Goal: Task Accomplishment & Management: Complete application form

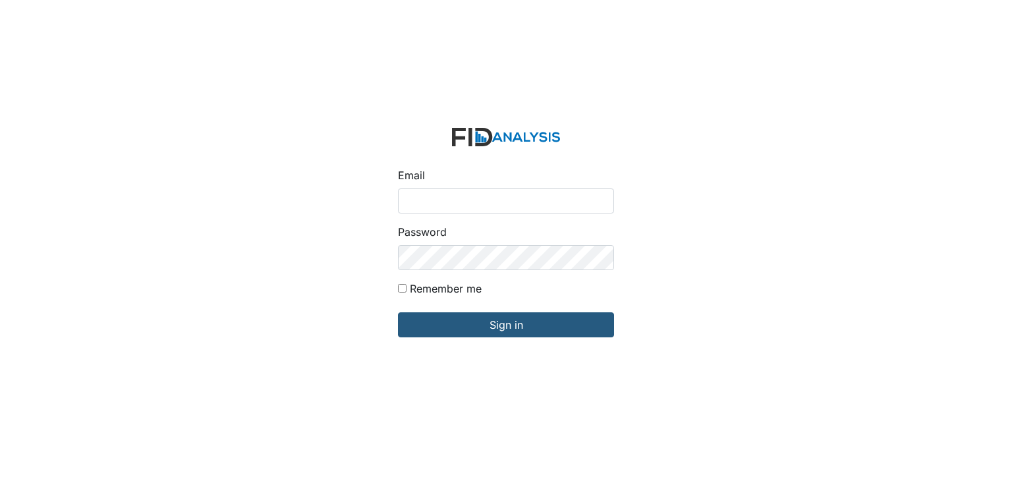
type input "[EMAIL_ADDRESS][DOMAIN_NAME]"
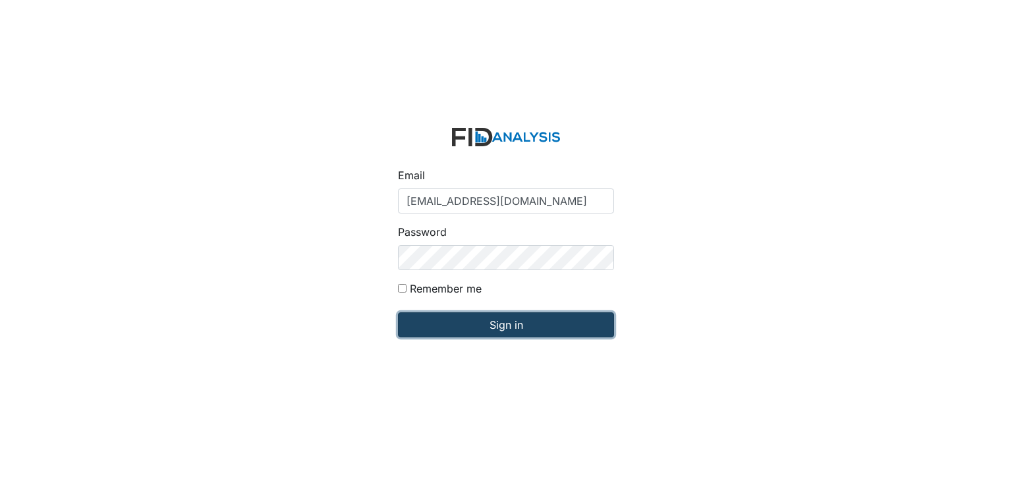
click at [477, 318] on input "Sign in" at bounding box center [506, 324] width 216 height 25
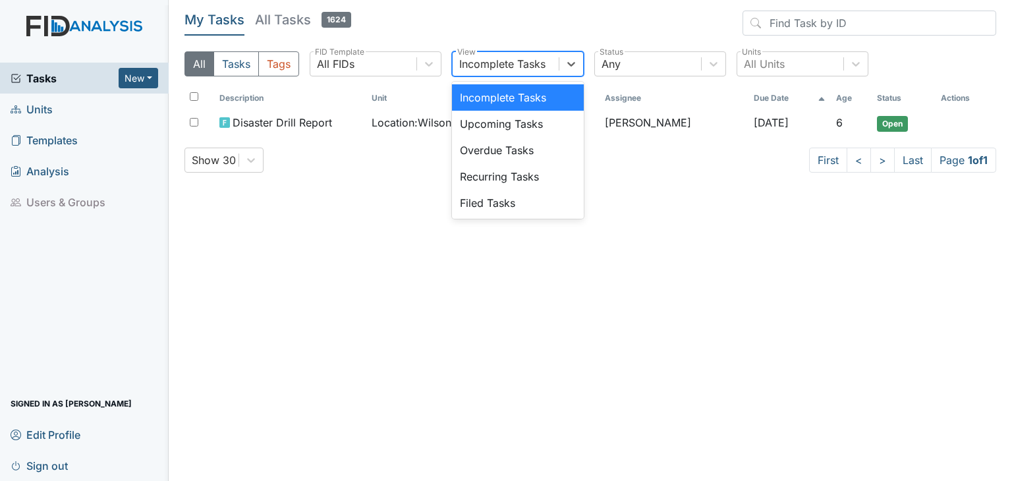
click at [471, 71] on div "Incomplete Tasks" at bounding box center [502, 64] width 86 height 16
click at [493, 205] on div "Filed Tasks" at bounding box center [518, 203] width 132 height 26
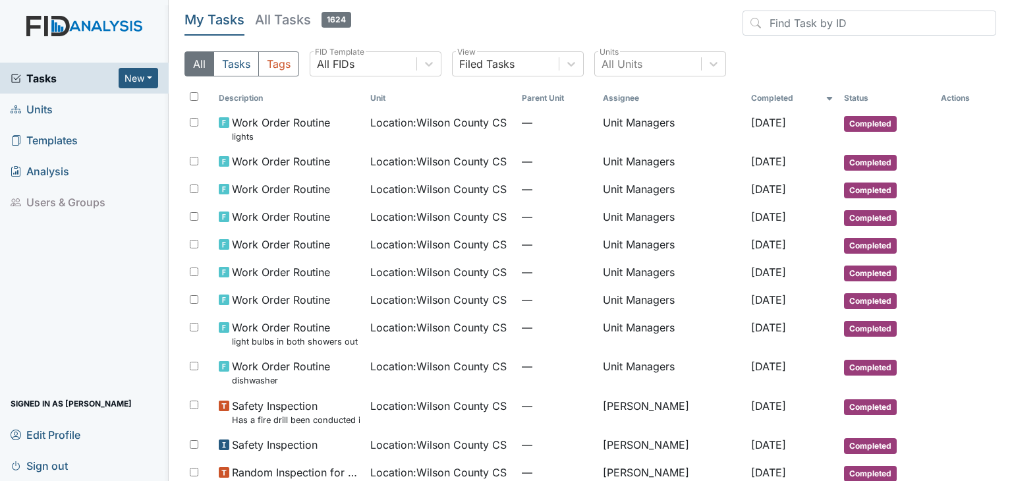
click at [323, 118] on span "Work Order Routine lights" at bounding box center [281, 129] width 98 height 28
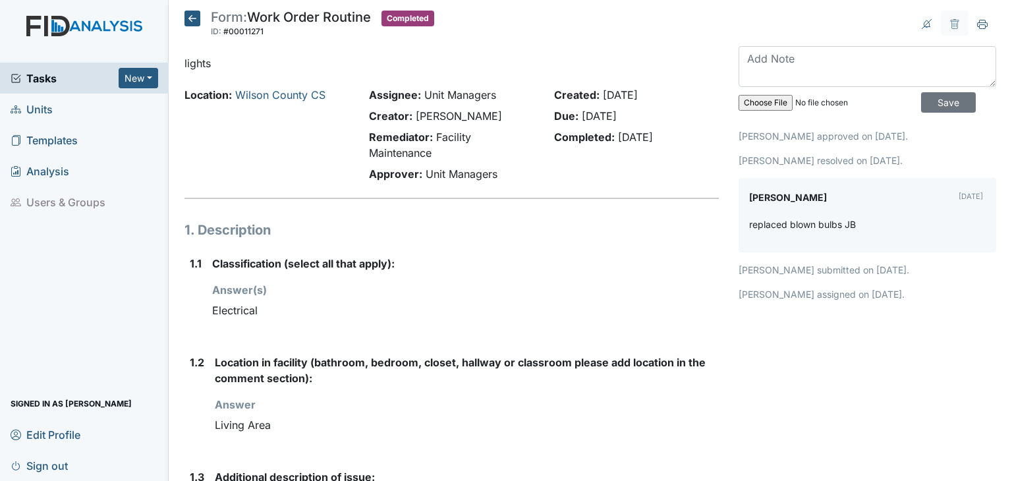
click at [49, 82] on span "Tasks" at bounding box center [65, 79] width 108 height 16
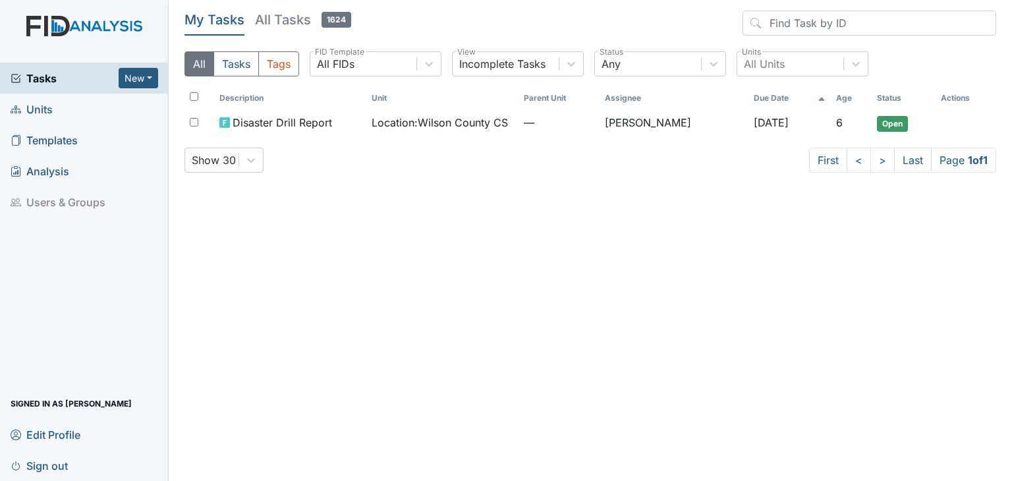
drag, startPoint x: 45, startPoint y: 105, endPoint x: 33, endPoint y: 109, distance: 12.5
click at [33, 109] on span "Units" at bounding box center [32, 109] width 42 height 20
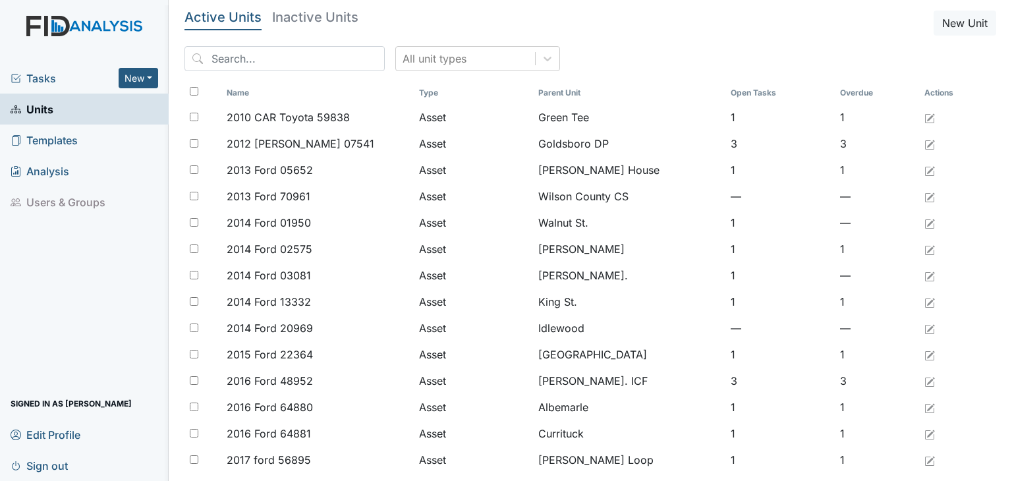
click at [44, 78] on span "Tasks" at bounding box center [65, 79] width 108 height 16
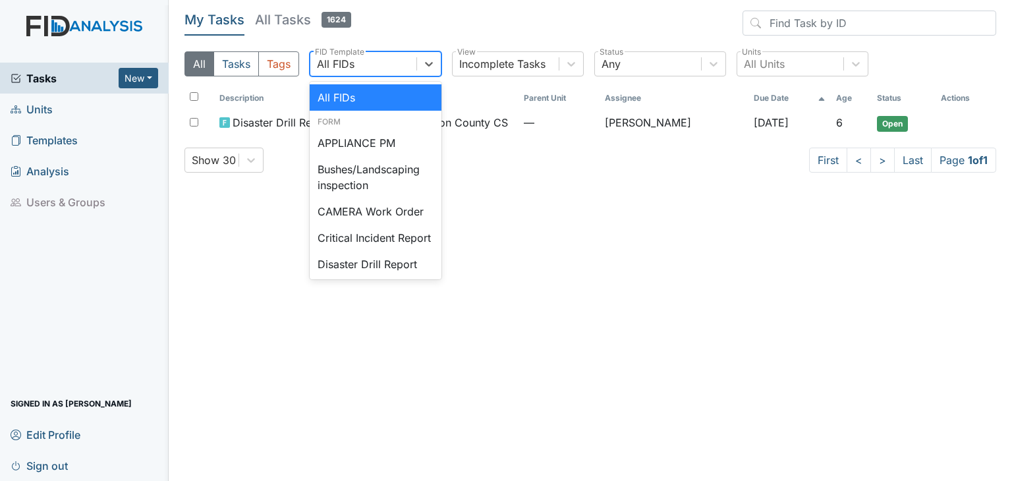
click at [364, 61] on div "All FIDs" at bounding box center [363, 64] width 106 height 24
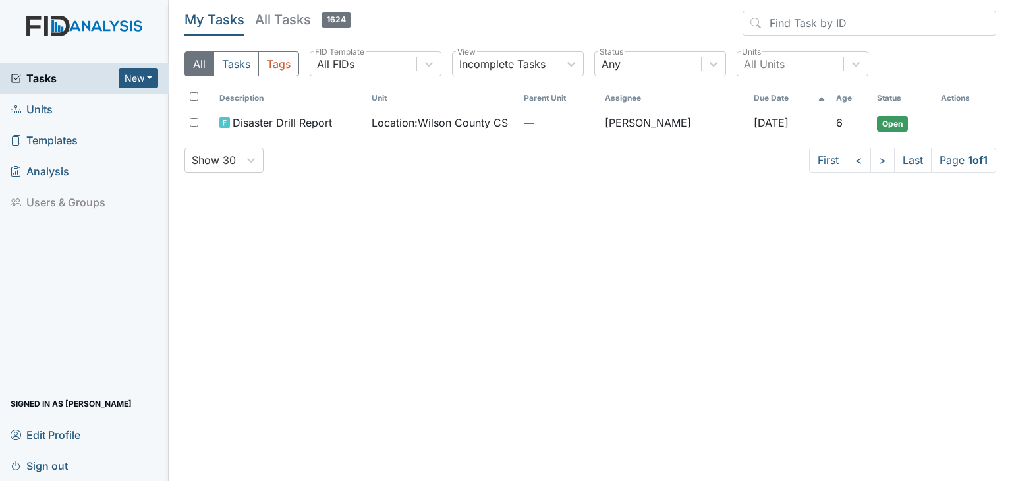
click at [291, 198] on main "My Tasks All Tasks 1624 All Tasks Tags All FIDs FID Template Incomplete Tasks V…" at bounding box center [590, 240] width 843 height 481
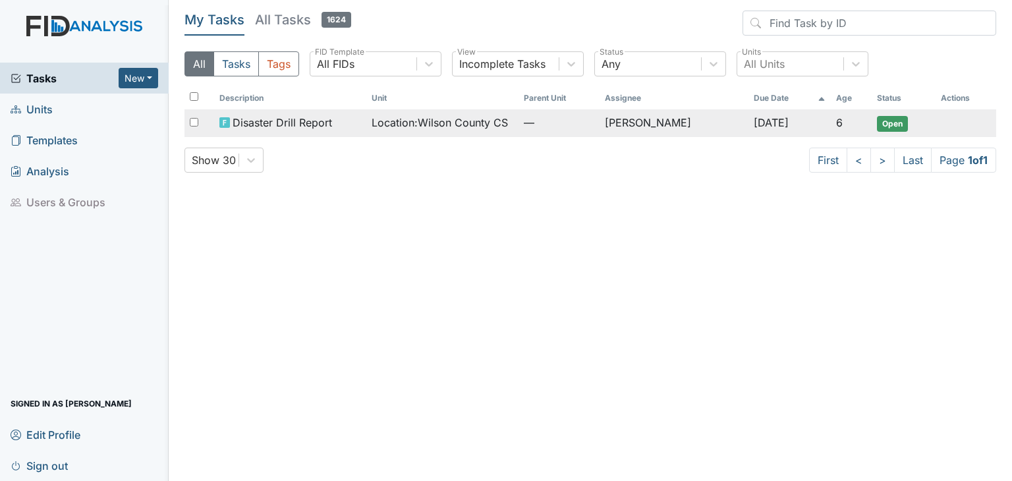
click at [306, 128] on span "Disaster Drill Report" at bounding box center [283, 123] width 100 height 16
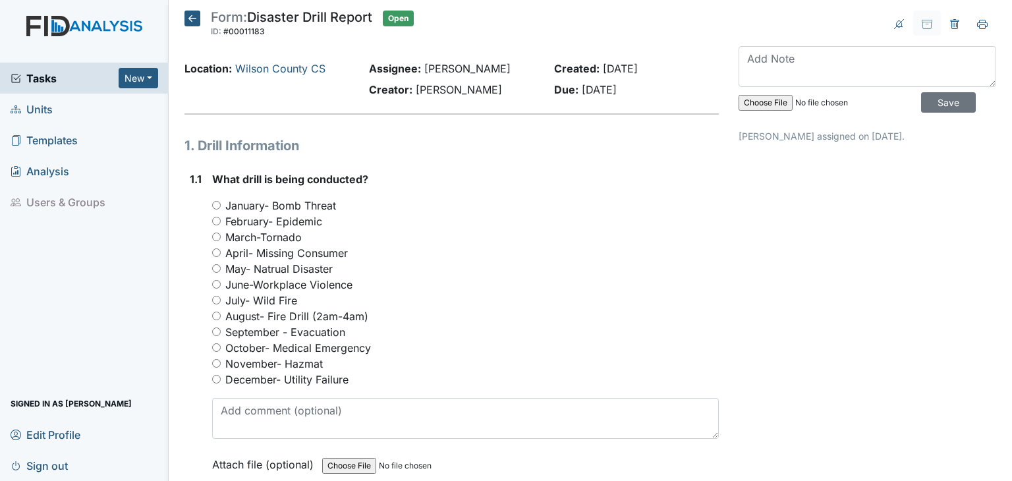
click at [45, 79] on span "Tasks" at bounding box center [65, 79] width 108 height 16
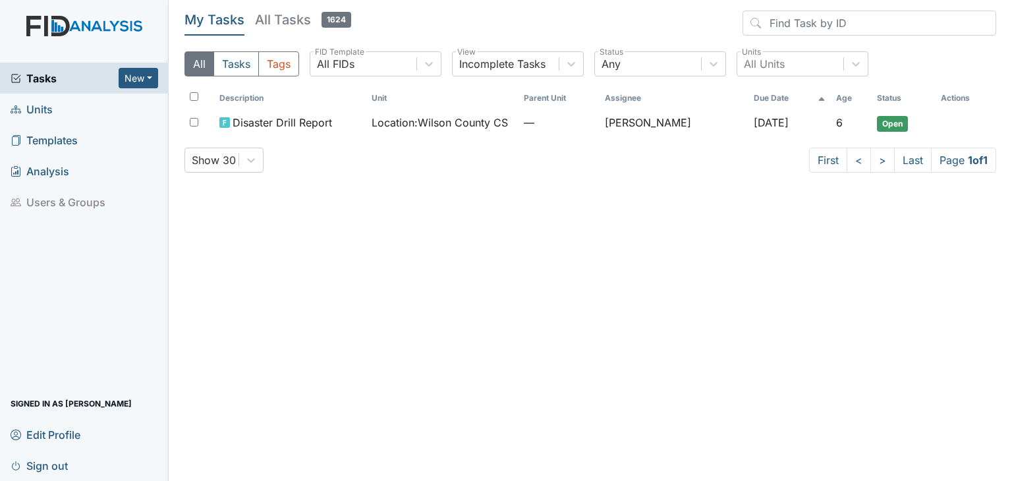
drag, startPoint x: 480, startPoint y: 57, endPoint x: 432, endPoint y: 170, distance: 122.3
drag, startPoint x: 432, startPoint y: 170, endPoint x: 234, endPoint y: 61, distance: 226.2
click at [234, 61] on button "Tasks" at bounding box center [236, 63] width 45 height 25
drag, startPoint x: 781, startPoint y: 61, endPoint x: 631, endPoint y: 197, distance: 202.0
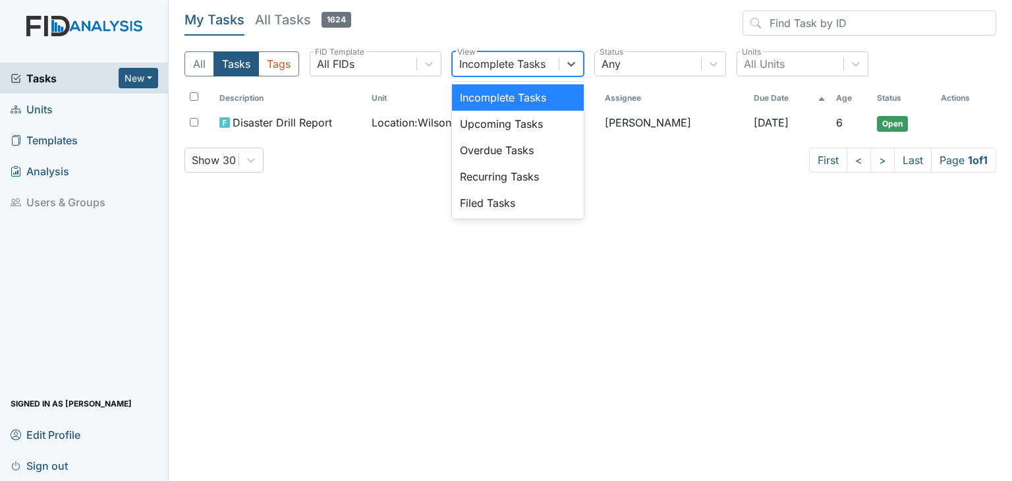
drag, startPoint x: 631, startPoint y: 197, endPoint x: 493, endPoint y: 65, distance: 191.6
click at [493, 65] on div "Incomplete Tasks" at bounding box center [502, 64] width 86 height 16
click at [497, 212] on div "Filed Tasks" at bounding box center [518, 203] width 132 height 26
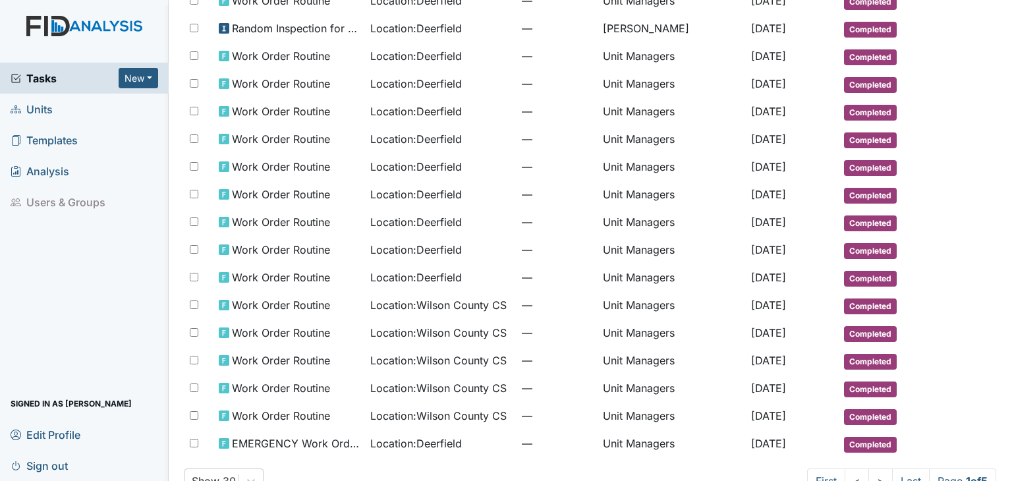
scroll to position [547, 0]
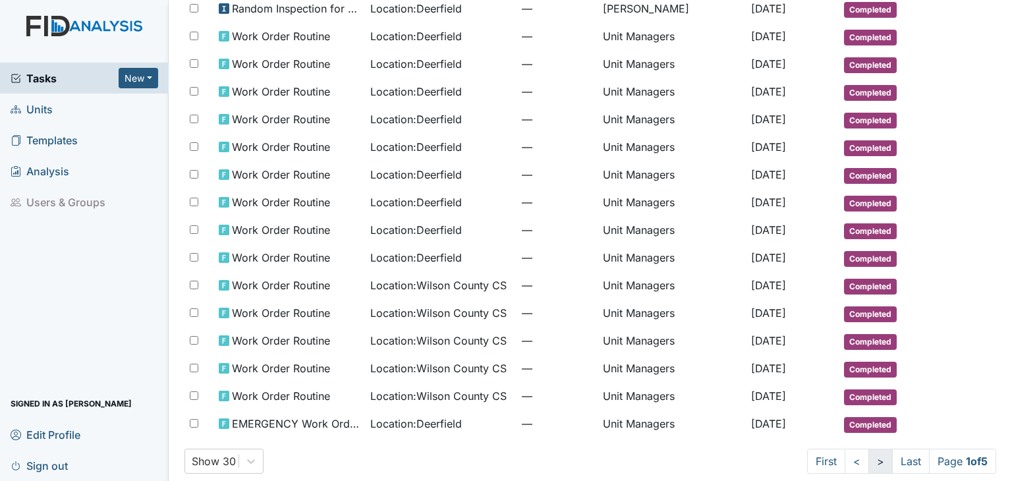
click at [869, 449] on link ">" at bounding box center [881, 461] width 24 height 25
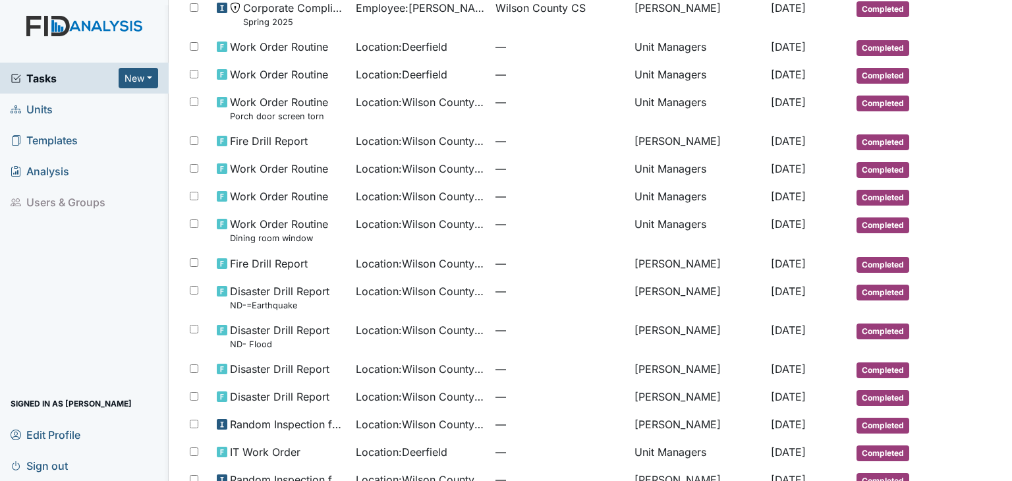
scroll to position [585, 0]
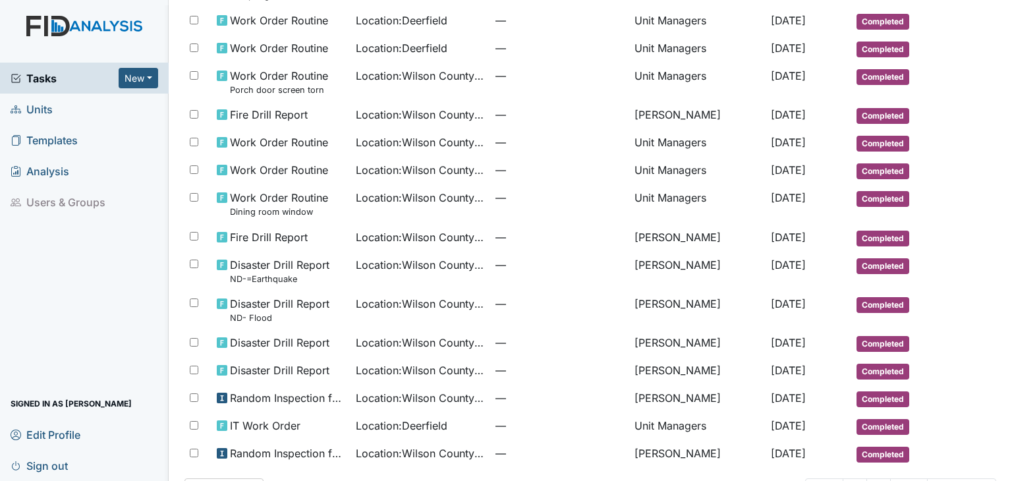
drag, startPoint x: 1006, startPoint y: 471, endPoint x: 735, endPoint y: 466, distance: 270.9
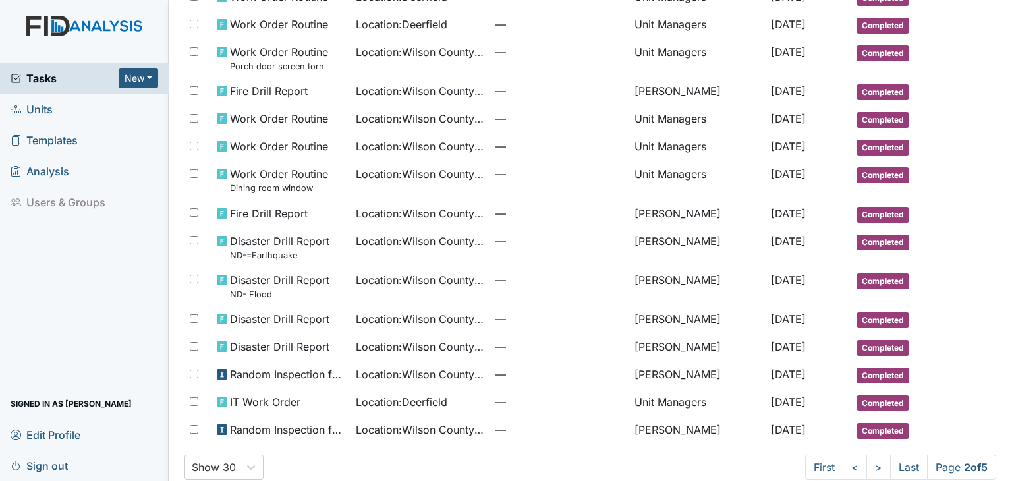
scroll to position [618, 0]
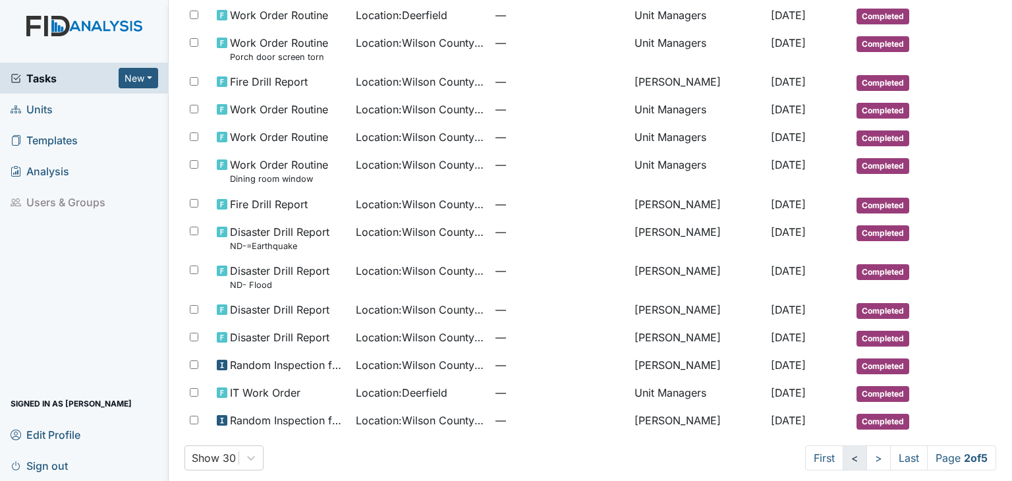
click at [843, 452] on link "<" at bounding box center [855, 457] width 24 height 25
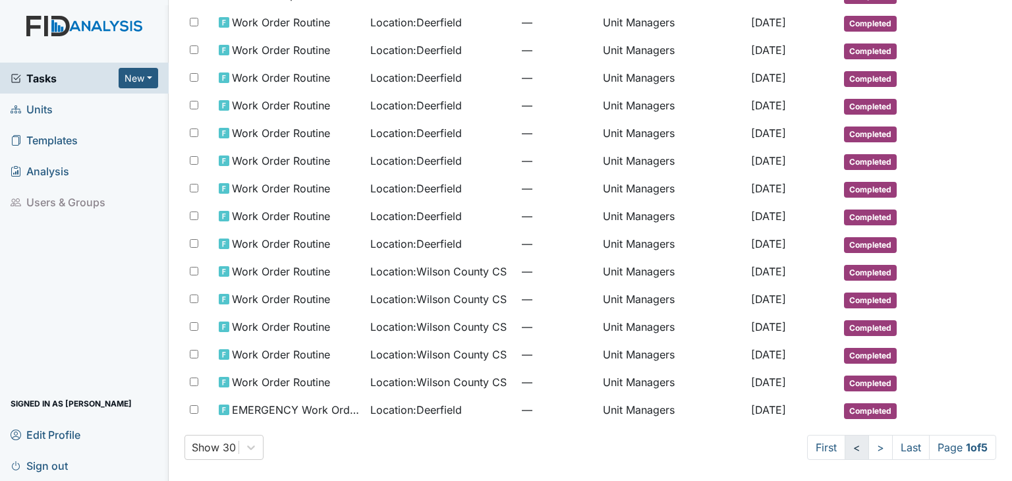
scroll to position [547, 0]
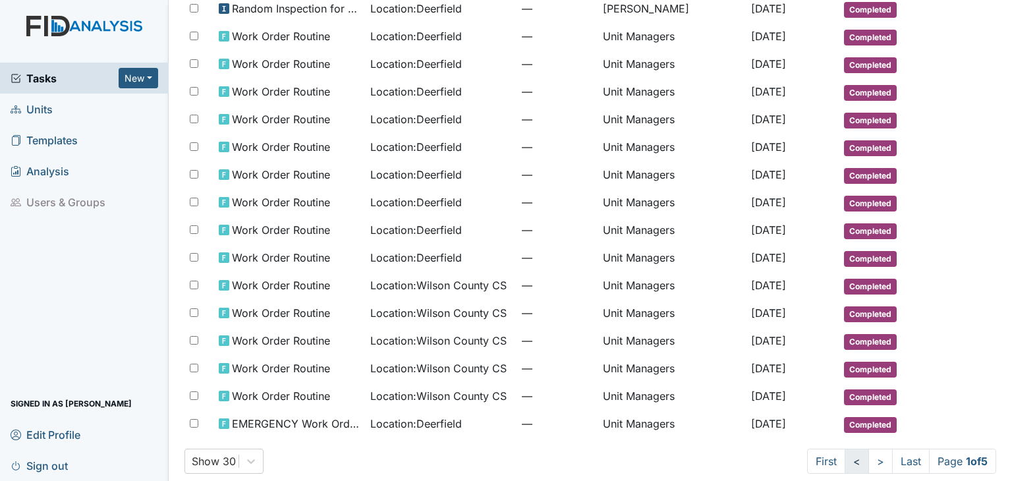
click at [845, 449] on link "<" at bounding box center [857, 461] width 24 height 25
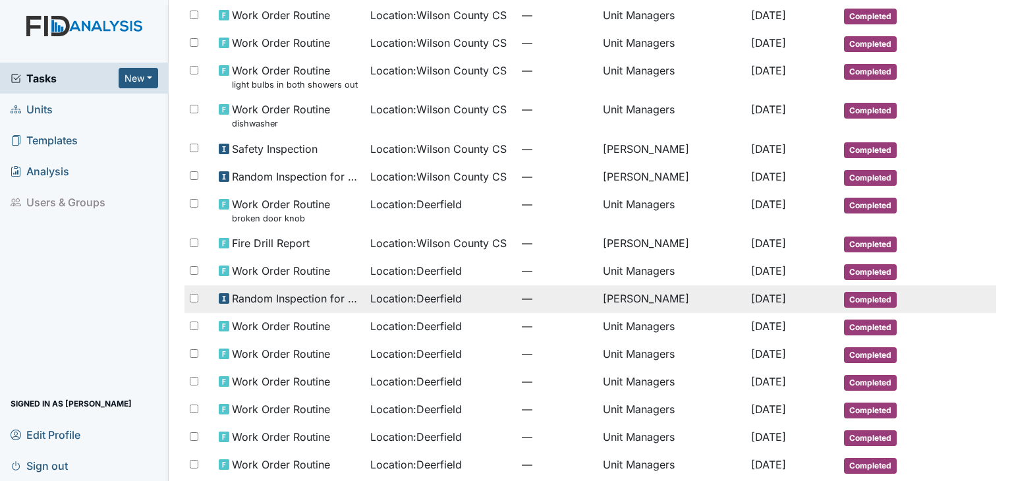
scroll to position [255, 0]
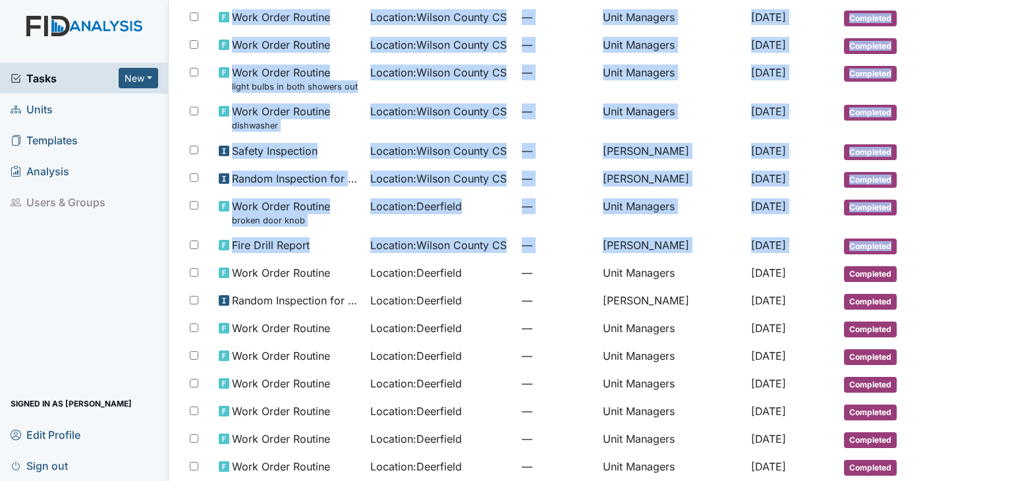
drag, startPoint x: 963, startPoint y: 272, endPoint x: 1004, endPoint y: 317, distance: 60.6
click at [1004, 317] on main "My Tasks All Tasks 1624 All Tasks Tags All FIDs FID Template Filed Tasks View A…" at bounding box center [590, 240] width 843 height 481
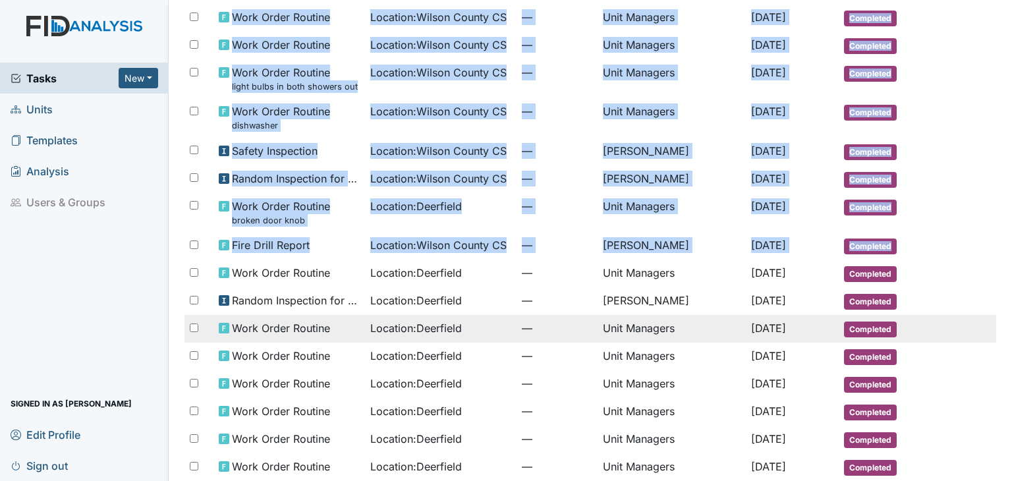
click at [960, 315] on td at bounding box center [966, 320] width 61 height 11
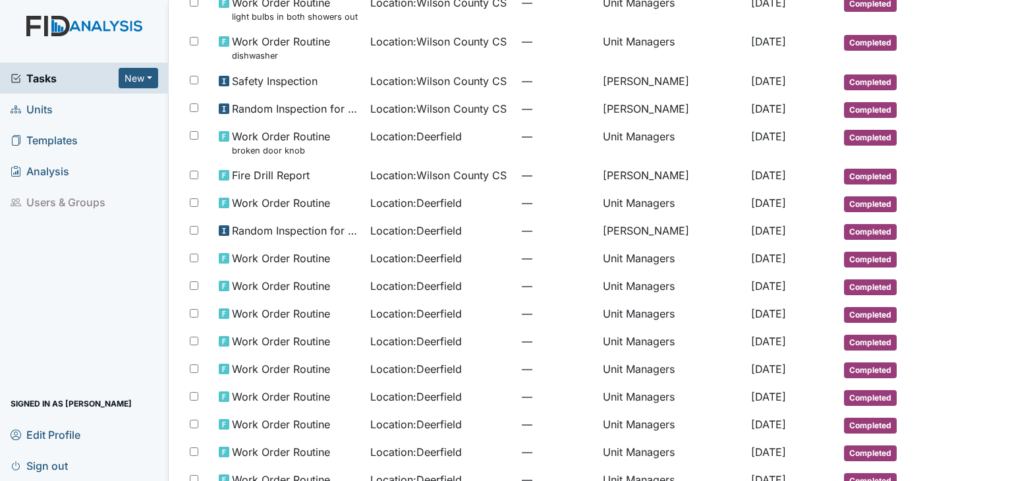
scroll to position [0, 0]
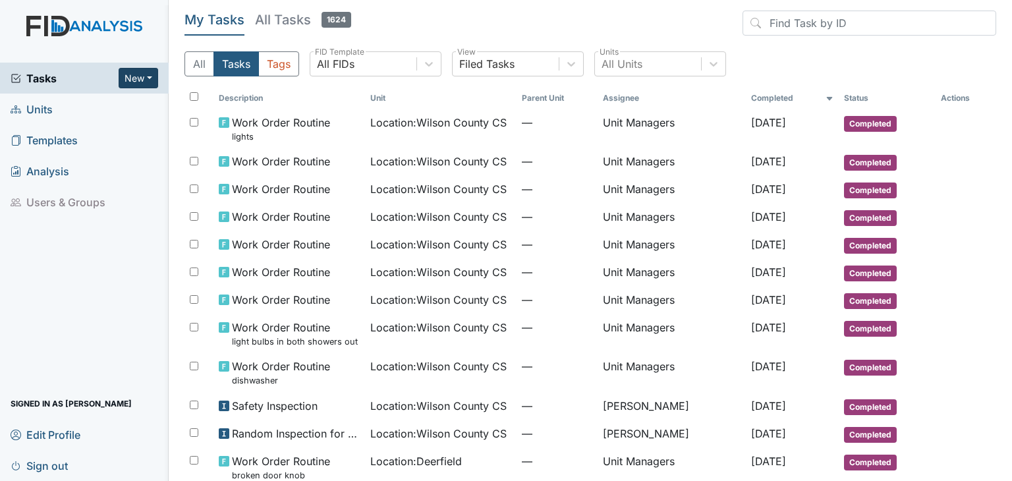
click at [129, 76] on button "New" at bounding box center [139, 78] width 40 height 20
click at [80, 109] on link "Form" at bounding box center [105, 105] width 104 height 21
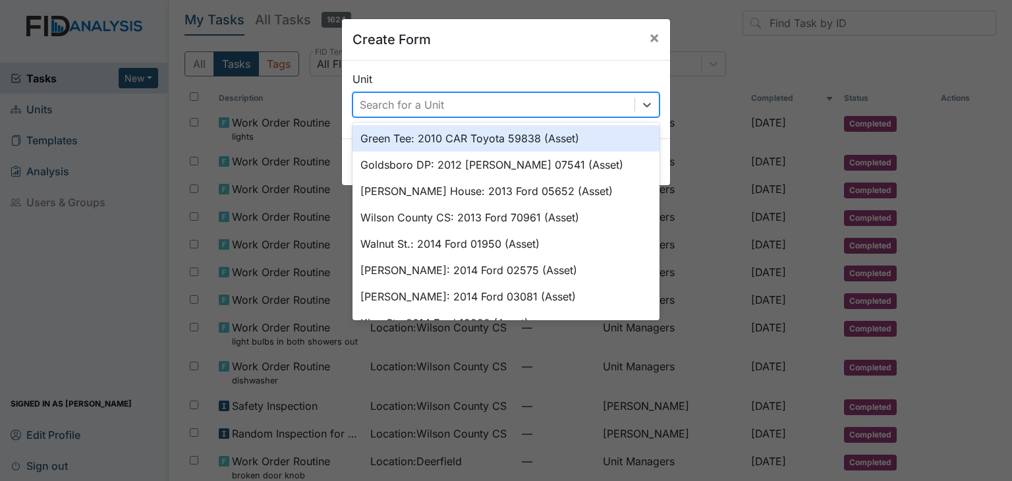
click at [372, 96] on div "Search for a Unit" at bounding box center [493, 105] width 281 height 24
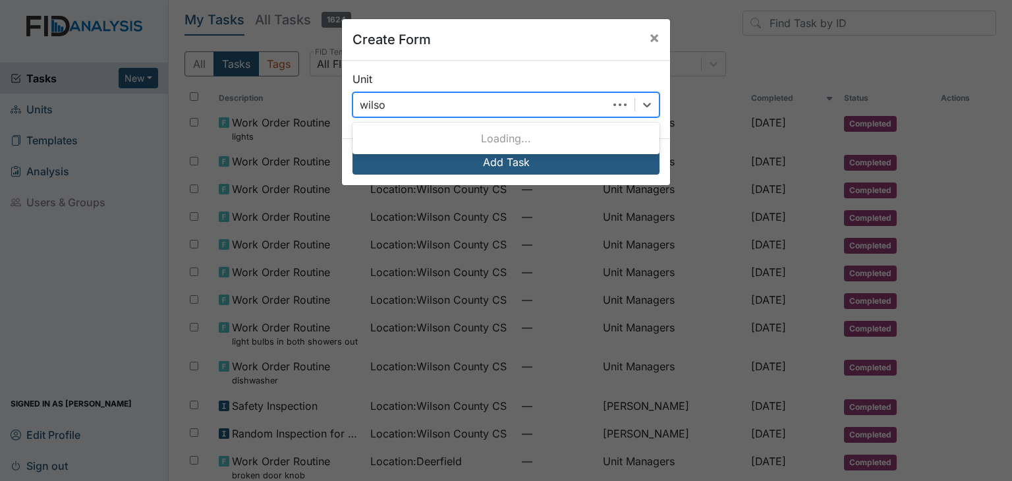
type input "wilson"
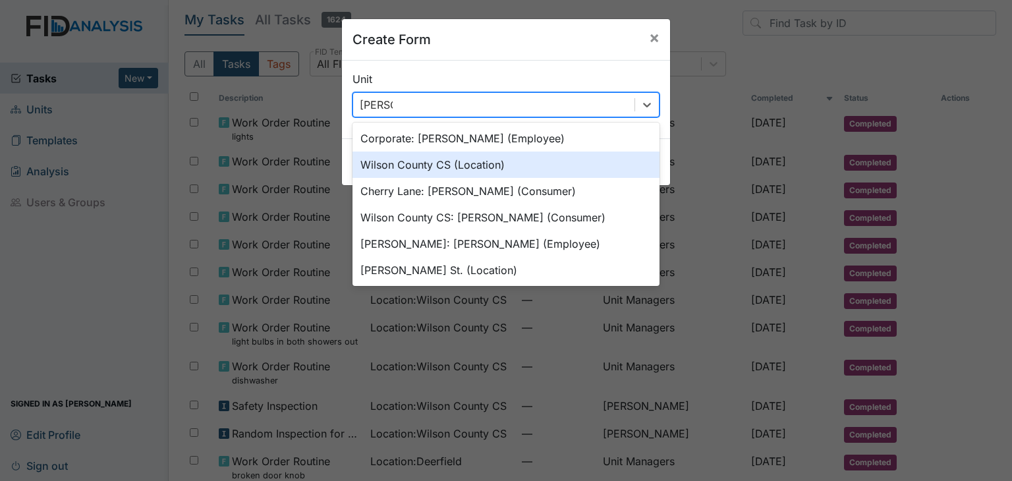
click at [415, 173] on div "Wilson County CS (Location)" at bounding box center [506, 165] width 307 height 26
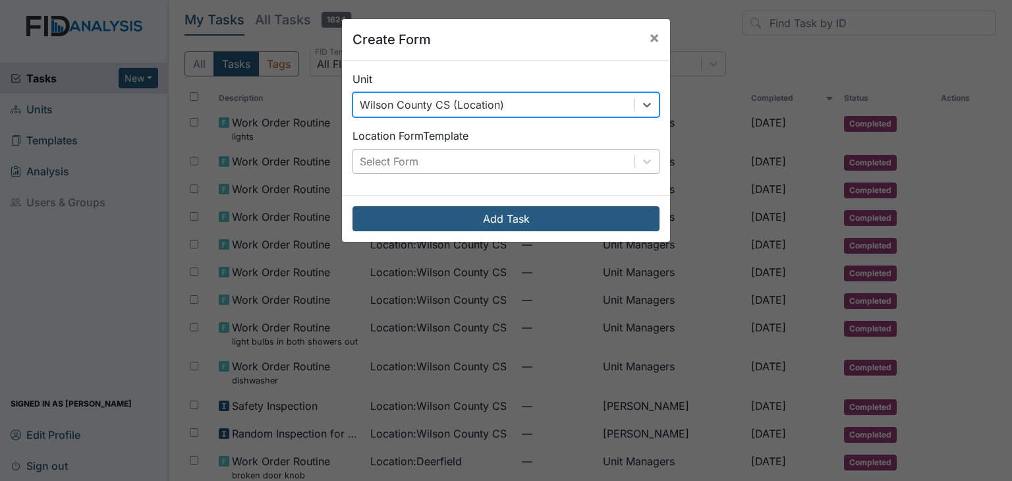
click at [415, 163] on div "Select Form" at bounding box center [493, 162] width 281 height 24
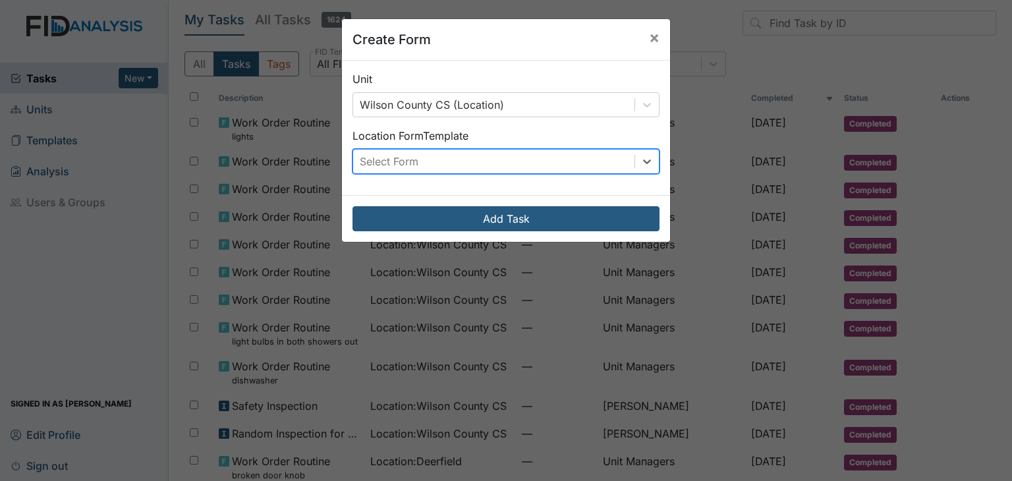
click at [415, 163] on div "Select Form" at bounding box center [493, 162] width 281 height 24
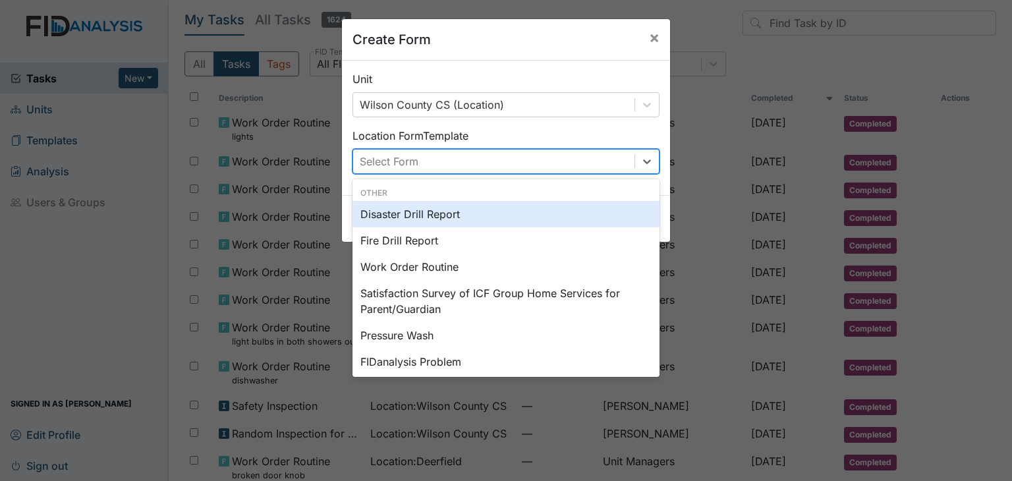
drag, startPoint x: 415, startPoint y: 163, endPoint x: 415, endPoint y: 238, distance: 75.1
click at [415, 174] on div "option Disaster Drill Report focused, 0 of 2. 12 results available. Use Up and …" at bounding box center [506, 161] width 307 height 25
click at [404, 215] on div "Disaster Drill Report" at bounding box center [506, 214] width 307 height 26
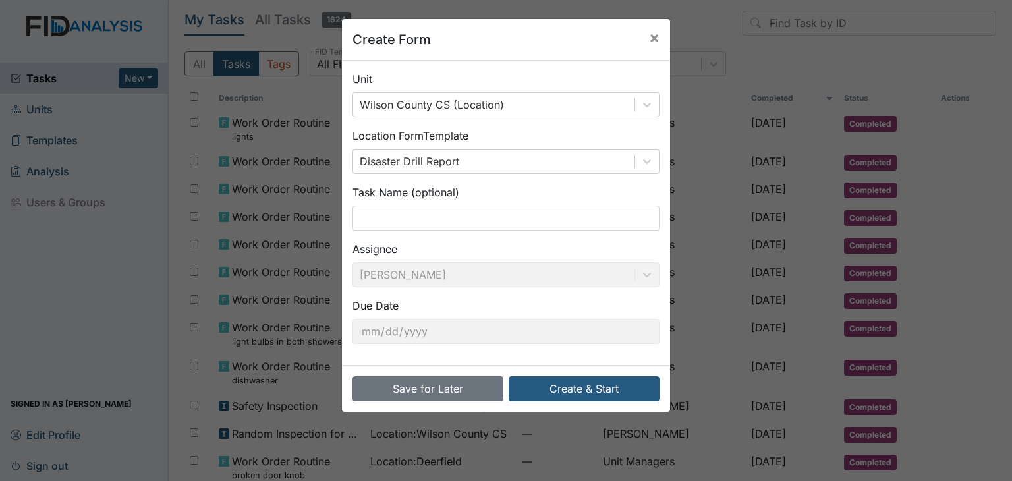
click at [530, 23] on div "Create Form ×" at bounding box center [506, 40] width 328 height 42
click at [586, 387] on button "Create & Start" at bounding box center [584, 388] width 151 height 25
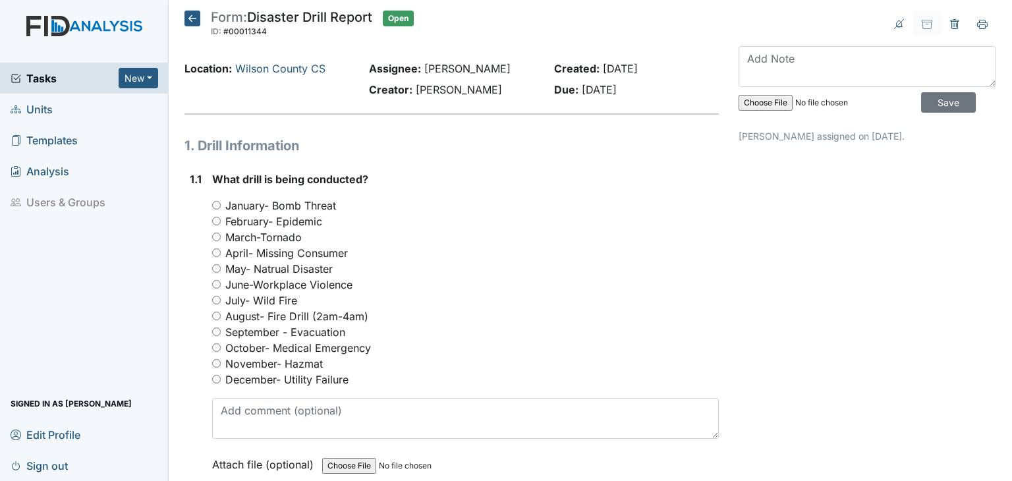
click at [215, 315] on input "August- Fire Drill (2am-4am)" at bounding box center [216, 316] width 9 height 9
radio input "true"
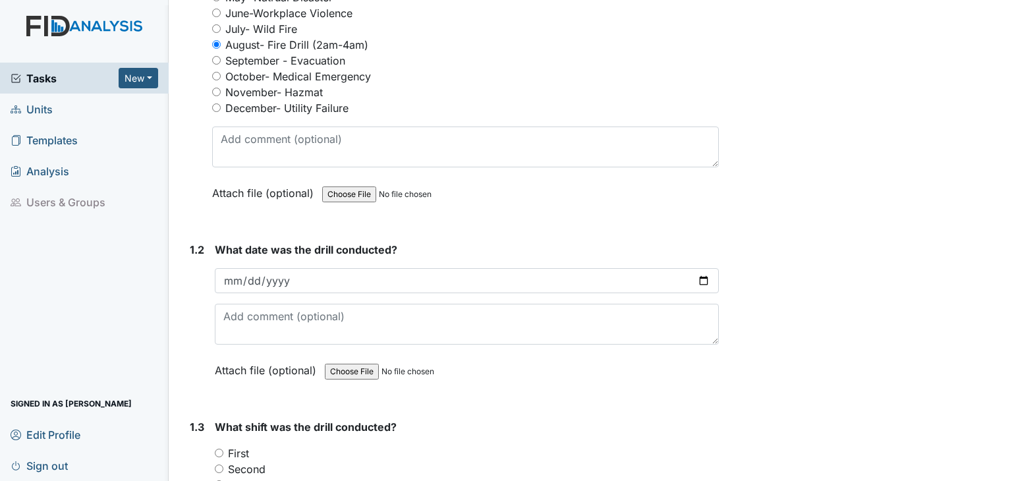
scroll to position [298, 0]
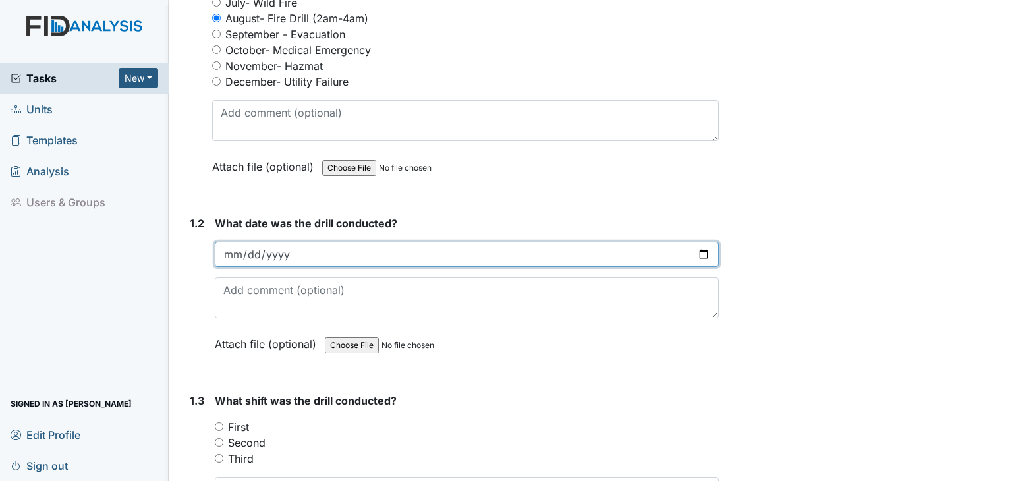
click at [233, 257] on input "date" at bounding box center [467, 254] width 504 height 25
type input "2025-08-03"
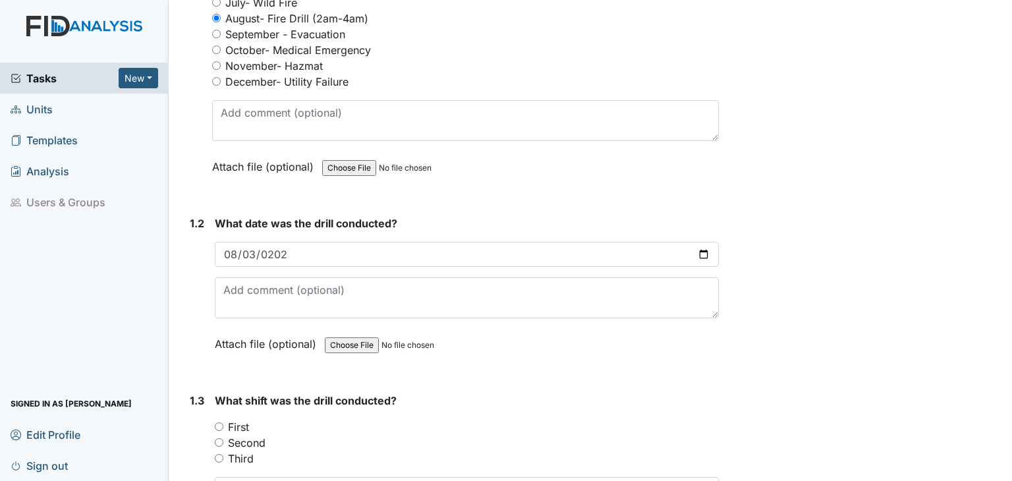
click at [220, 441] on input "Second" at bounding box center [219, 442] width 9 height 9
radio input "true"
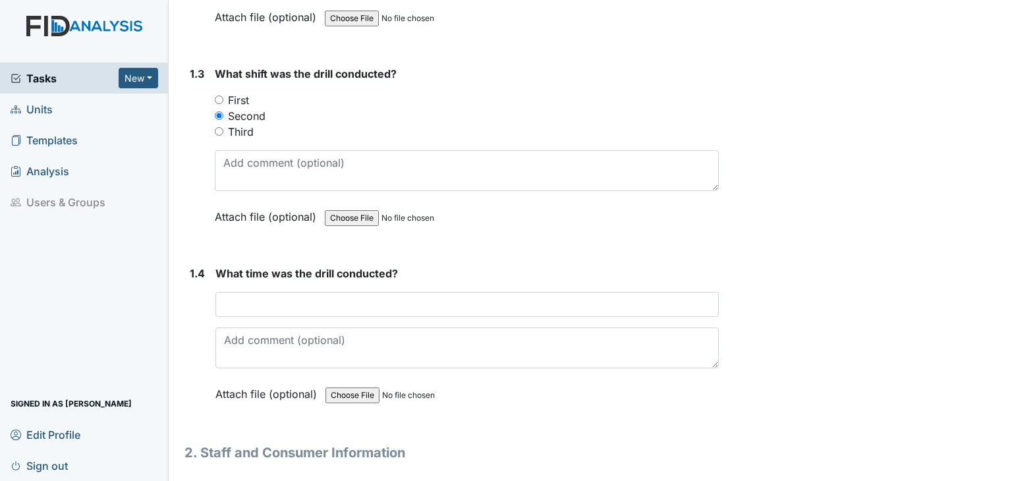
scroll to position [625, 0]
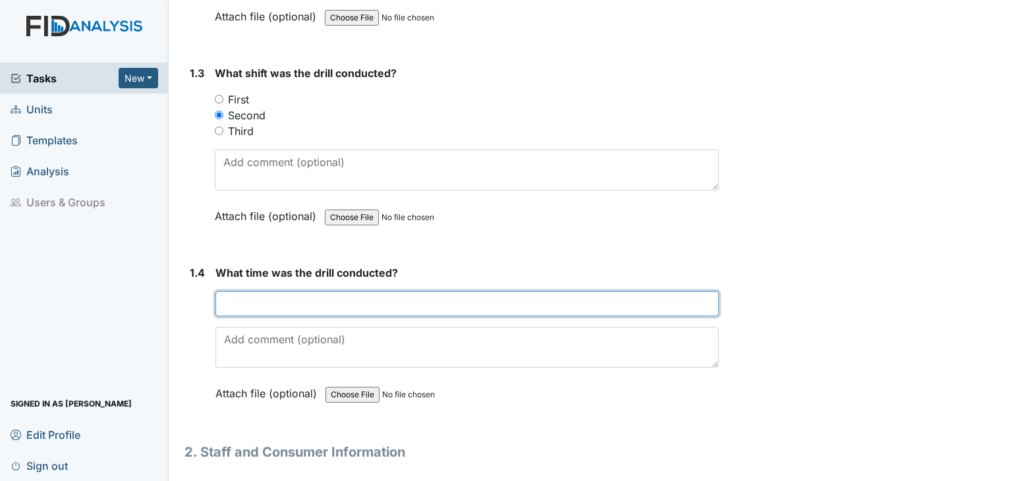
click at [256, 298] on input "text" at bounding box center [466, 303] width 503 height 25
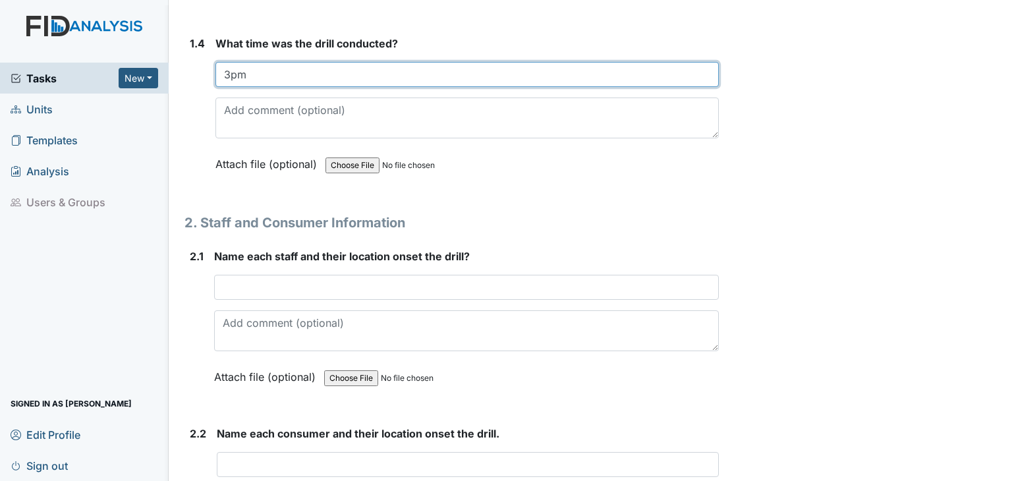
scroll to position [862, 0]
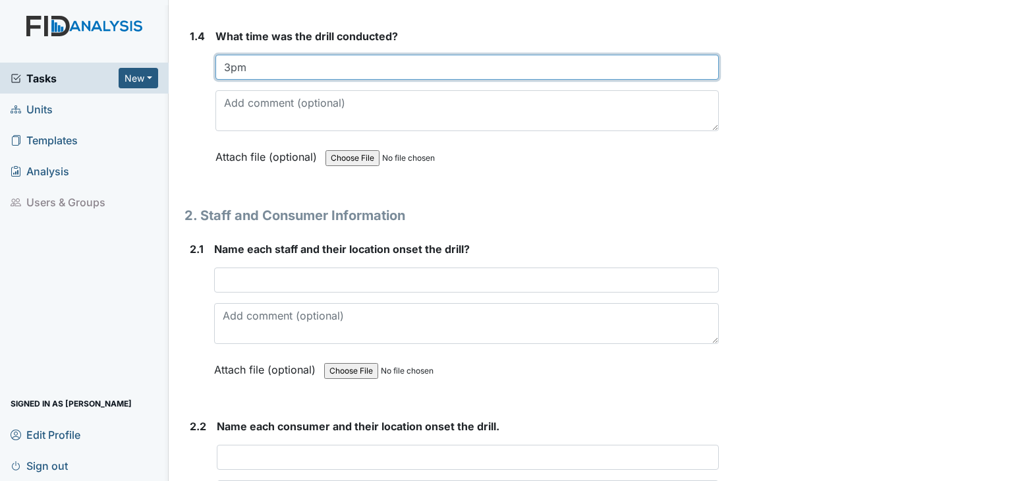
type input "3pm"
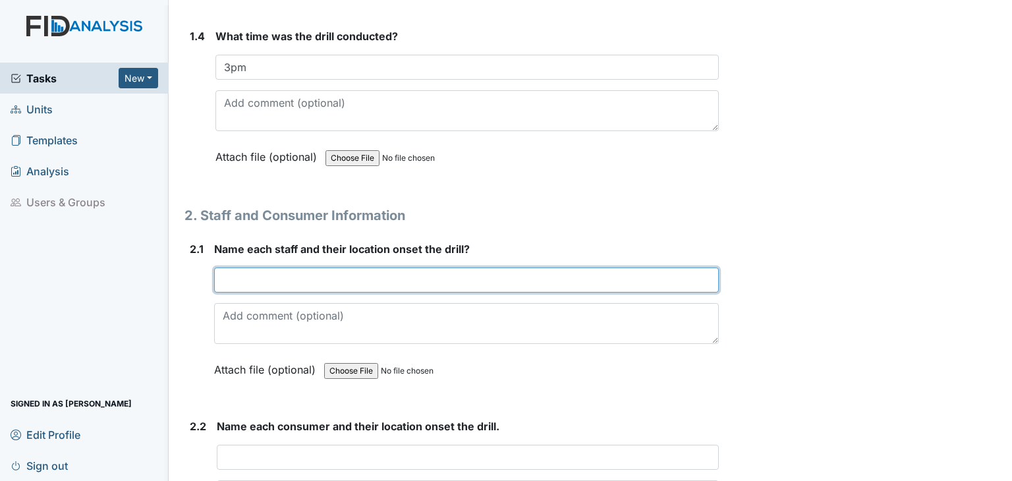
click at [289, 276] on input "text" at bounding box center [466, 280] width 505 height 25
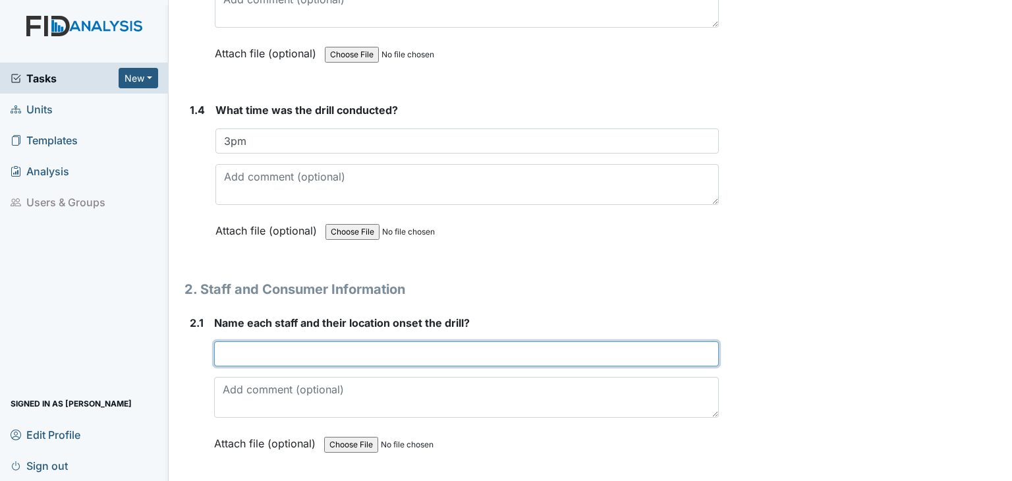
scroll to position [796, 0]
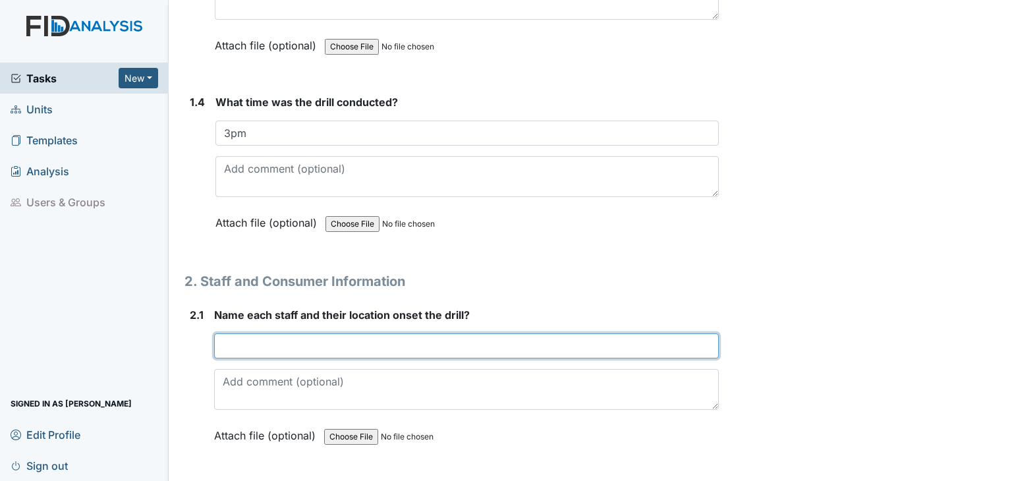
click at [575, 345] on input "text" at bounding box center [466, 345] width 505 height 25
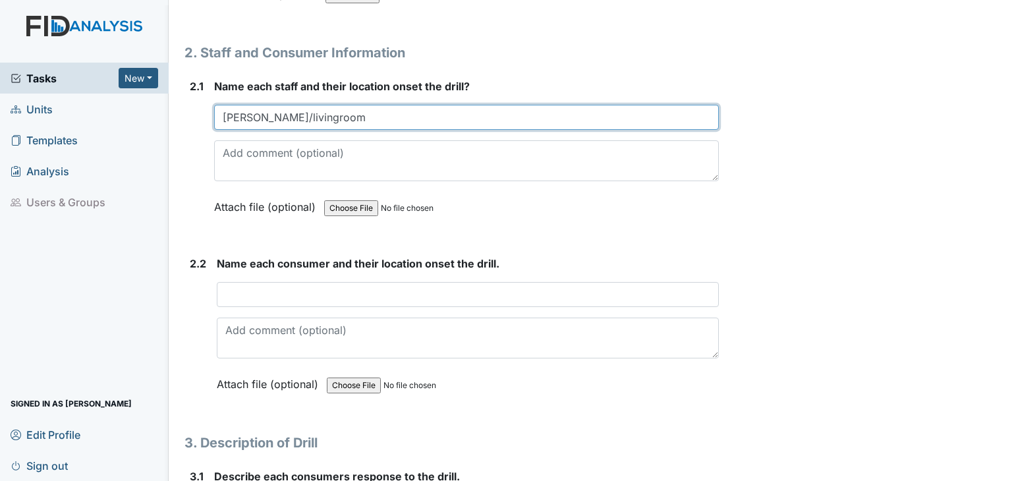
scroll to position [1031, 0]
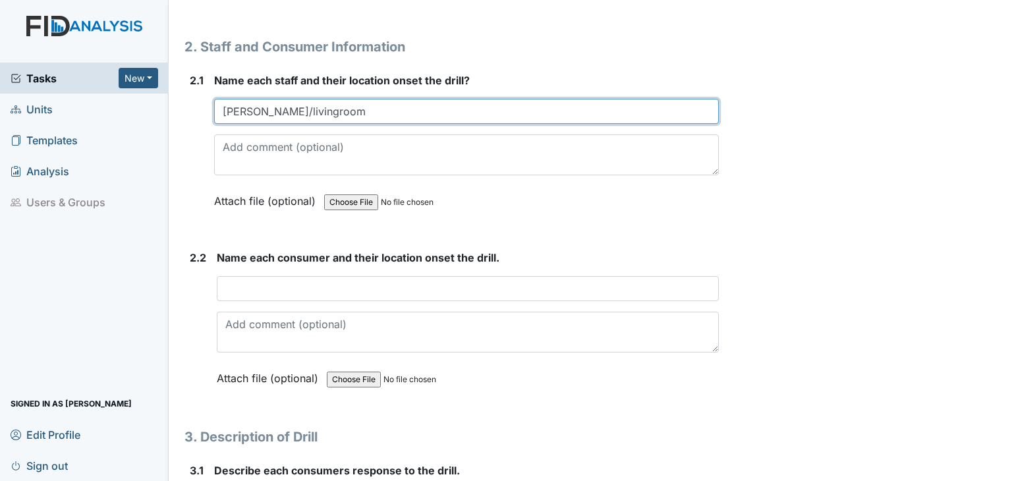
type input "Iyanna Barnes/livingroom"
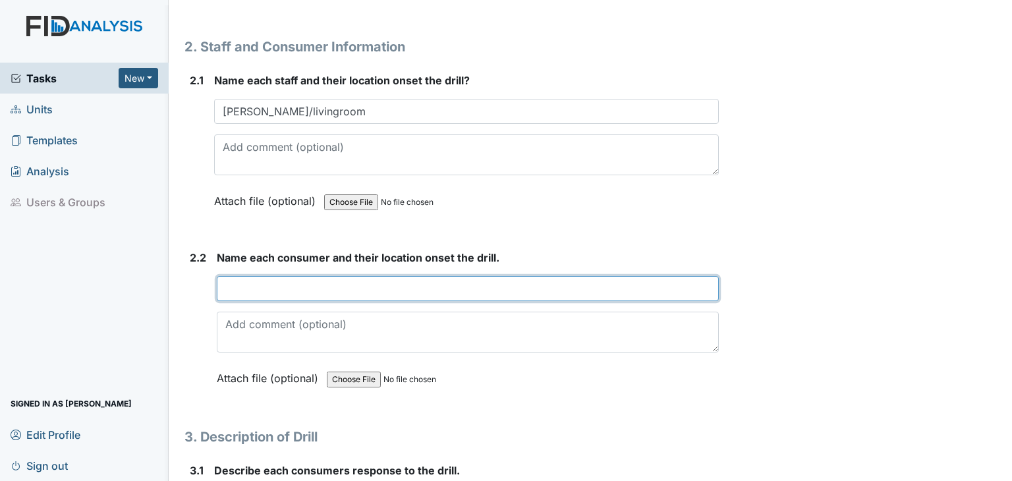
click at [429, 283] on input "text" at bounding box center [468, 288] width 502 height 25
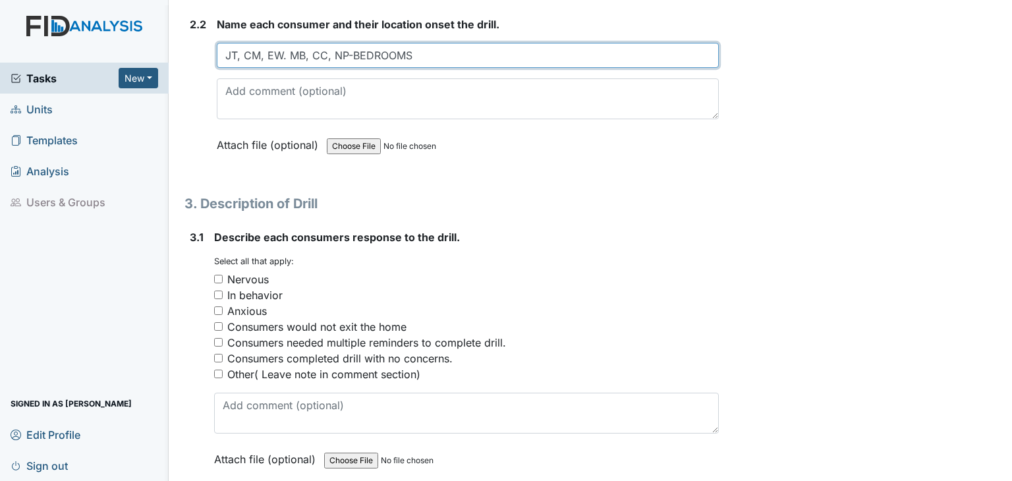
scroll to position [1270, 0]
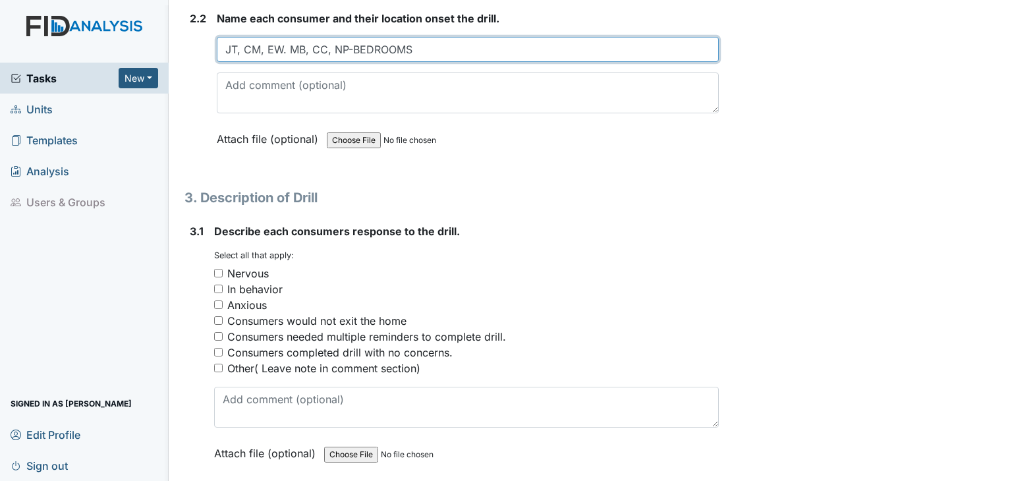
type input "JT, CM, EW. MB, CC, NP-BEDROOMS"
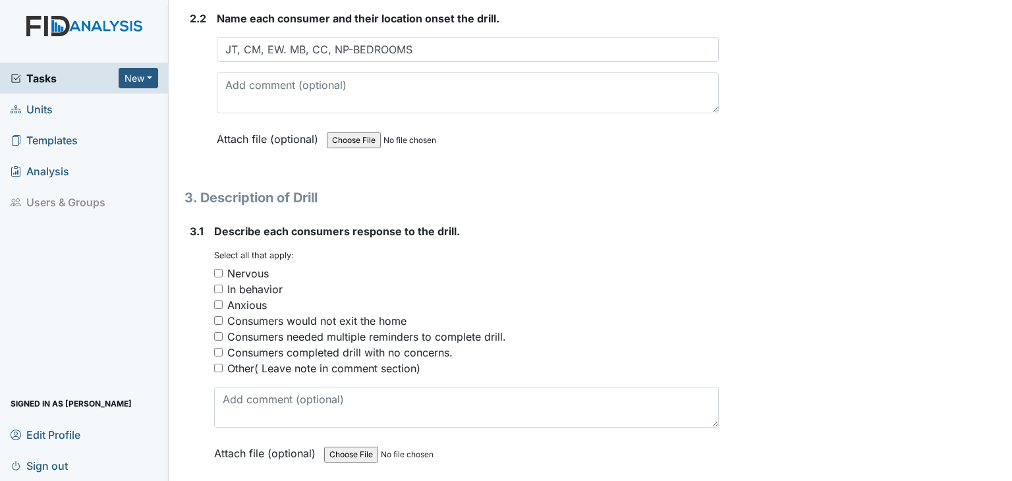
click at [216, 350] on input "Consumers completed drill with no concerns." at bounding box center [218, 352] width 9 height 9
checkbox input "true"
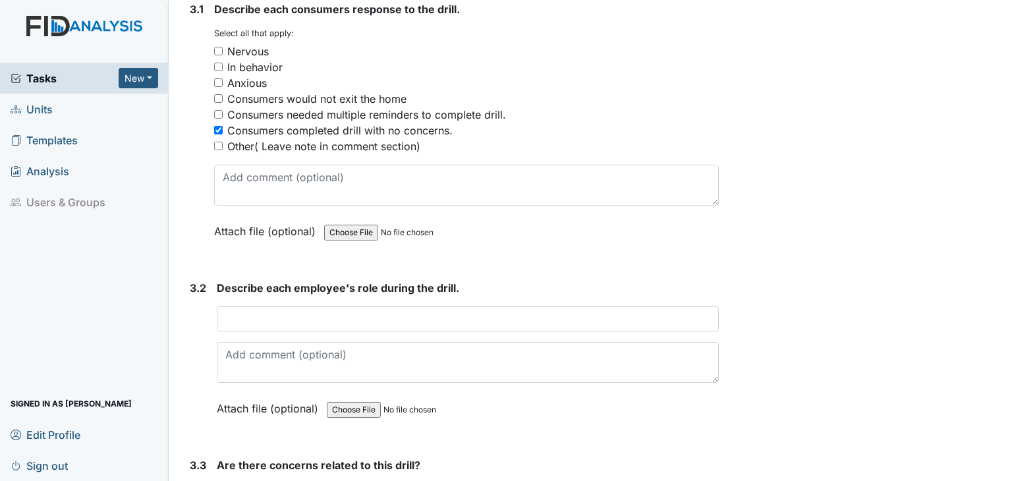
scroll to position [1497, 0]
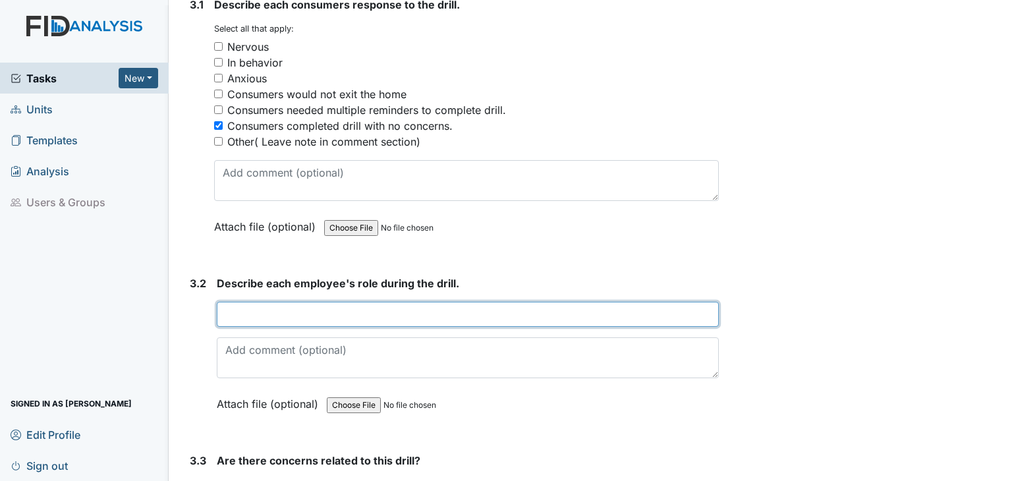
click at [275, 314] on input "text" at bounding box center [468, 314] width 502 height 25
type input "M"
type input "See attachment"
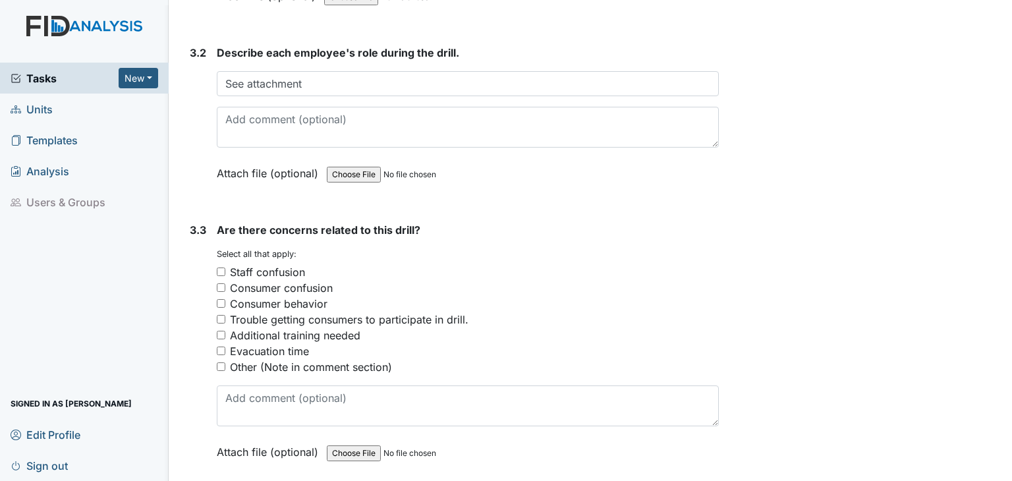
scroll to position [1755, 0]
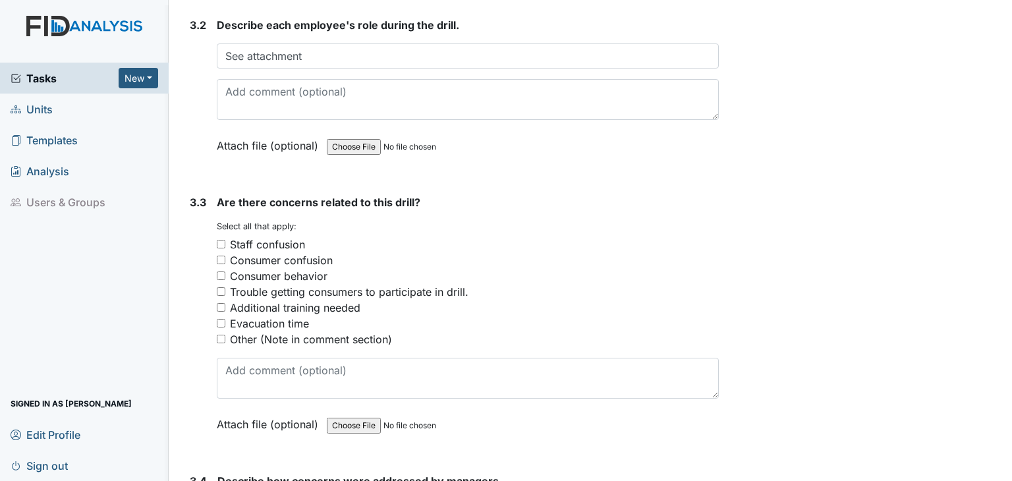
click at [221, 335] on input "Other (Note in comment section)" at bounding box center [221, 339] width 9 height 9
checkbox input "true"
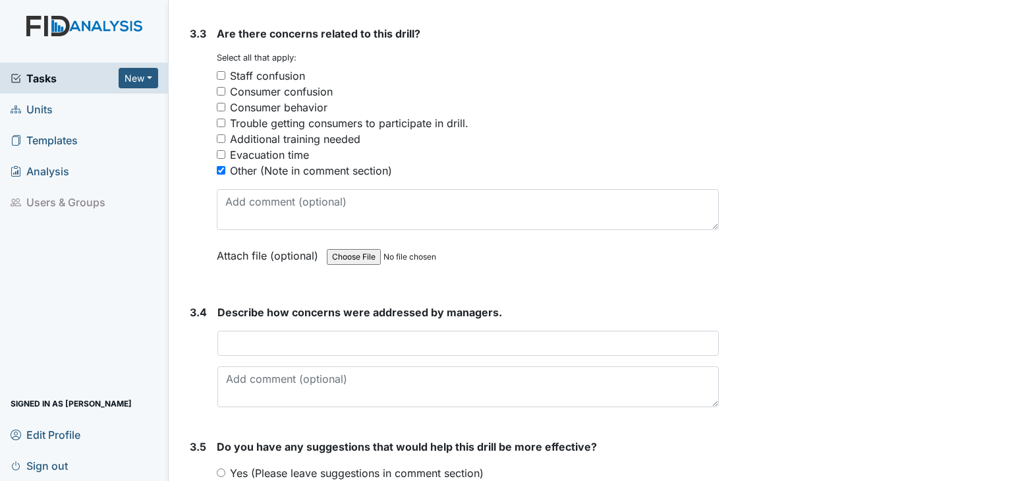
scroll to position [1927, 0]
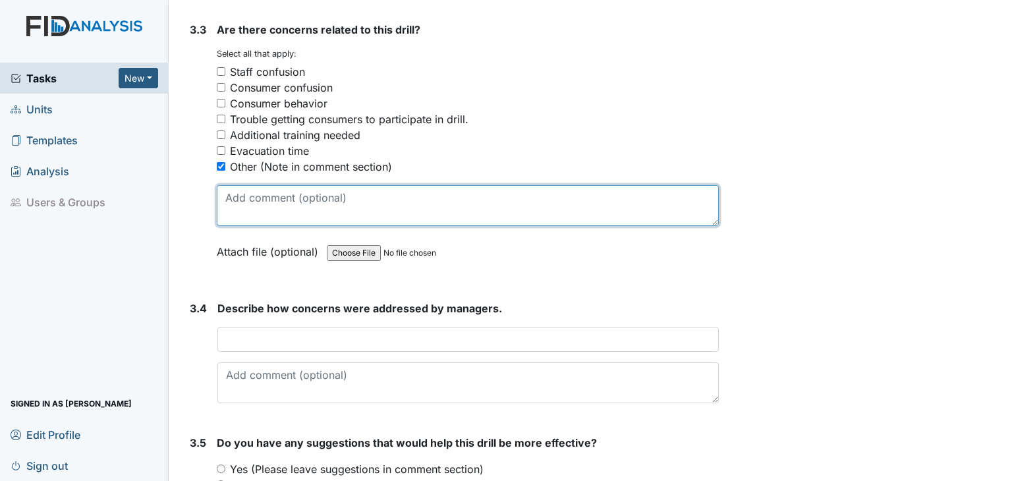
click at [252, 187] on textarea at bounding box center [468, 205] width 502 height 41
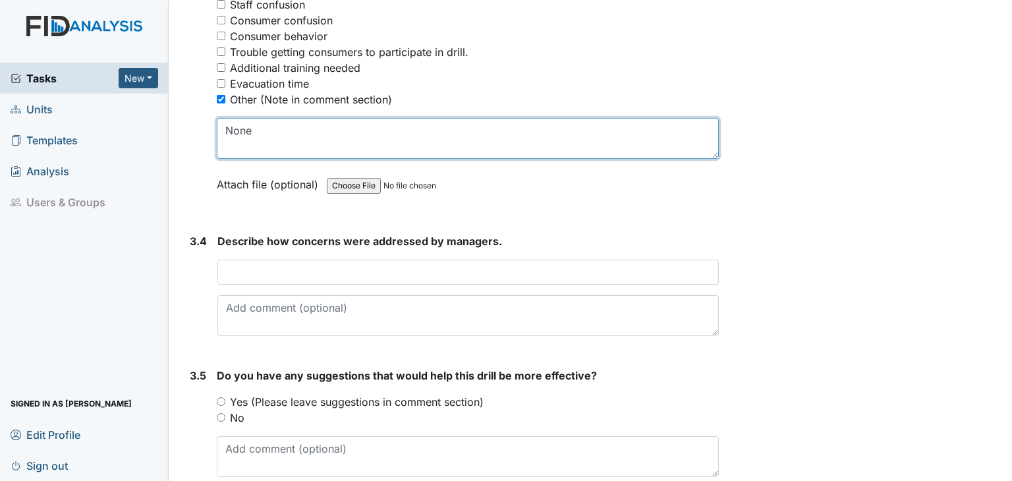
scroll to position [2051, 0]
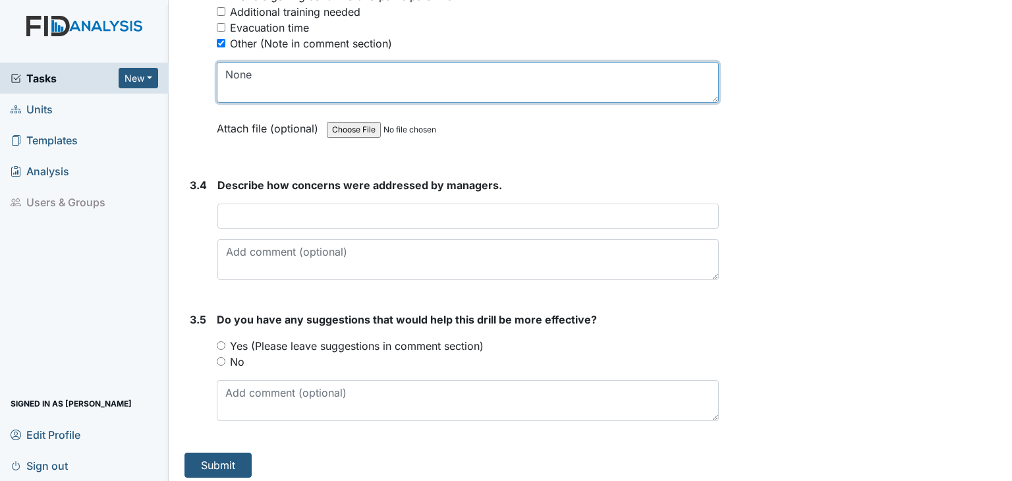
type textarea "None"
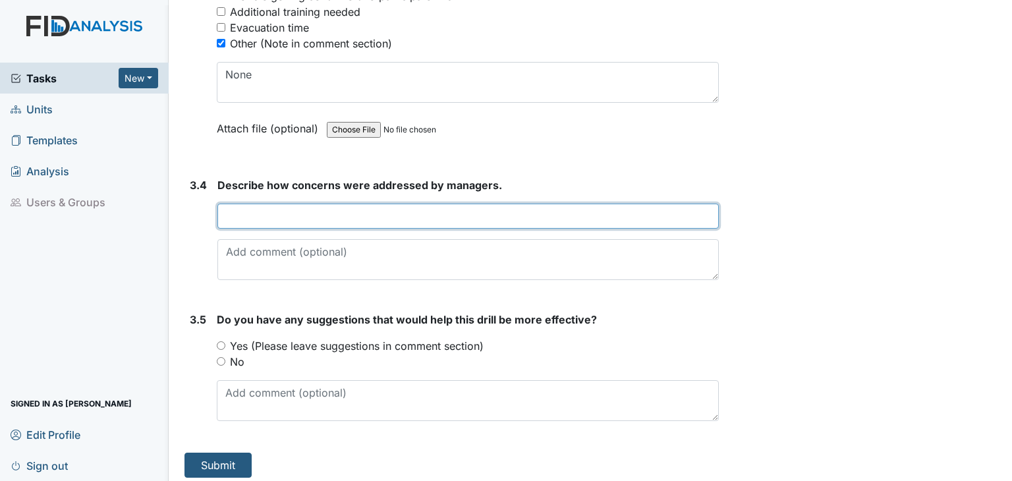
click at [267, 212] on input "text" at bounding box center [467, 216] width 501 height 25
type input "N/A"
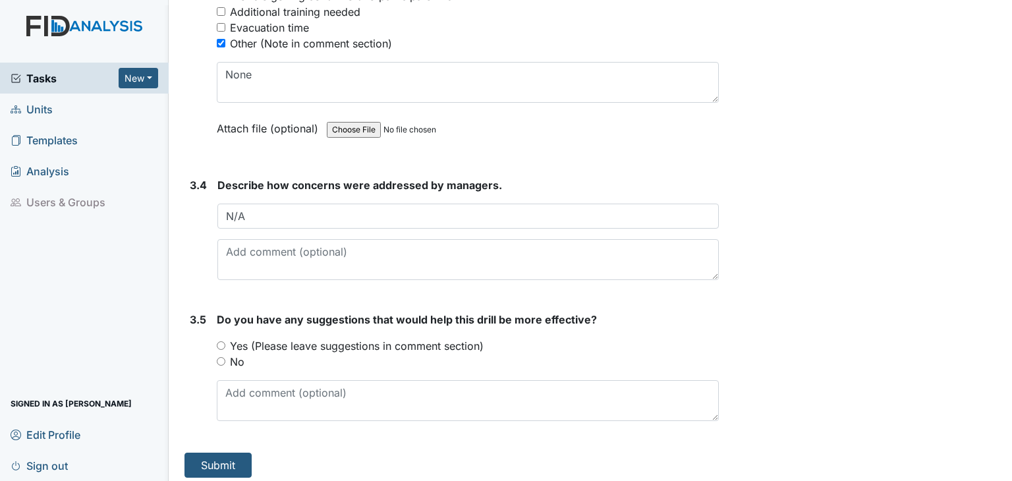
click at [220, 357] on input "No" at bounding box center [221, 361] width 9 height 9
radio input "true"
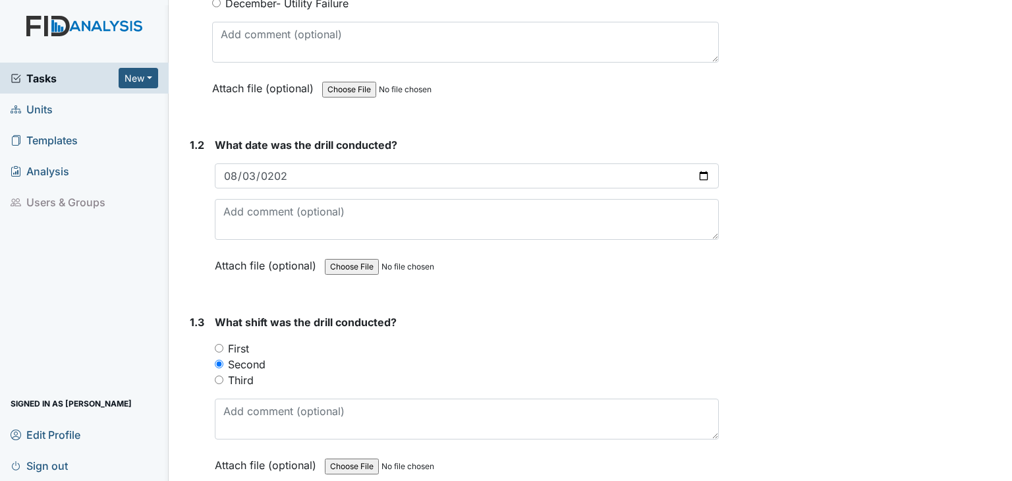
scroll to position [0, 0]
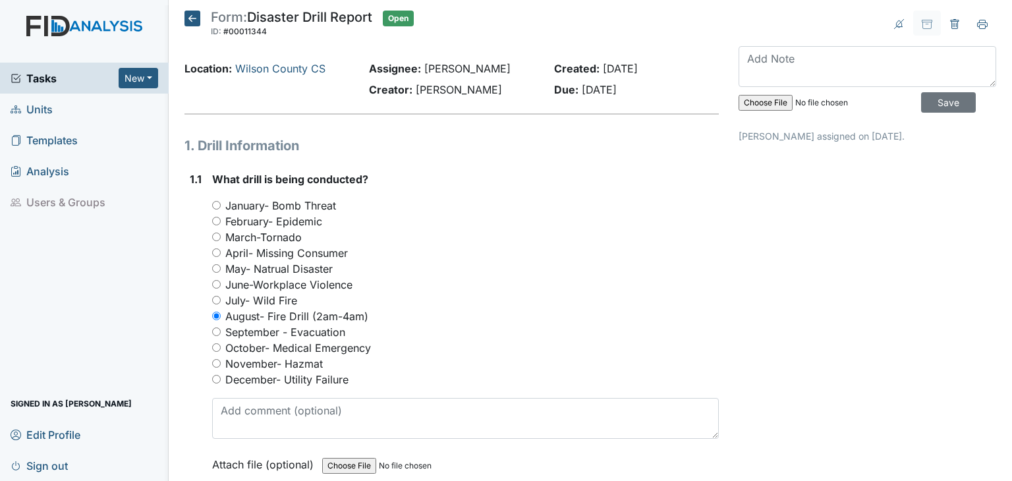
click at [762, 100] on input "file" at bounding box center [828, 103] width 179 height 32
type input "C:\fakepath\HPSCAN_20250923125024967_2025-09-23_125112618.pdf"
click at [812, 61] on textarea at bounding box center [868, 66] width 258 height 41
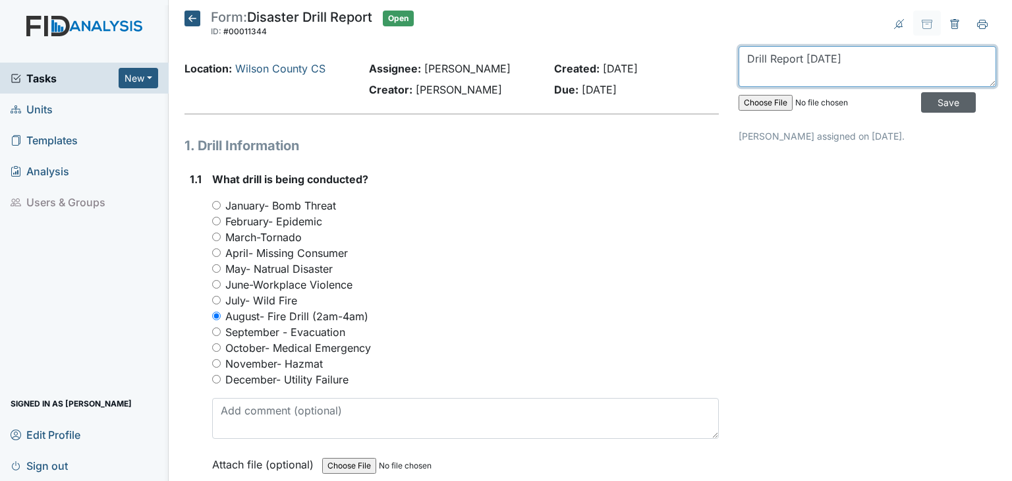
type textarea "Drill Report 8.16.2025"
click at [936, 105] on input "Save" at bounding box center [948, 102] width 55 height 20
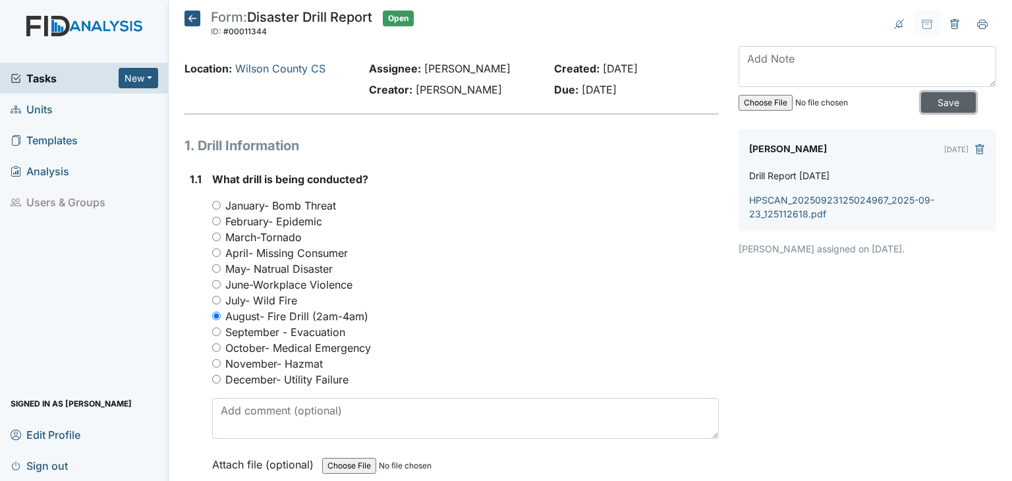
click at [936, 105] on input "Save" at bounding box center [948, 102] width 55 height 20
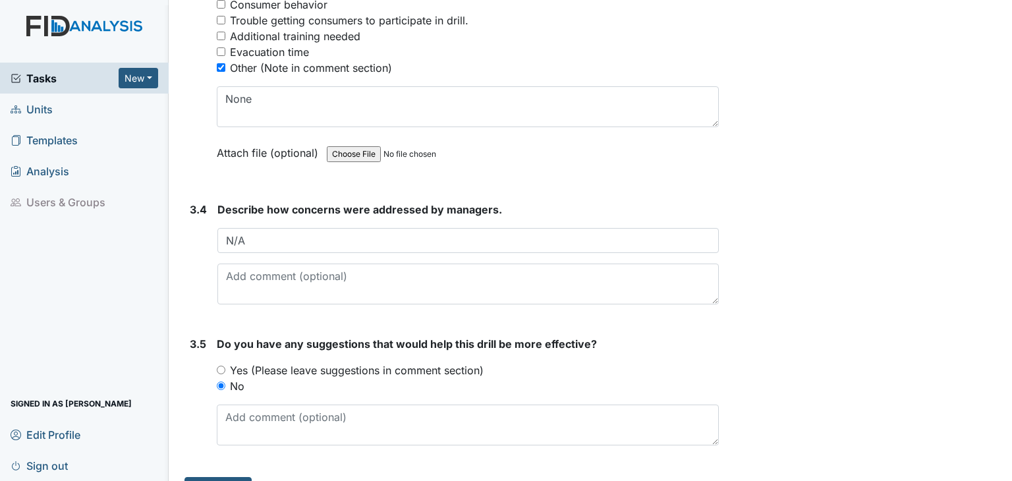
scroll to position [2051, 0]
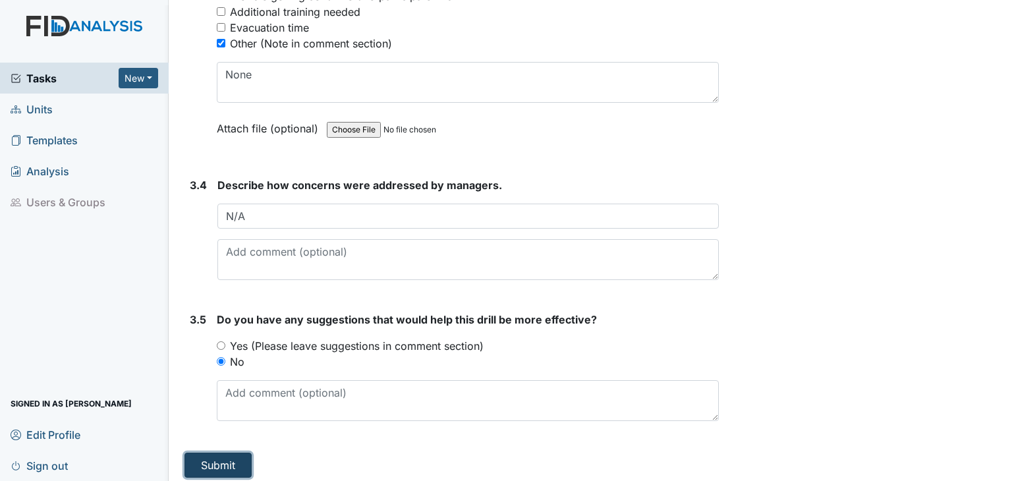
click at [214, 462] on button "Submit" at bounding box center [218, 465] width 67 height 25
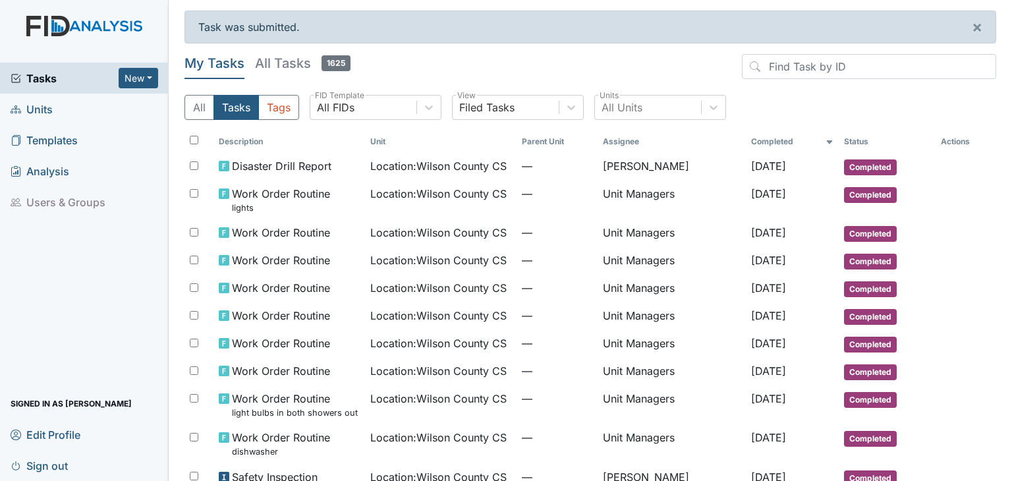
click at [214, 464] on td "Safety Inspection" at bounding box center [290, 478] width 152 height 28
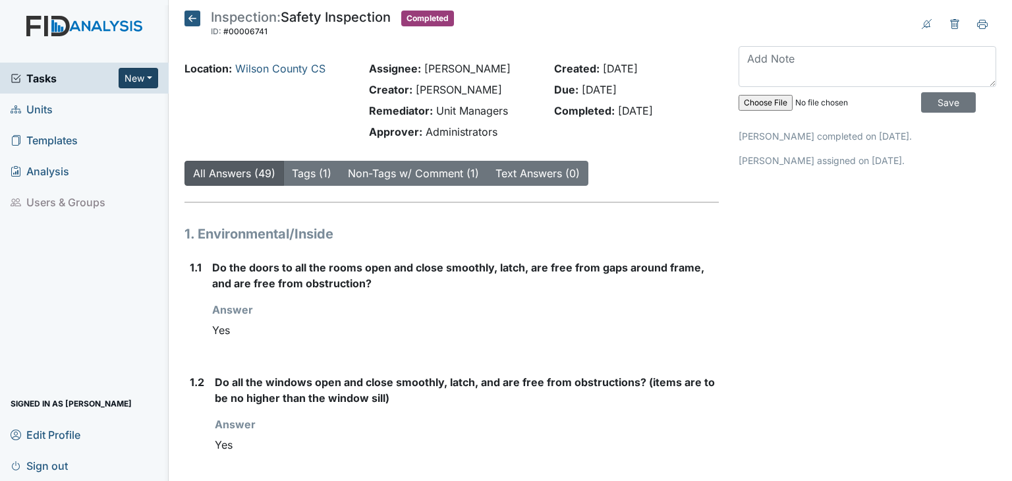
click at [135, 78] on button "New" at bounding box center [139, 78] width 40 height 20
click at [117, 127] on link "Inspection" at bounding box center [105, 126] width 104 height 21
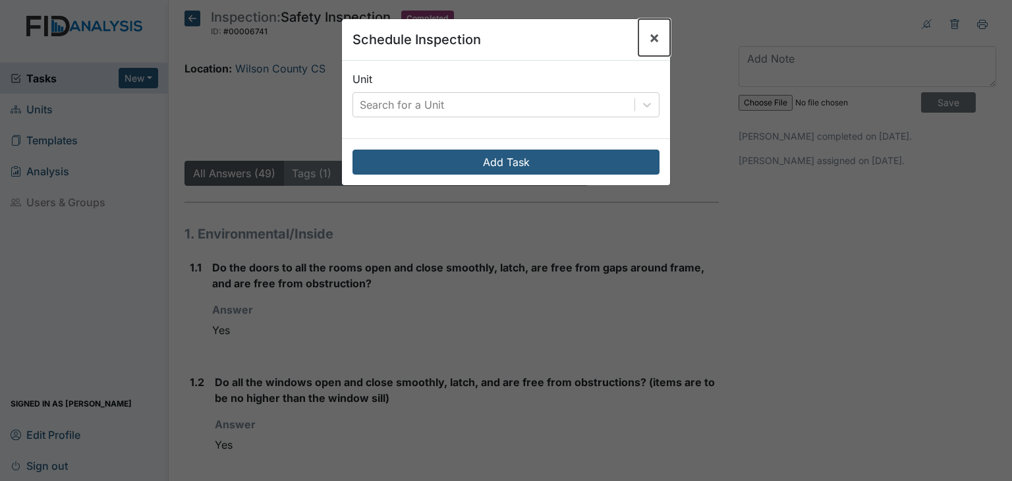
click at [649, 40] on span "×" at bounding box center [654, 37] width 11 height 19
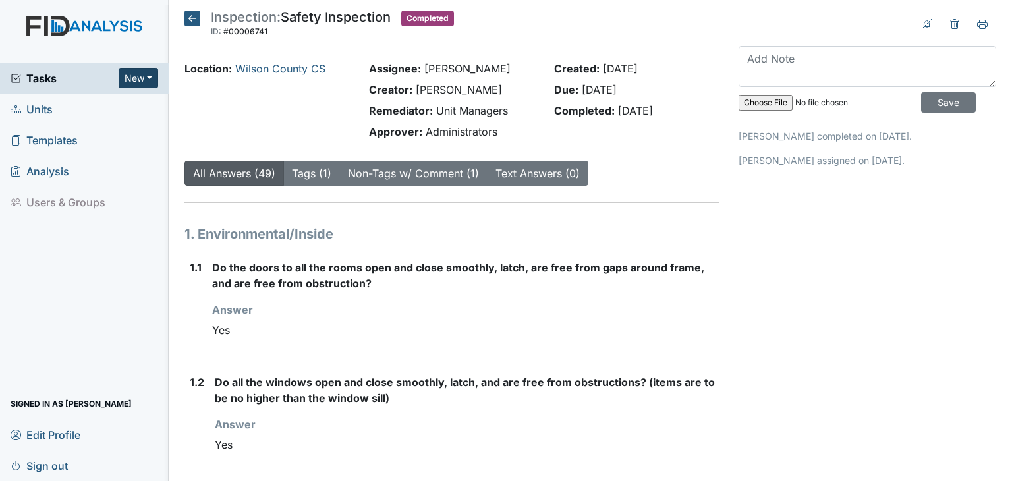
click at [134, 73] on button "New" at bounding box center [139, 78] width 40 height 20
click at [92, 105] on link "Form" at bounding box center [105, 105] width 104 height 21
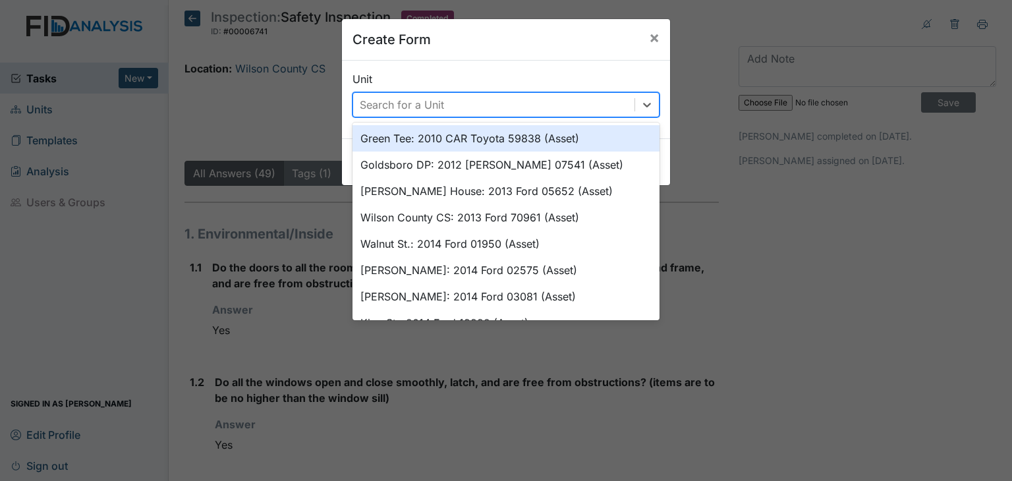
click at [438, 109] on div "Search for a Unit" at bounding box center [402, 105] width 84 height 16
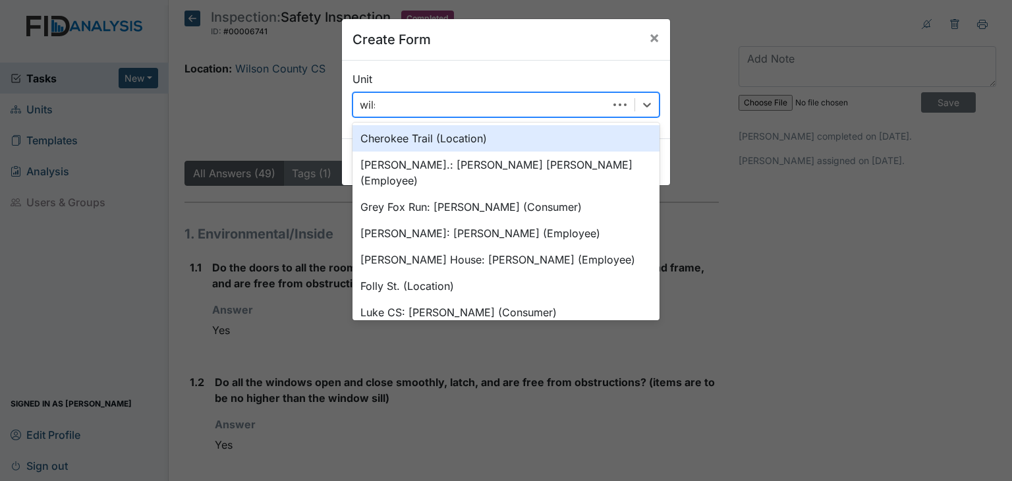
type input "wilso"
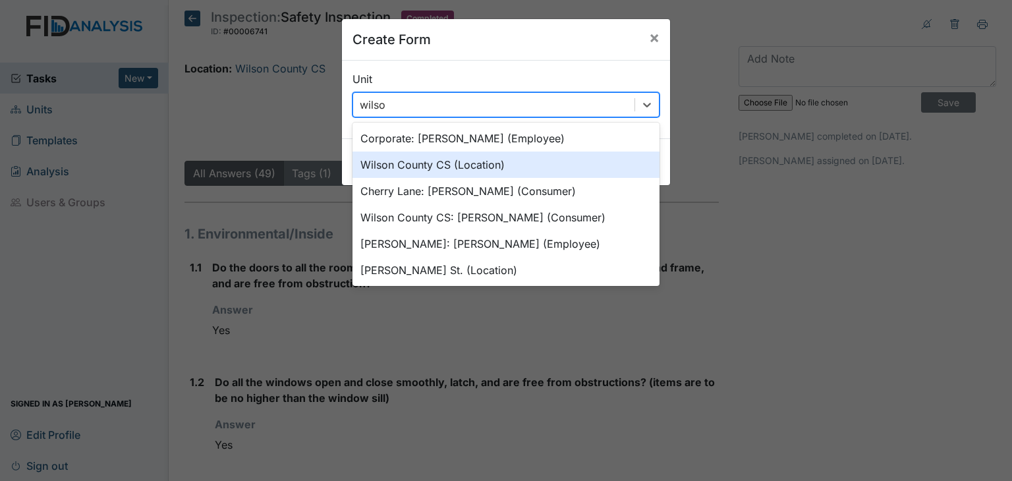
click at [461, 169] on div "Wilson County CS (Location)" at bounding box center [506, 165] width 307 height 26
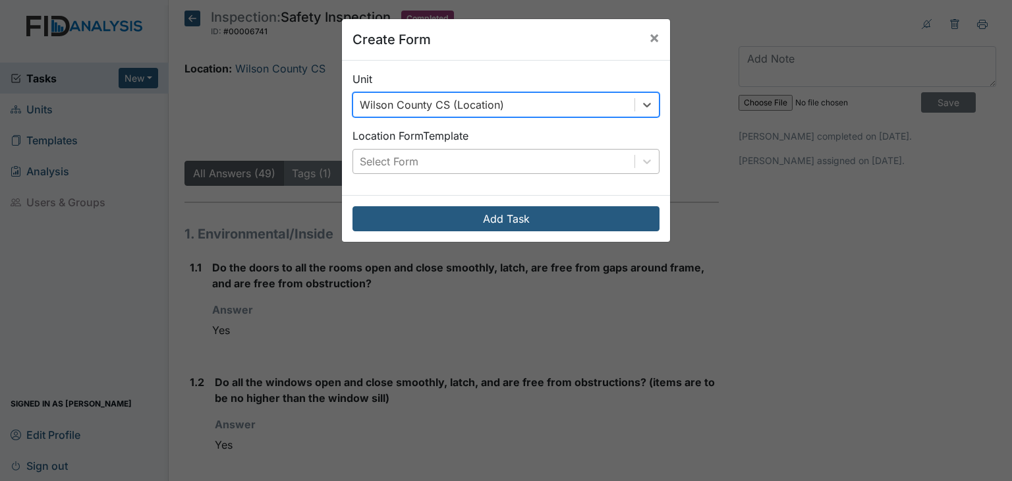
click at [458, 161] on div "Select Form" at bounding box center [493, 162] width 281 height 24
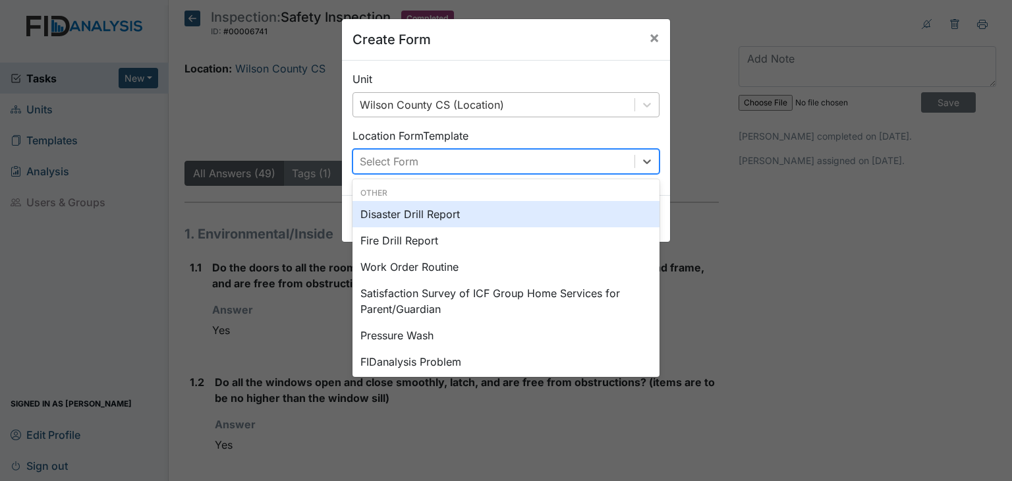
click at [445, 210] on div "Disaster Drill Report" at bounding box center [506, 214] width 307 height 26
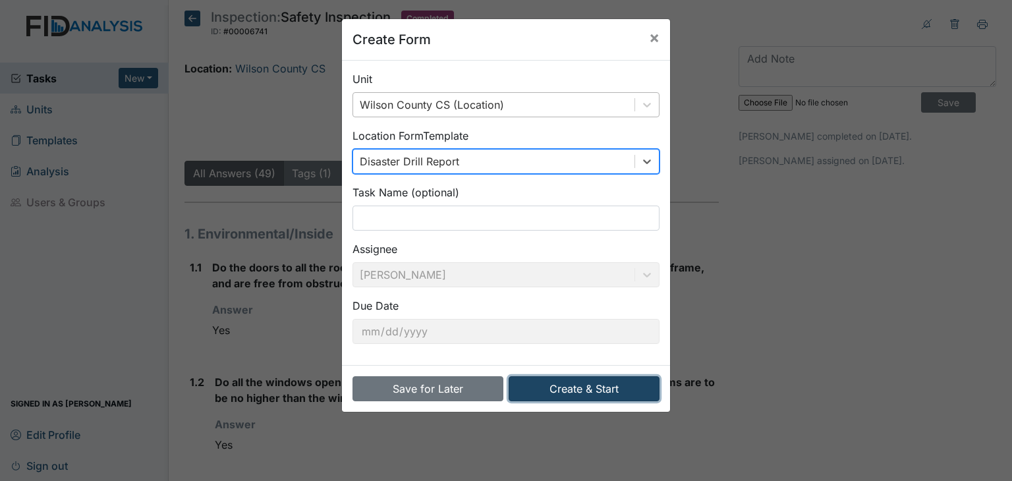
click at [561, 389] on button "Create & Start" at bounding box center [584, 388] width 151 height 25
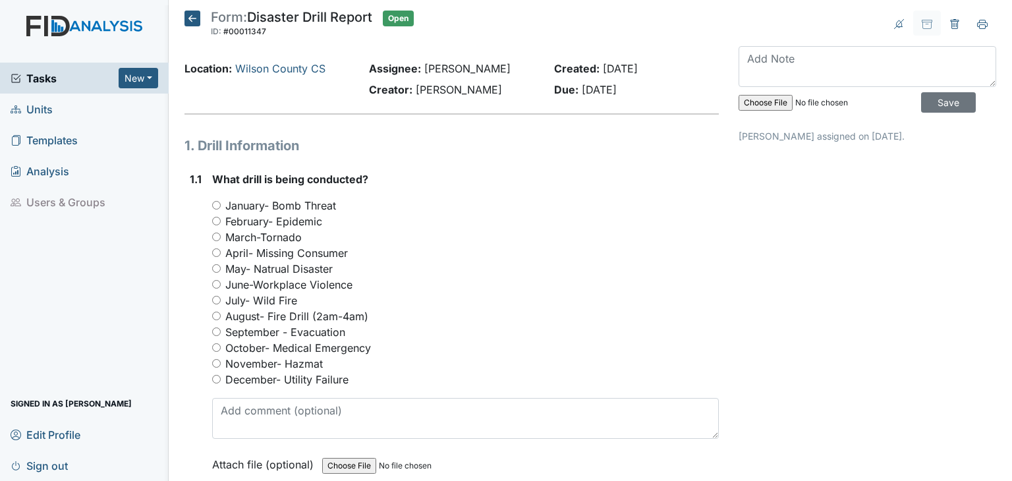
click at [217, 317] on input "August- Fire Drill (2am-4am)" at bounding box center [216, 316] width 9 height 9
radio input "true"
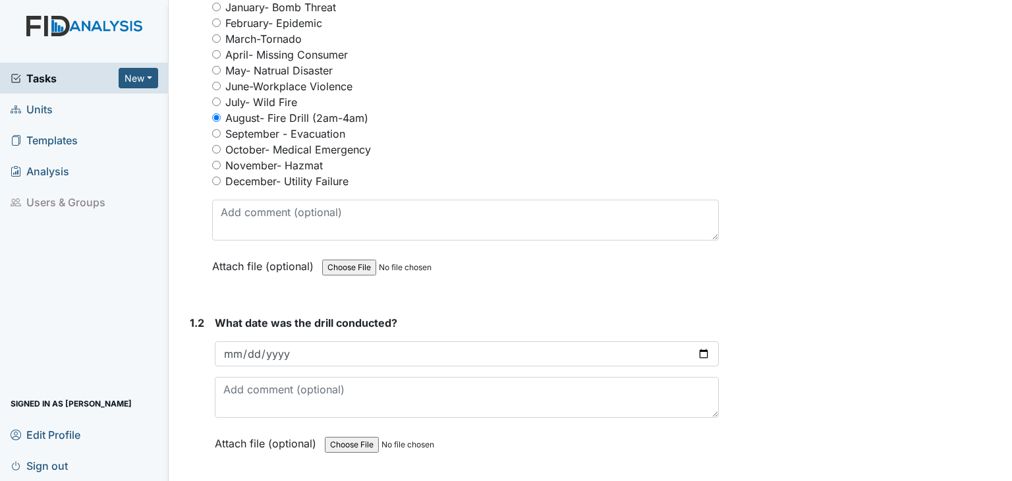
scroll to position [199, 0]
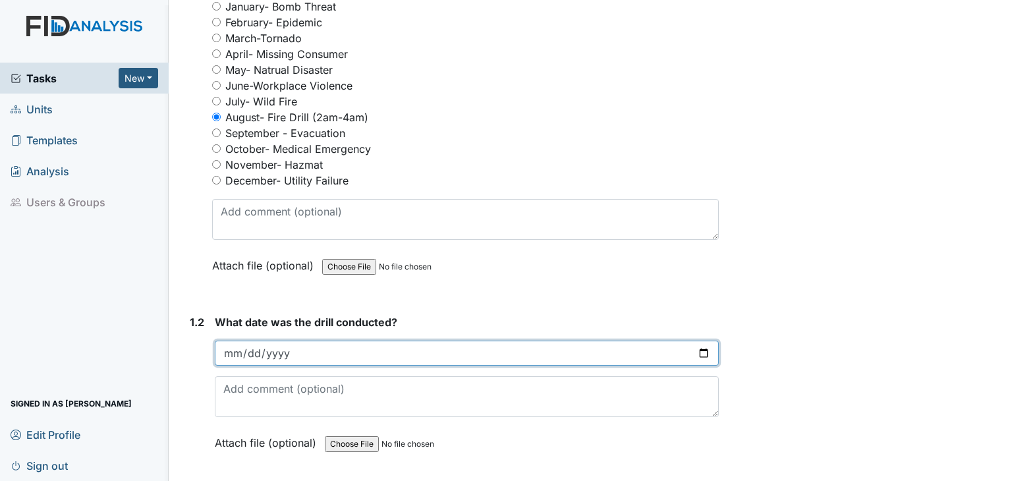
click at [293, 354] on input "date" at bounding box center [467, 353] width 504 height 25
type input "0202-08-03"
click at [293, 354] on input "0202-08-03" at bounding box center [467, 353] width 504 height 25
click at [285, 349] on input "0202-08-03" at bounding box center [467, 353] width 504 height 25
type input "0002-08-03"
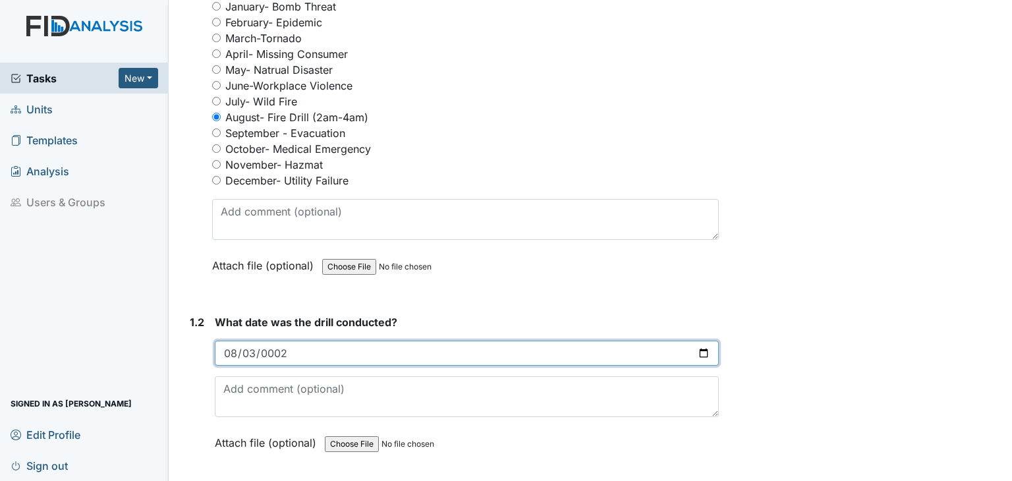
drag, startPoint x: 285, startPoint y: 351, endPoint x: 699, endPoint y: 351, distance: 413.2
click at [699, 351] on input "0002-08-03" at bounding box center [467, 353] width 504 height 25
drag, startPoint x: 699, startPoint y: 351, endPoint x: 675, endPoint y: 354, distance: 23.9
click at [675, 354] on input "0002-08-03" at bounding box center [467, 353] width 504 height 25
click at [696, 354] on input "0002-08-03" at bounding box center [467, 353] width 504 height 25
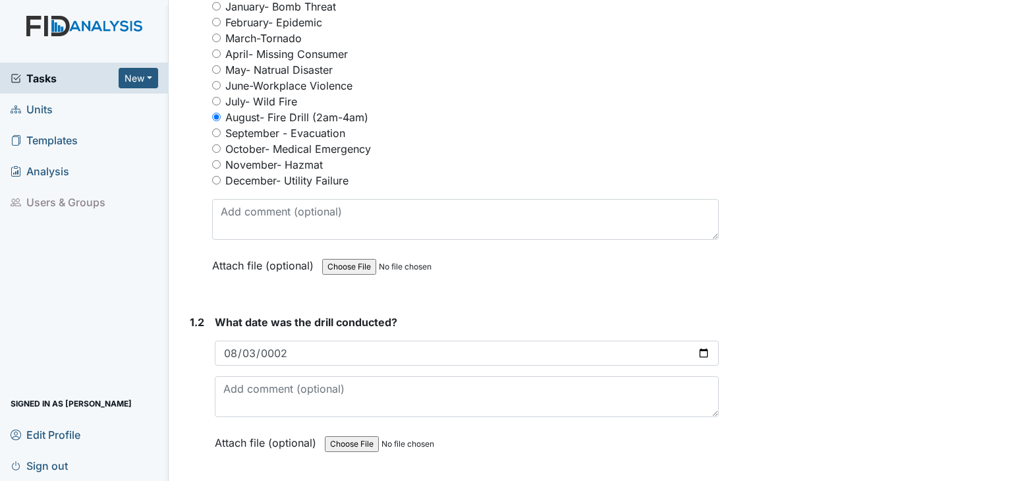
click at [348, 442] on input "file" at bounding box center [414, 444] width 179 height 32
type input "C:\fakepath\HPSCAN_20250923125505555_2025-09-23_125552708.pdf"
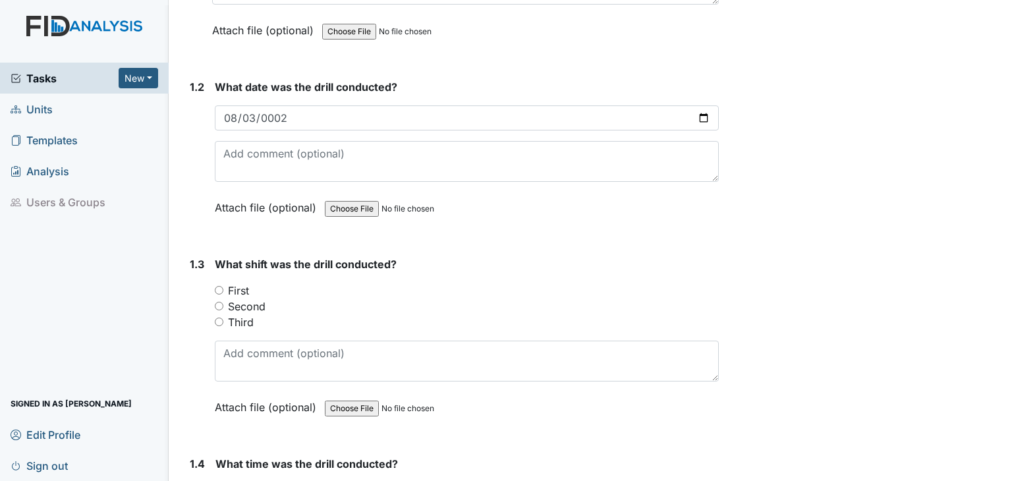
scroll to position [438, 0]
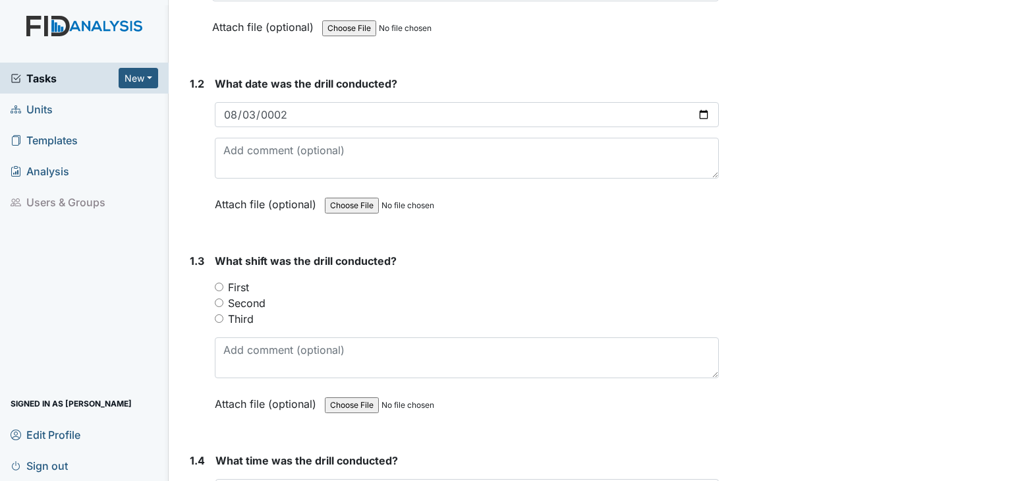
click at [218, 299] on input "Second" at bounding box center [219, 303] width 9 height 9
radio input "true"
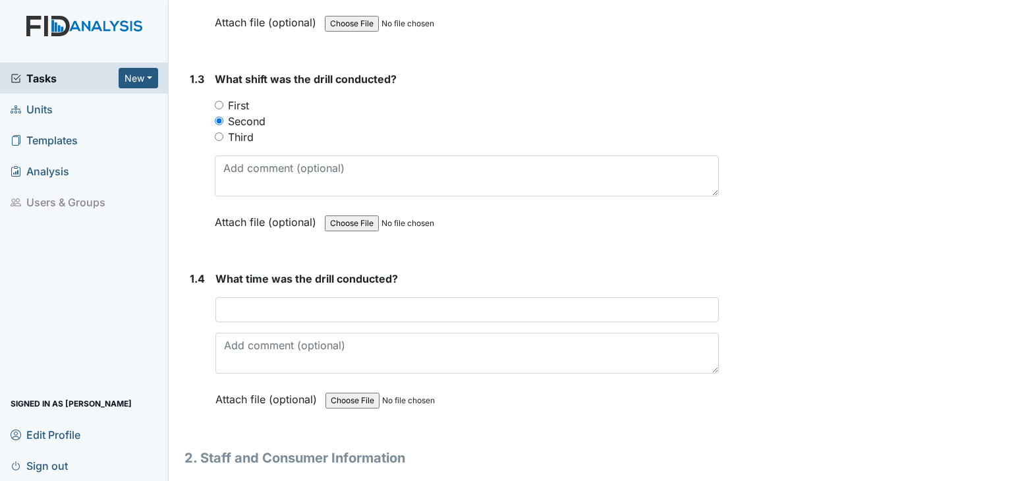
scroll to position [620, 0]
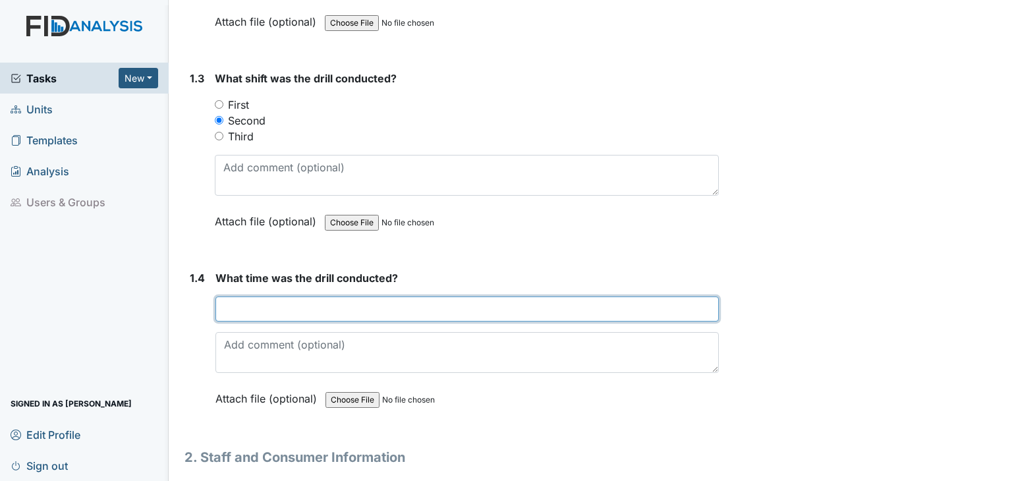
click at [315, 304] on input "text" at bounding box center [466, 309] width 503 height 25
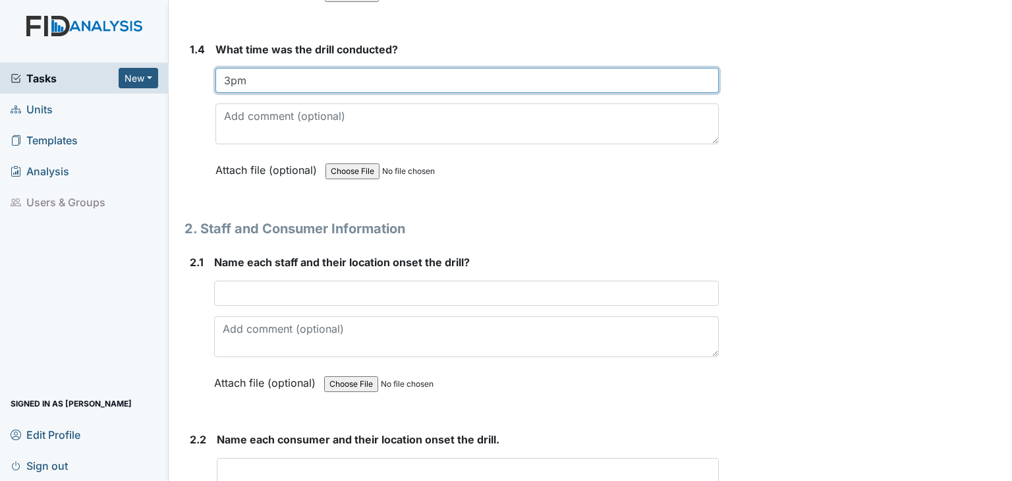
scroll to position [849, 0]
type input "3pm"
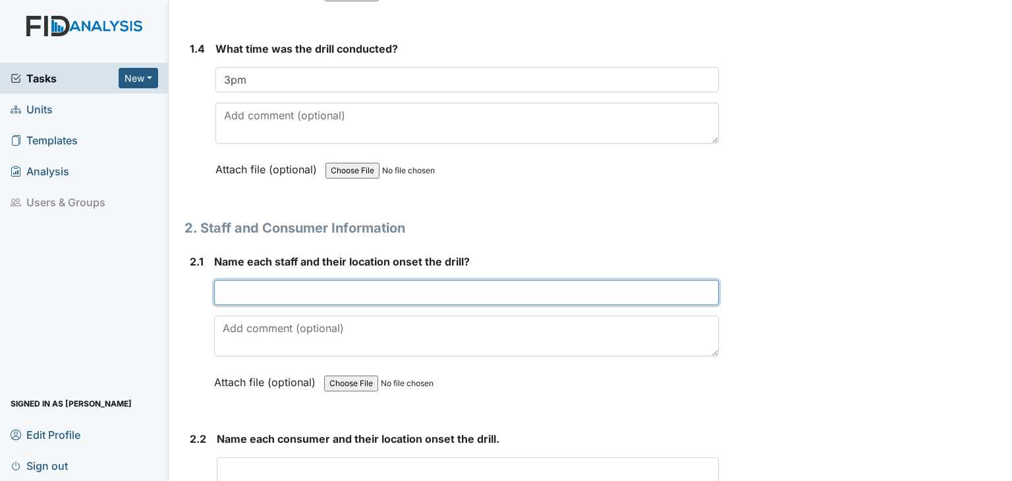
click at [338, 289] on input "text" at bounding box center [466, 292] width 505 height 25
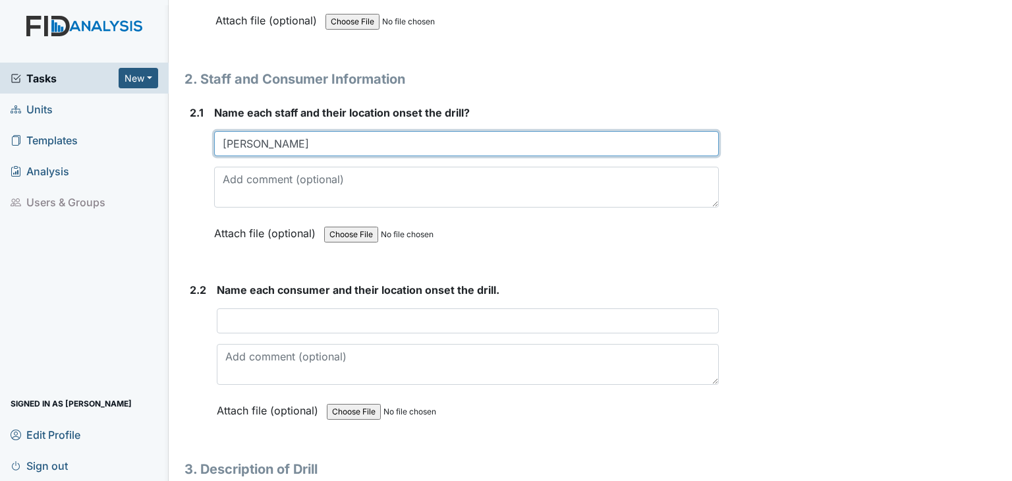
scroll to position [1003, 0]
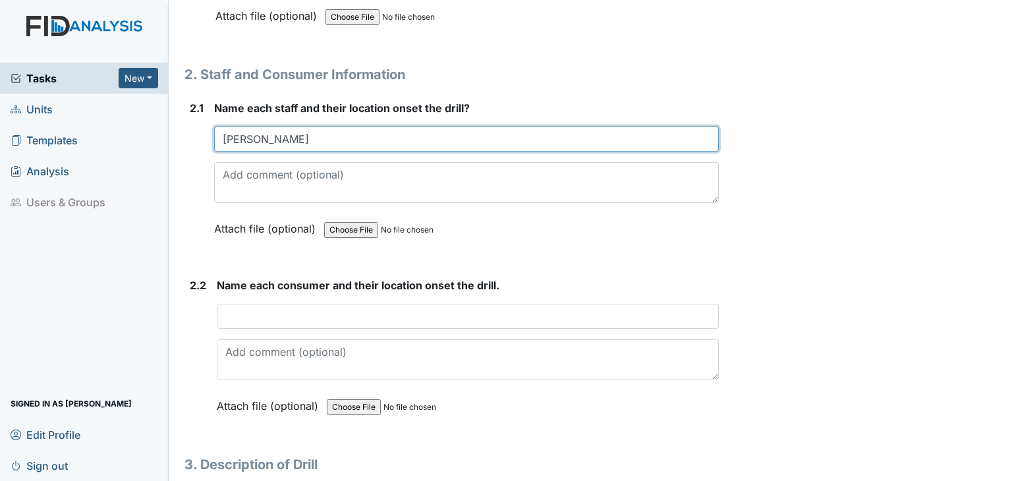
type input "Iyanna Barnes"
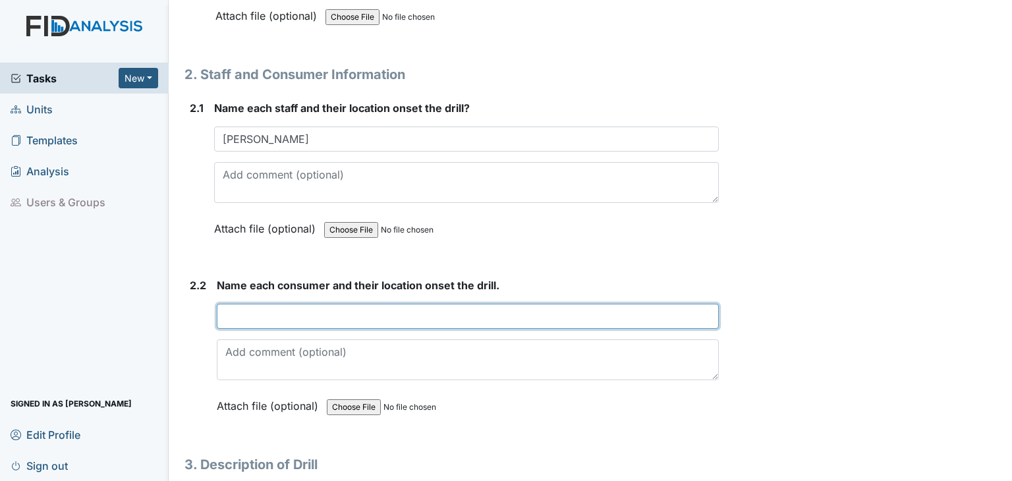
click at [310, 316] on input "text" at bounding box center [468, 316] width 502 height 25
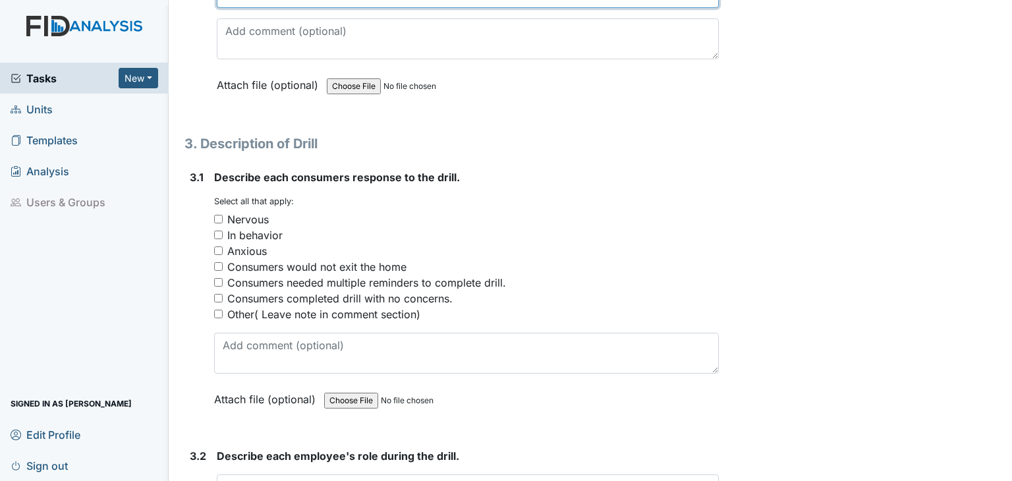
scroll to position [1325, 0]
type input "Please see attached"
click at [218, 293] on input "Consumers completed drill with no concerns." at bounding box center [218, 297] width 9 height 9
checkbox input "true"
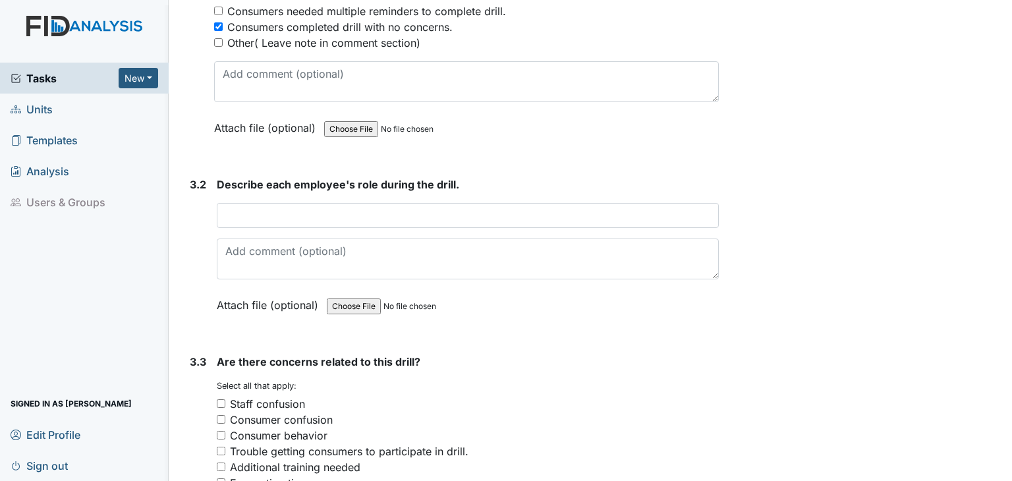
scroll to position [1601, 0]
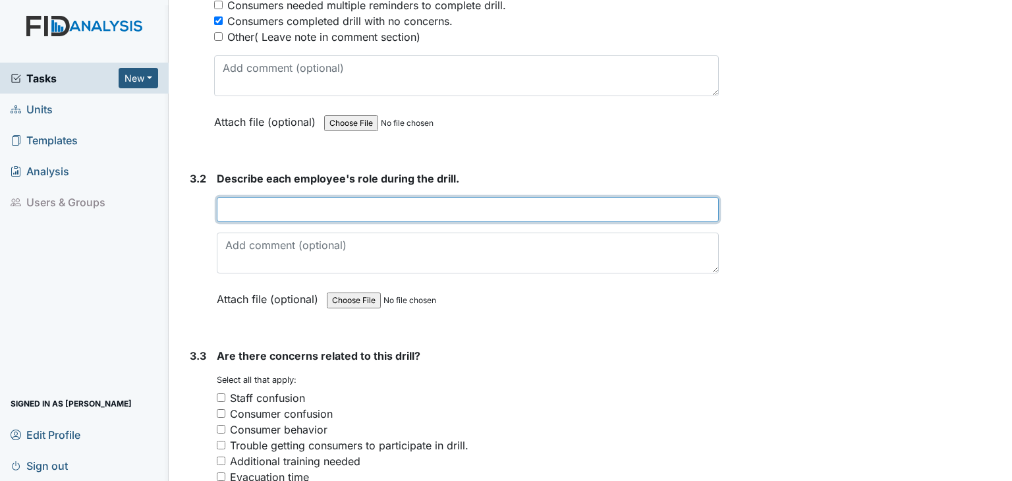
click at [259, 206] on input "text" at bounding box center [468, 209] width 502 height 25
type input "See attached"
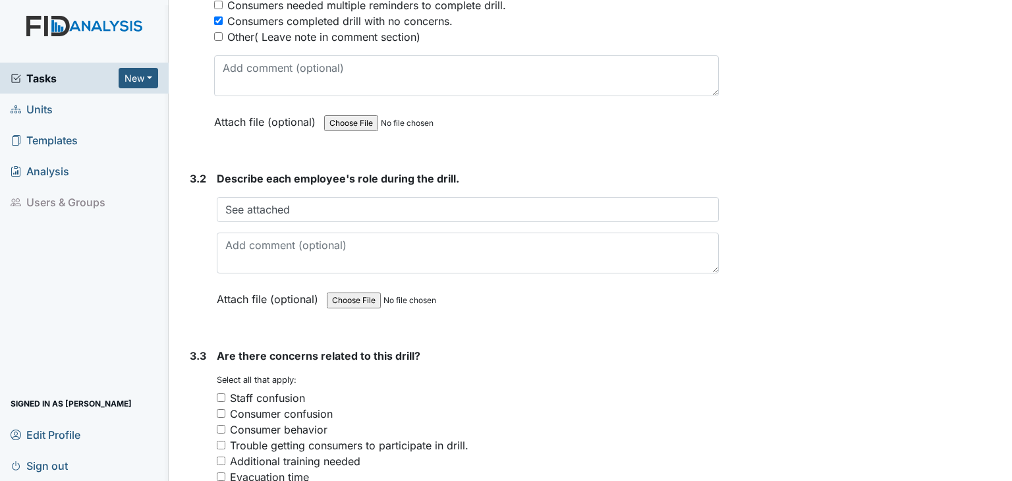
click at [345, 294] on input "file" at bounding box center [416, 301] width 179 height 32
type input "C:\fakepath\HPSCAN_20250923125505555_2025-09-23_125552708.pdf"
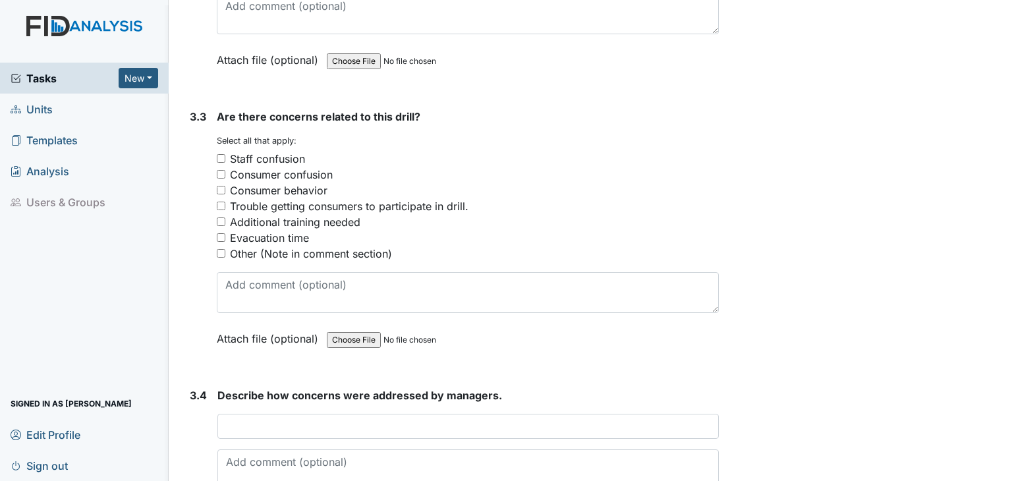
scroll to position [1847, 0]
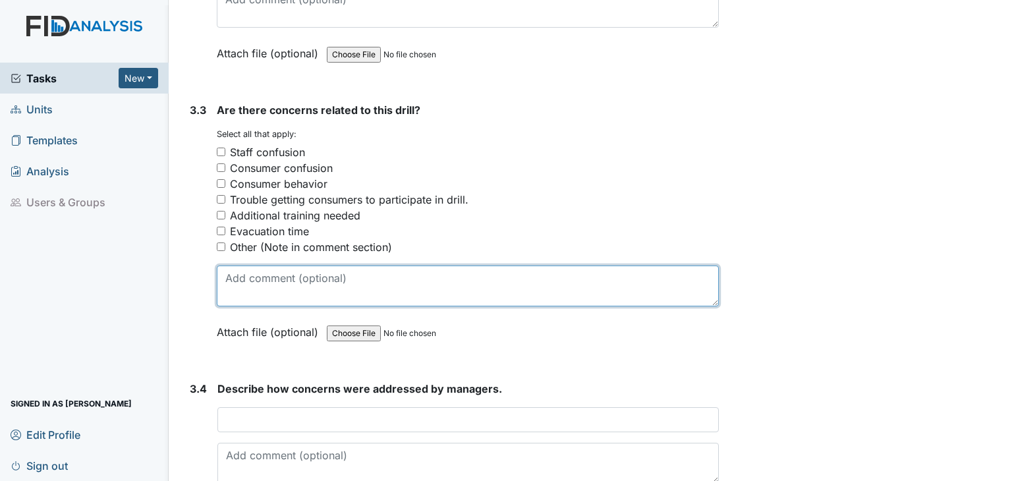
click at [247, 277] on textarea at bounding box center [468, 286] width 502 height 41
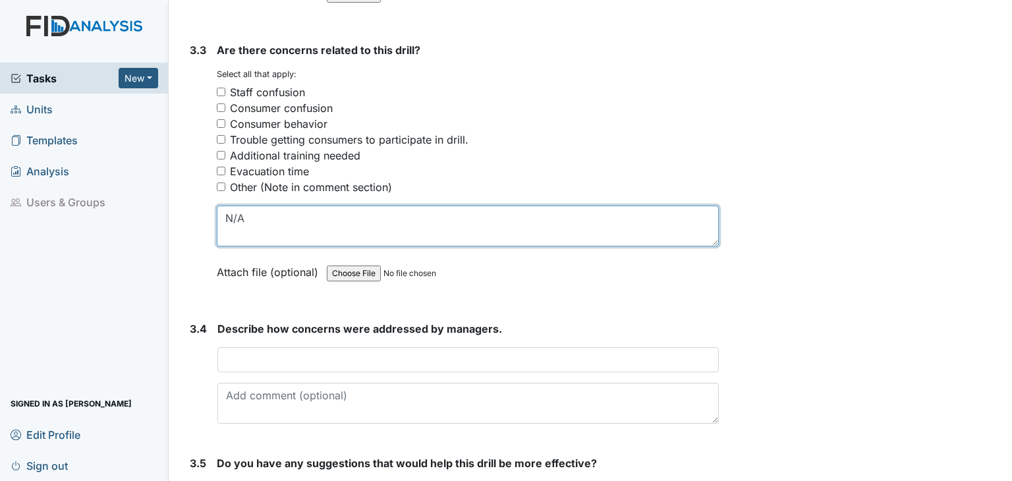
scroll to position [1953, 0]
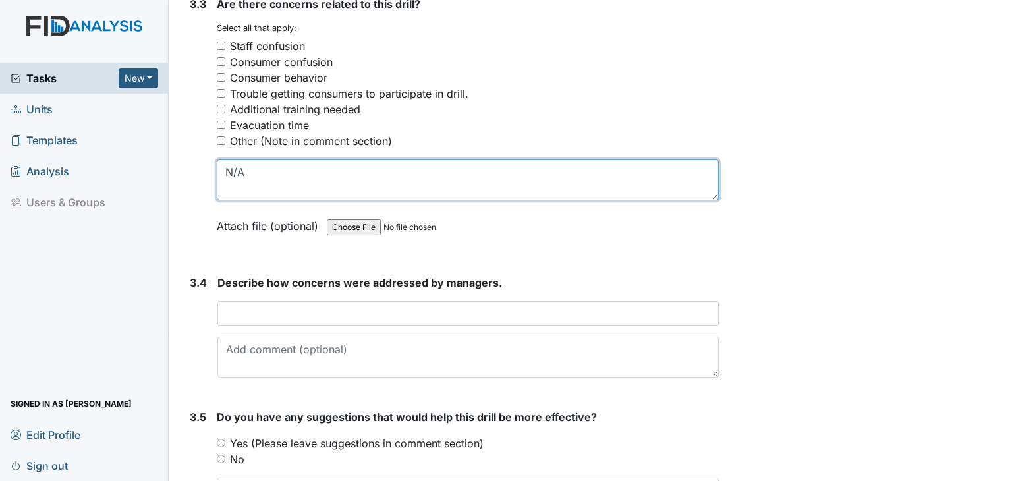
type textarea "N/A"
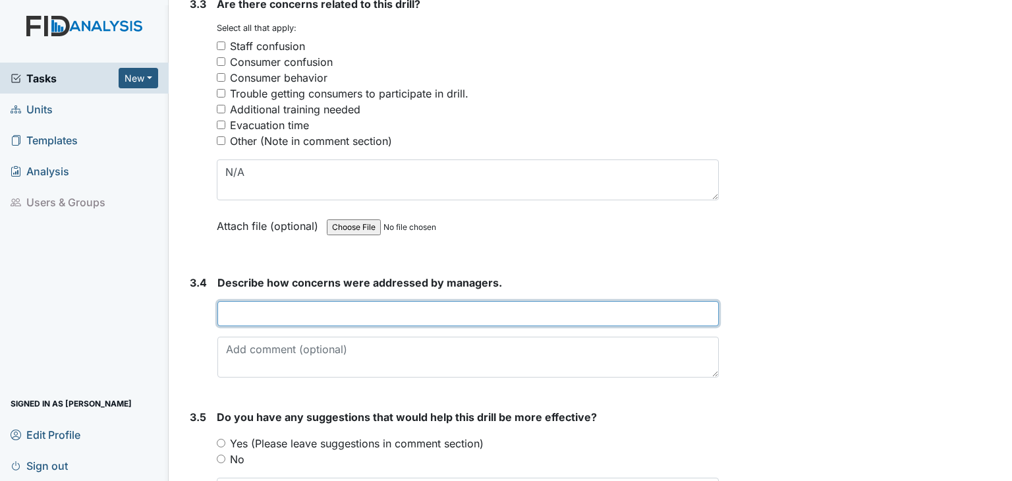
click at [267, 306] on input "text" at bounding box center [467, 313] width 501 height 25
type input "n"
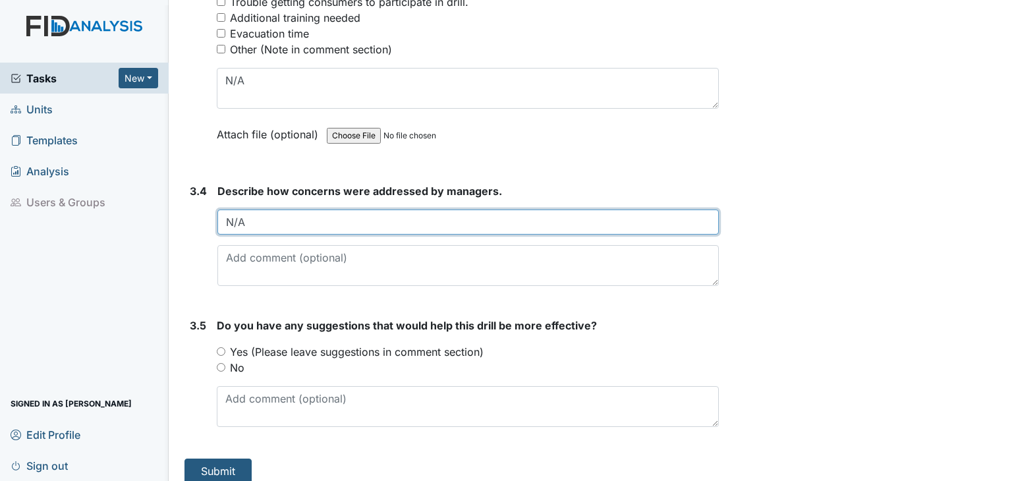
scroll to position [2051, 0]
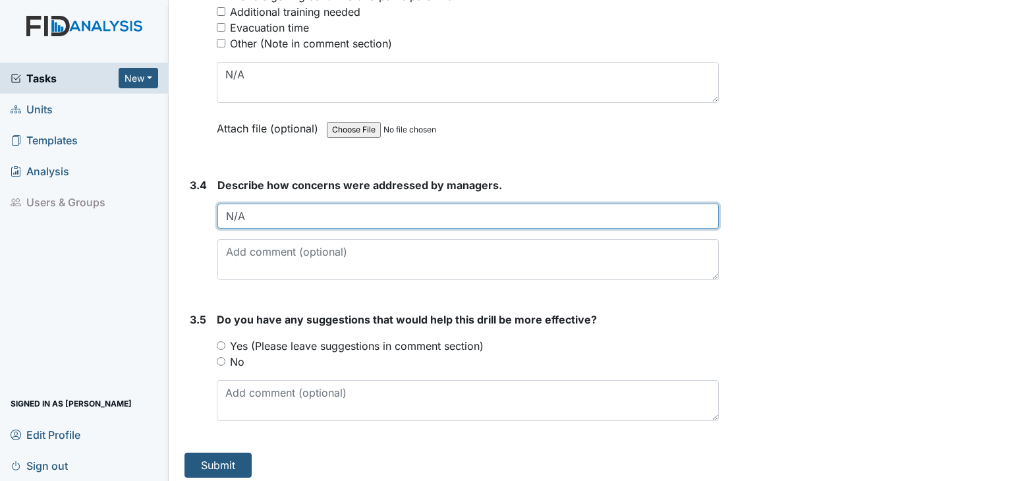
type input "N/A"
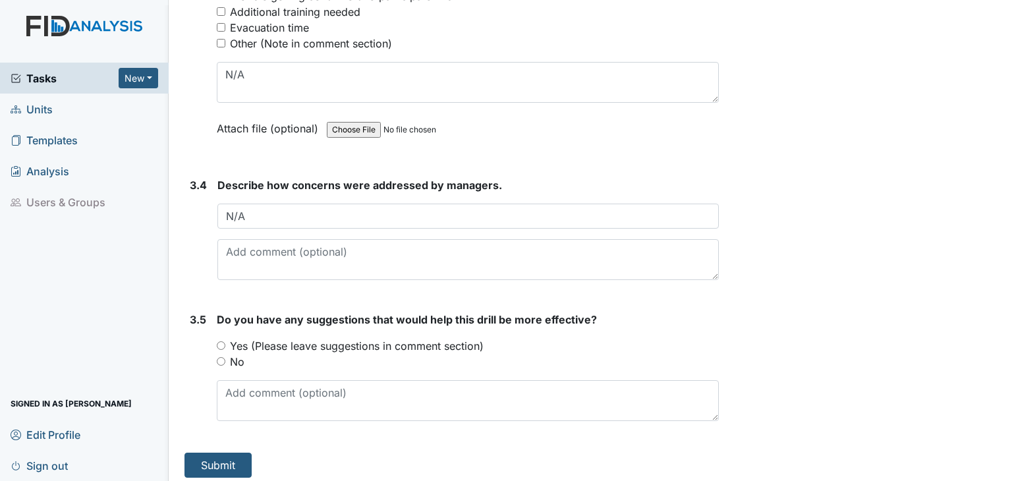
click at [221, 357] on input "No" at bounding box center [221, 361] width 9 height 9
radio input "true"
click at [210, 456] on button "Submit" at bounding box center [218, 465] width 67 height 25
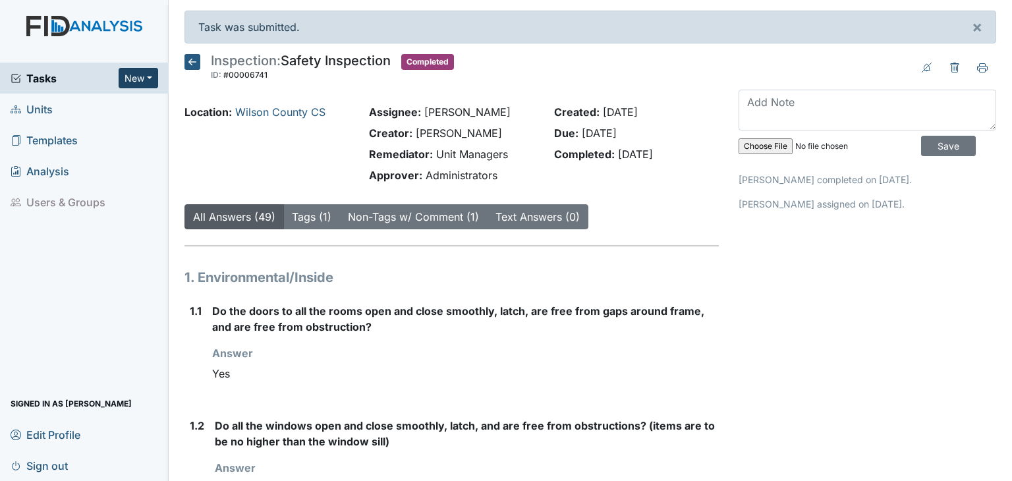
click at [133, 82] on button "New" at bounding box center [139, 78] width 40 height 20
click at [88, 109] on link "Form" at bounding box center [105, 105] width 104 height 21
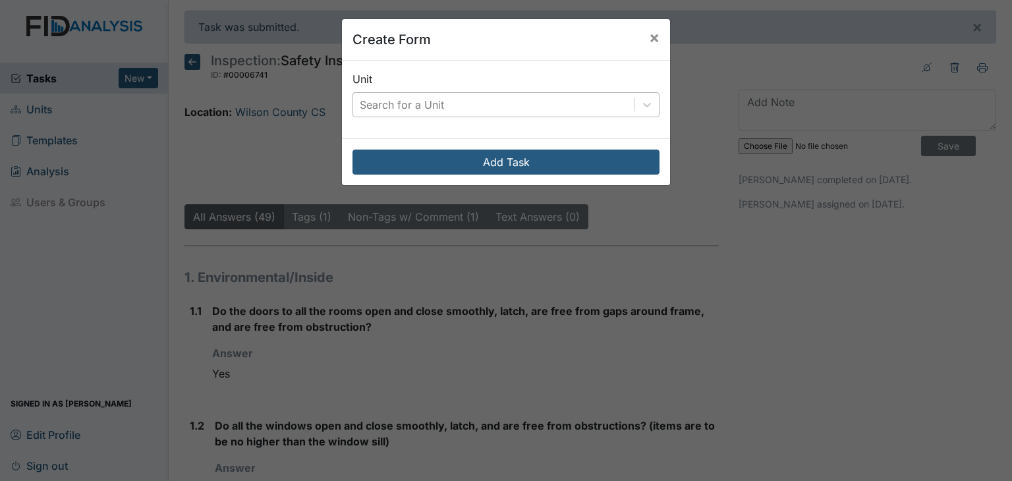
click at [422, 110] on div "Search for a Unit" at bounding box center [402, 105] width 84 height 16
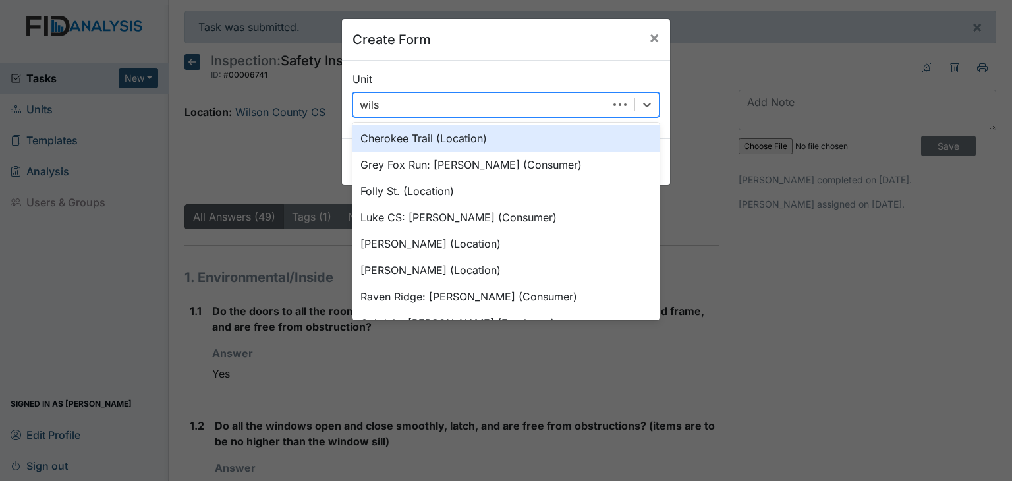
type input "wilso"
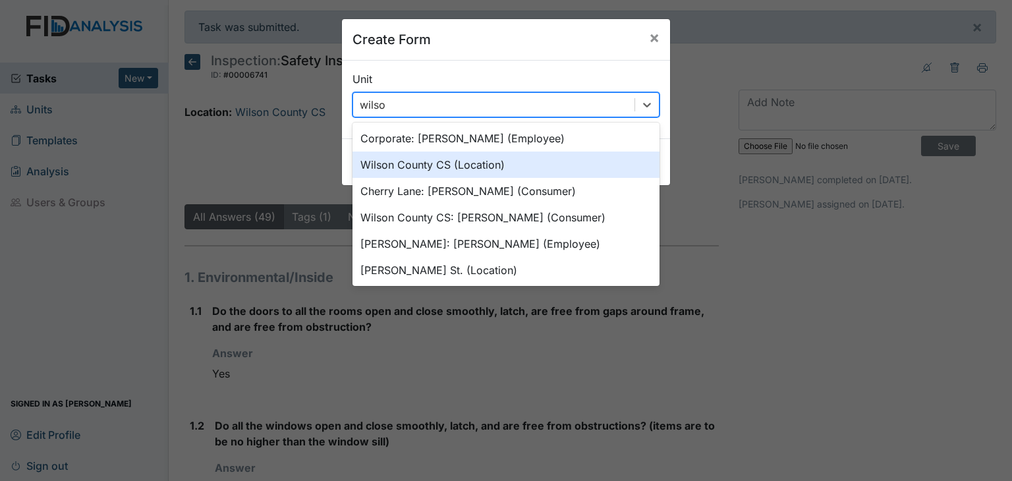
click at [440, 167] on div "Wilson County CS (Location)" at bounding box center [506, 165] width 307 height 26
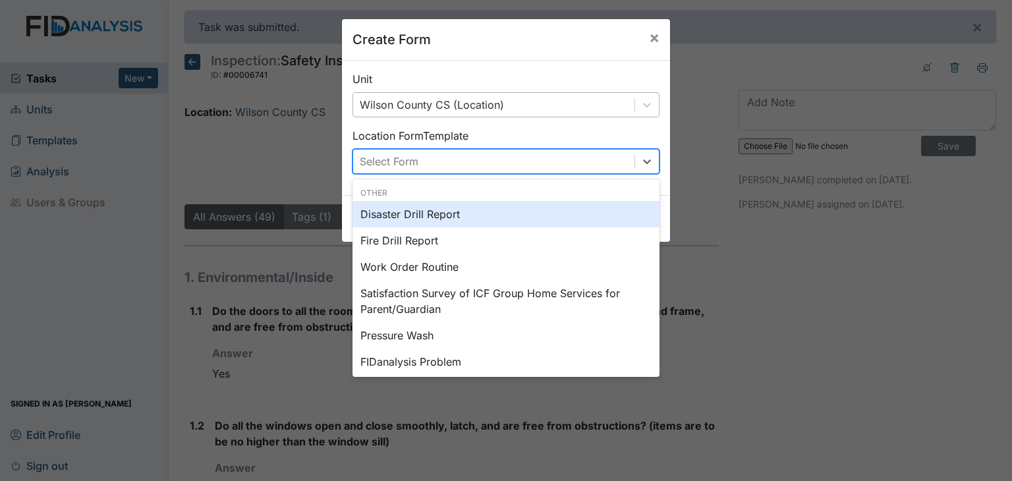
click at [440, 167] on div "Select Form" at bounding box center [493, 162] width 281 height 24
click at [442, 217] on div "Disaster Drill Report" at bounding box center [506, 214] width 307 height 26
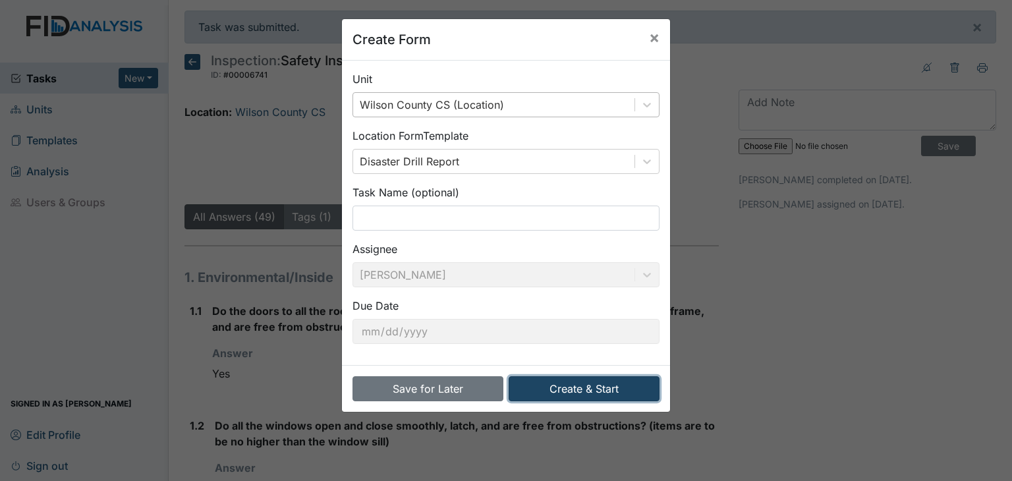
click at [557, 384] on button "Create & Start" at bounding box center [584, 388] width 151 height 25
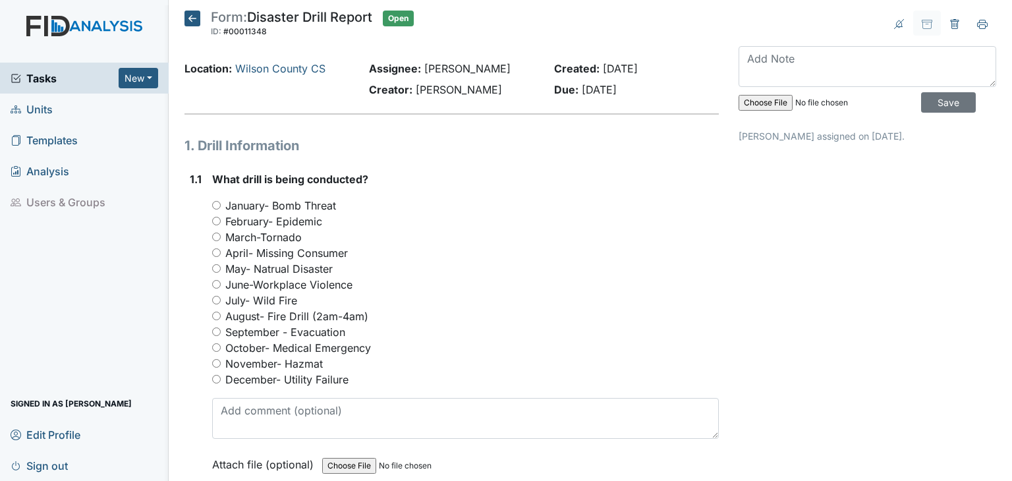
click at [216, 320] on div "August- Fire Drill (2am-4am)" at bounding box center [465, 316] width 507 height 16
click at [215, 315] on input "August- Fire Drill (2am-4am)" at bounding box center [216, 316] width 9 height 9
radio input "true"
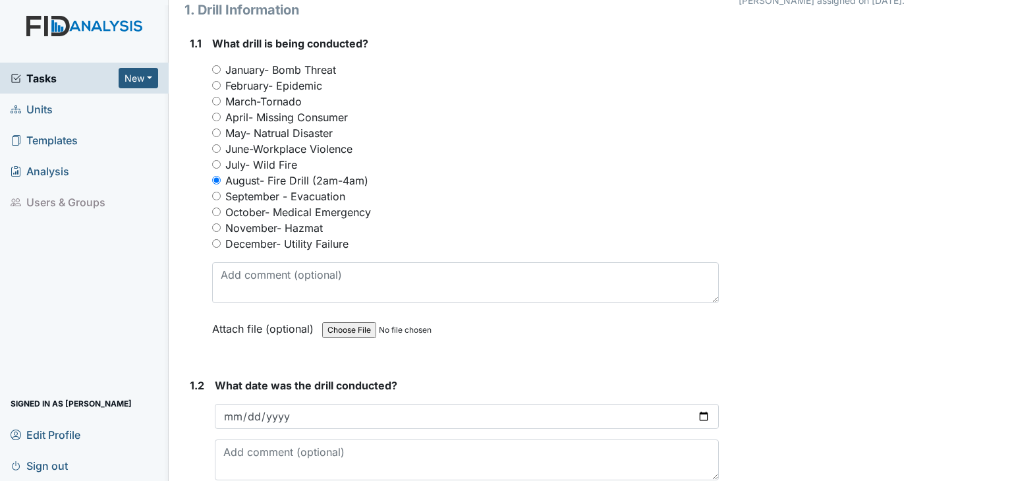
scroll to position [140, 0]
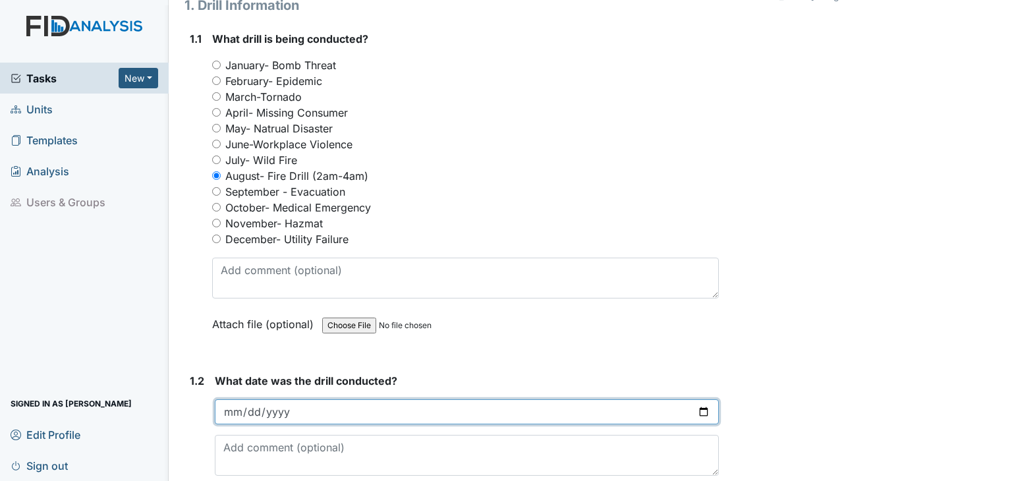
click at [281, 416] on input "date" at bounding box center [467, 411] width 504 height 25
click at [296, 414] on input "date" at bounding box center [467, 411] width 504 height 25
click at [697, 409] on input "date" at bounding box center [467, 411] width 504 height 25
click at [695, 408] on input "[DATE]" at bounding box center [467, 411] width 504 height 25
type input "[DATE]"
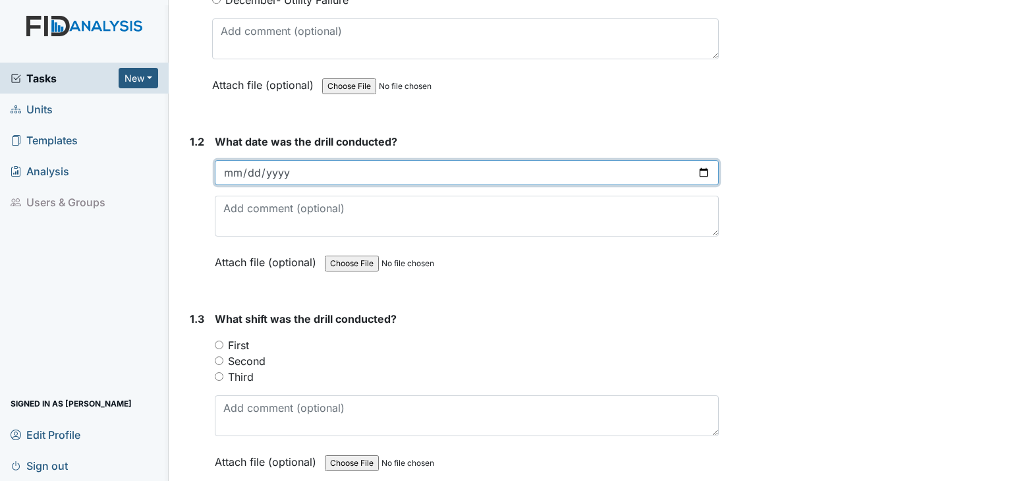
scroll to position [427, 0]
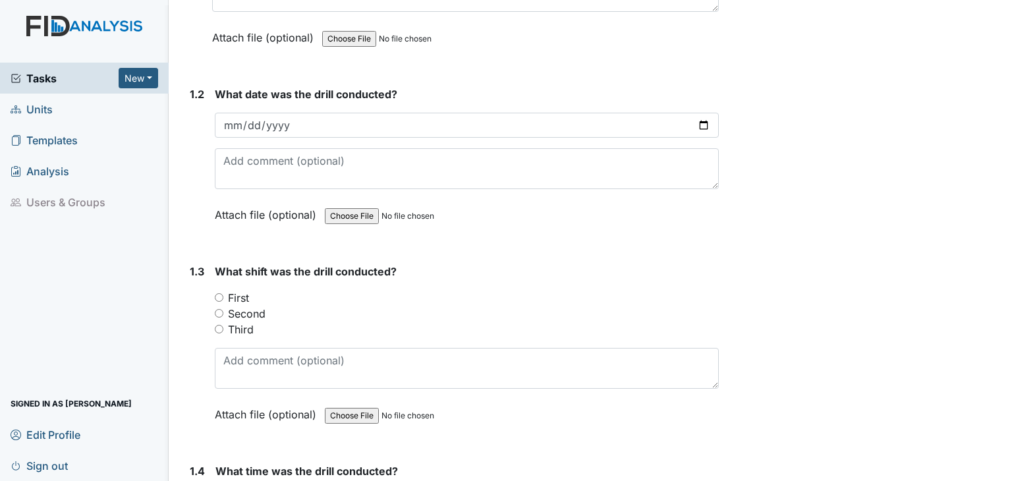
click at [221, 293] on input "First" at bounding box center [219, 297] width 9 height 9
radio input "true"
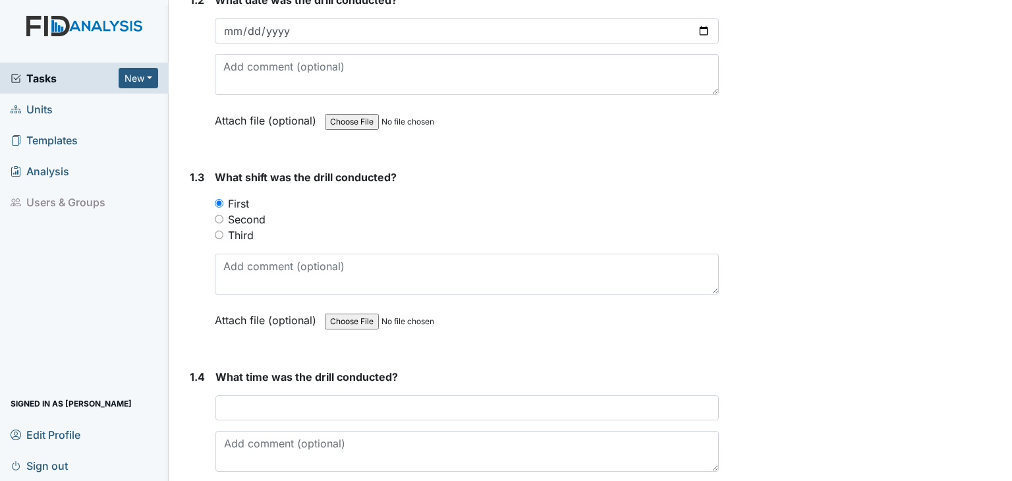
scroll to position [525, 0]
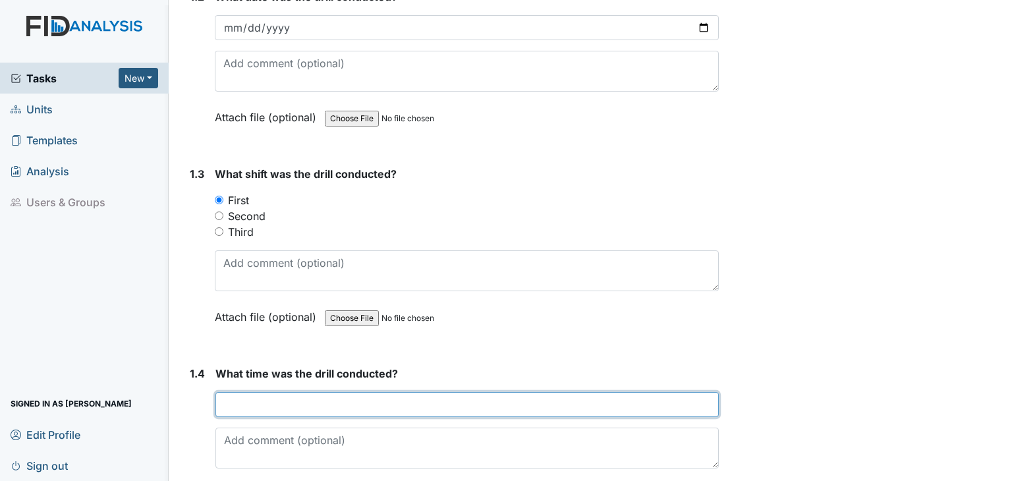
click at [293, 393] on input "text" at bounding box center [466, 404] width 503 height 25
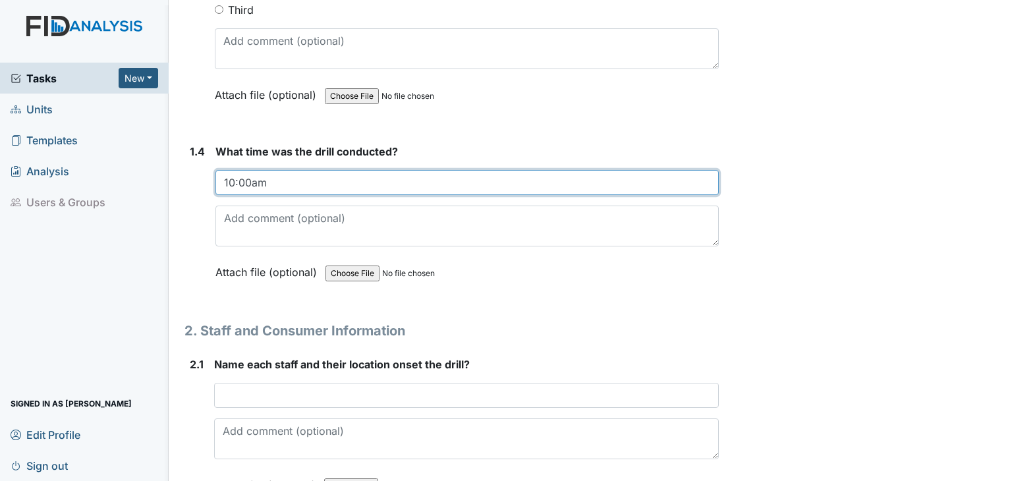
scroll to position [754, 0]
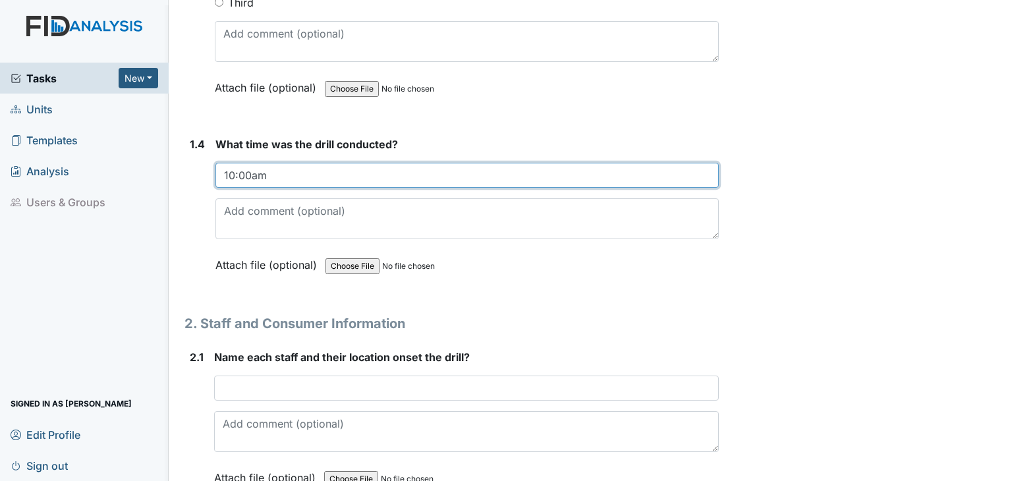
type input "10:00am"
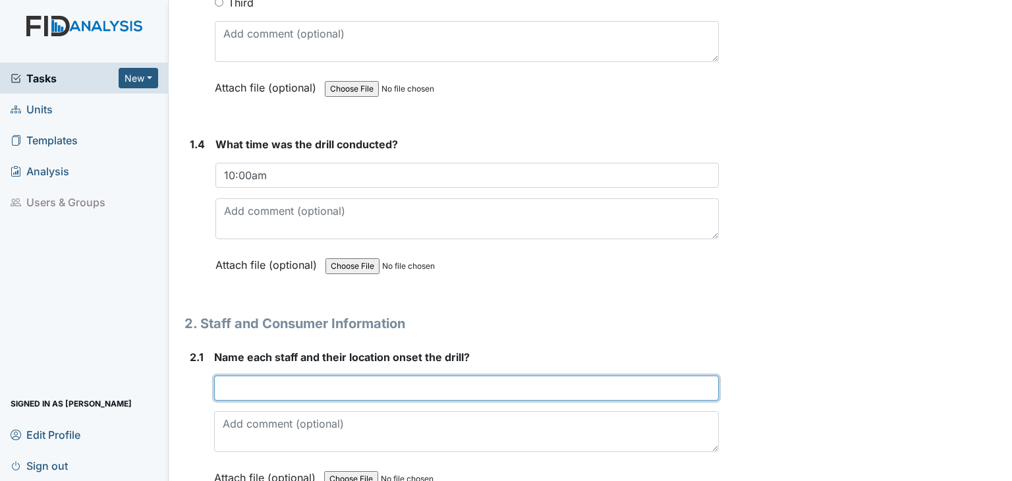
click at [299, 387] on input "text" at bounding box center [466, 388] width 505 height 25
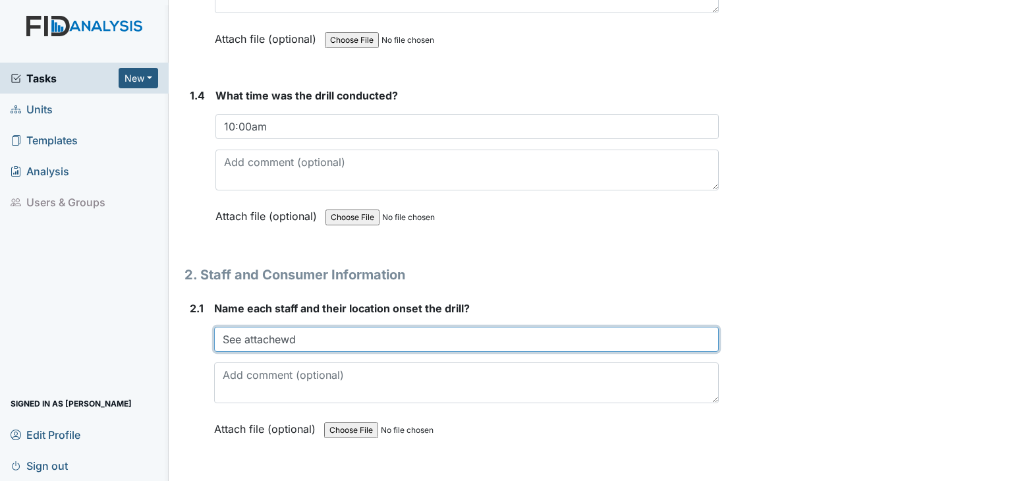
scroll to position [810, 0]
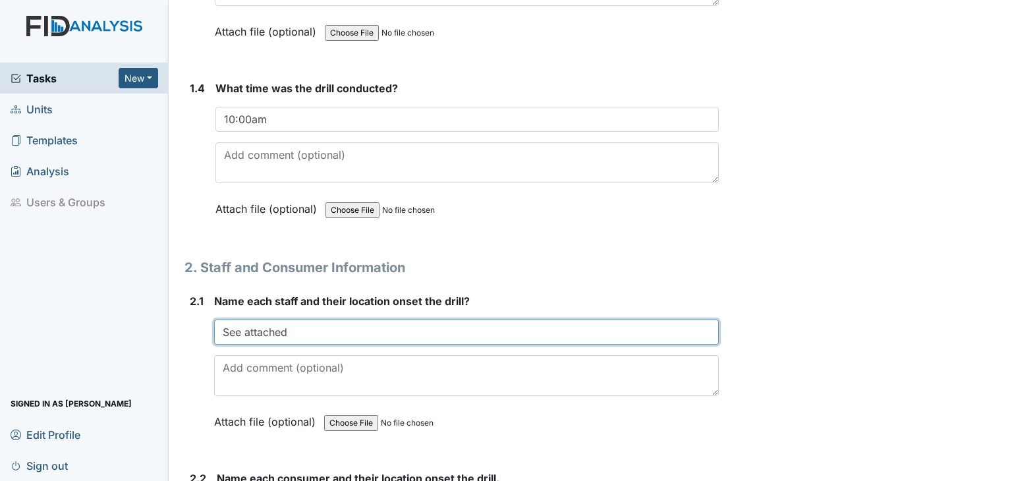
type input "See attached"
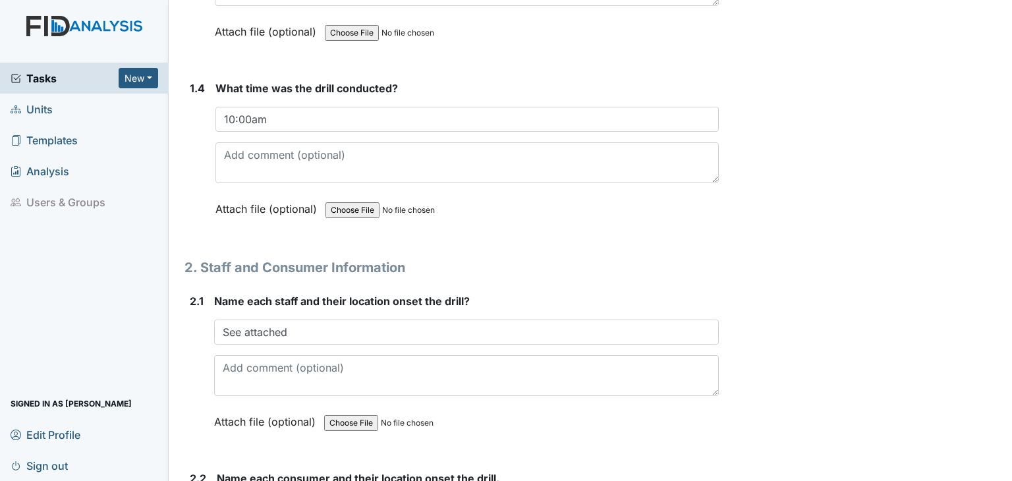
click at [344, 421] on input "file" at bounding box center [413, 423] width 179 height 32
type input "C:\fakepath\HPSCAN_20250923130036391_2025-09-23_130123843.pdf"
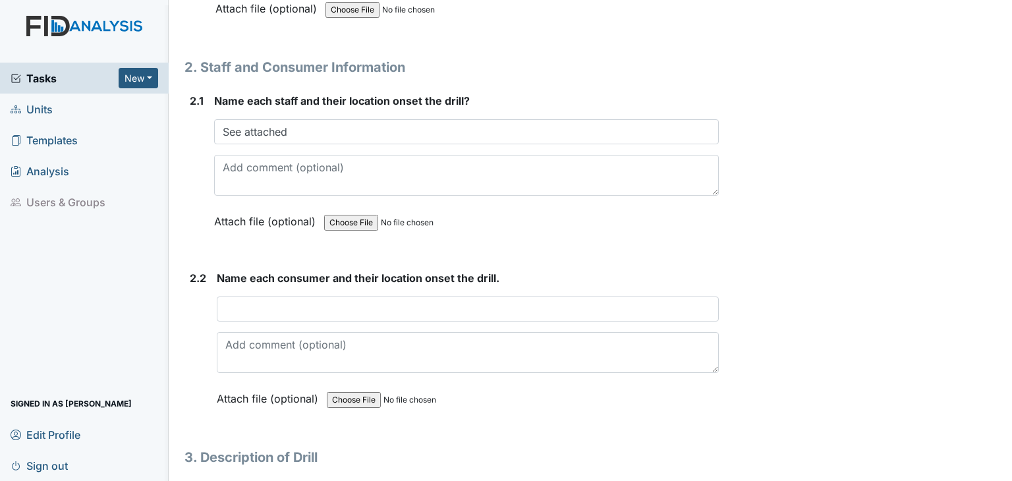
scroll to position [1018, 0]
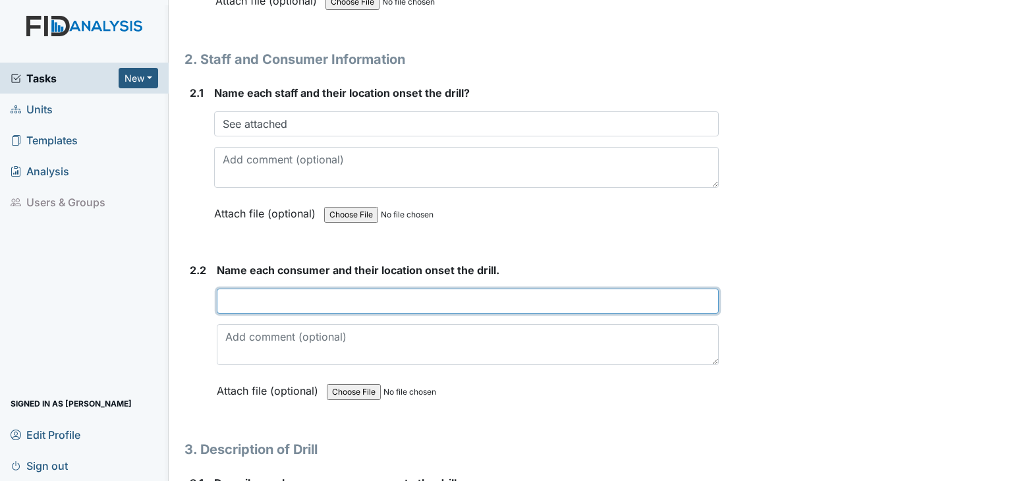
click at [340, 293] on input "text" at bounding box center [468, 301] width 502 height 25
type input "See attached"
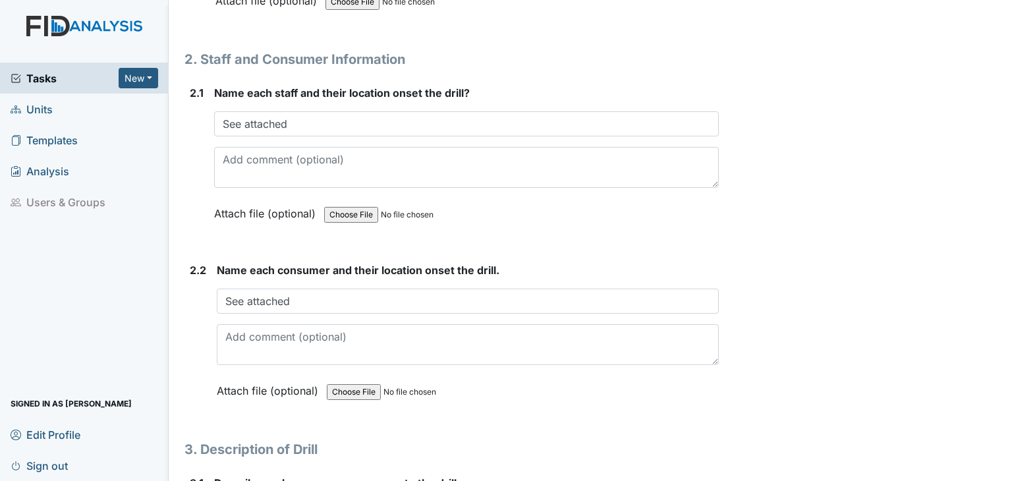
click at [343, 385] on input "file" at bounding box center [416, 392] width 179 height 32
type input "C:\fakepath\HPSCAN_20250923130036391_2025-09-23_130123843.pdf"
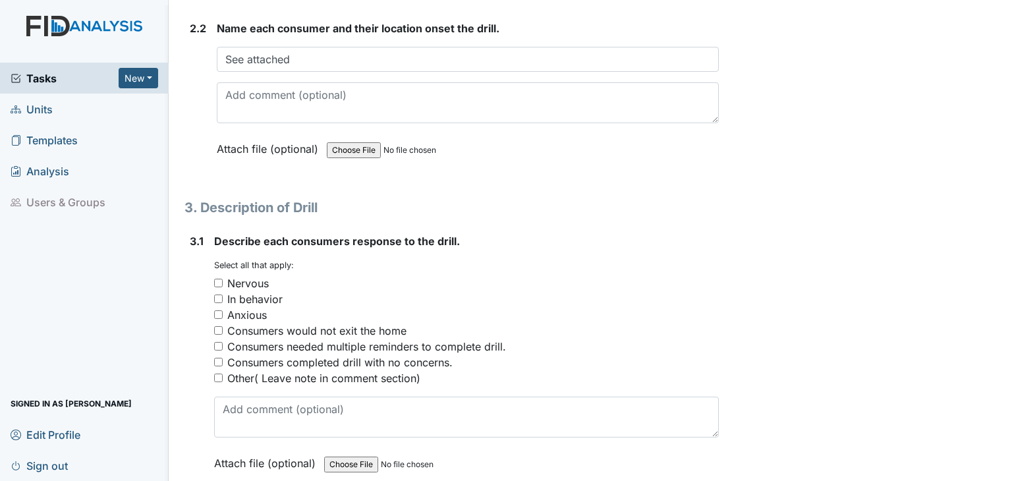
scroll to position [1269, 0]
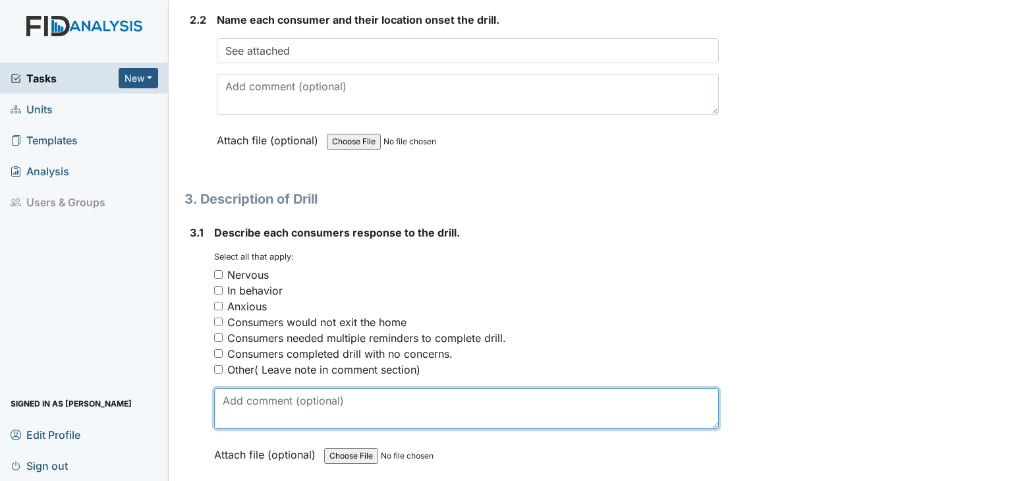
click at [241, 401] on textarea at bounding box center [466, 408] width 505 height 41
type textarea "N/A"
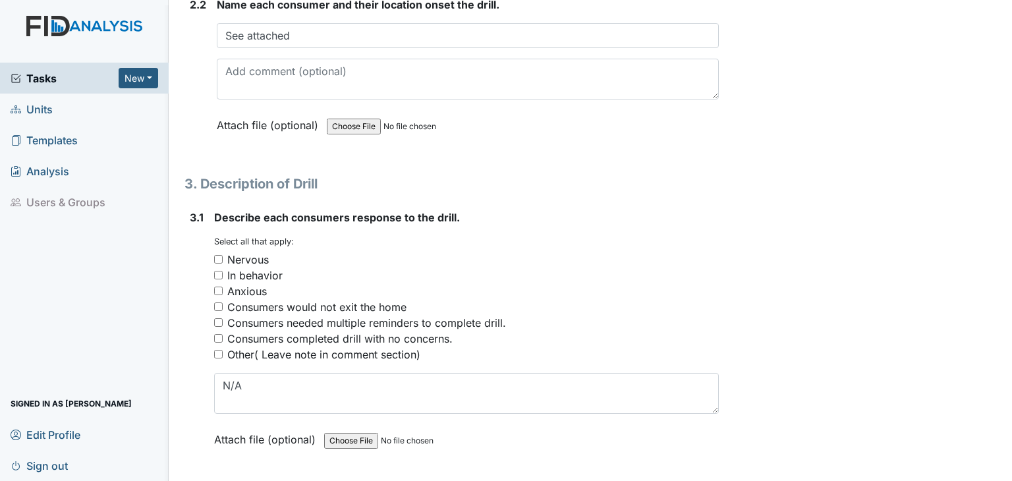
scroll to position [1292, 0]
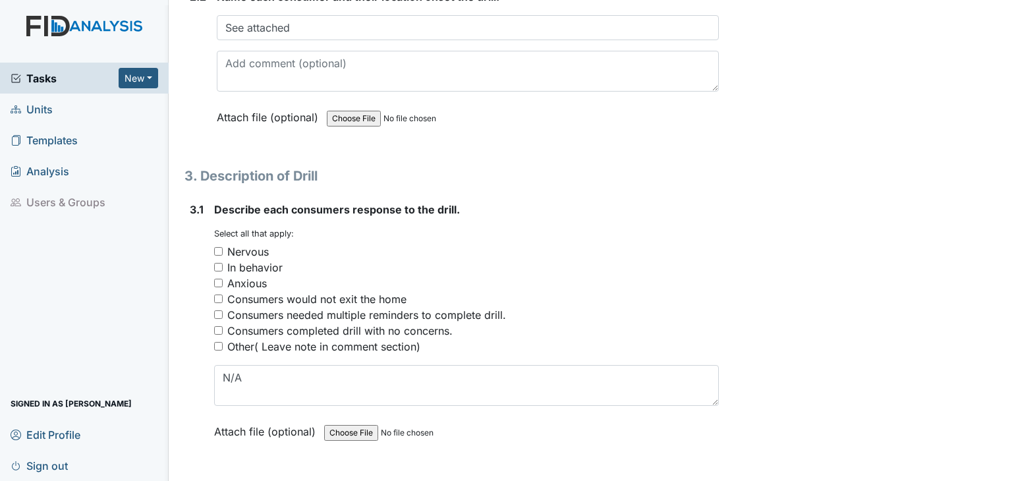
click at [217, 342] on input "Other( Leave note in comment section)" at bounding box center [218, 346] width 9 height 9
checkbox input "true"
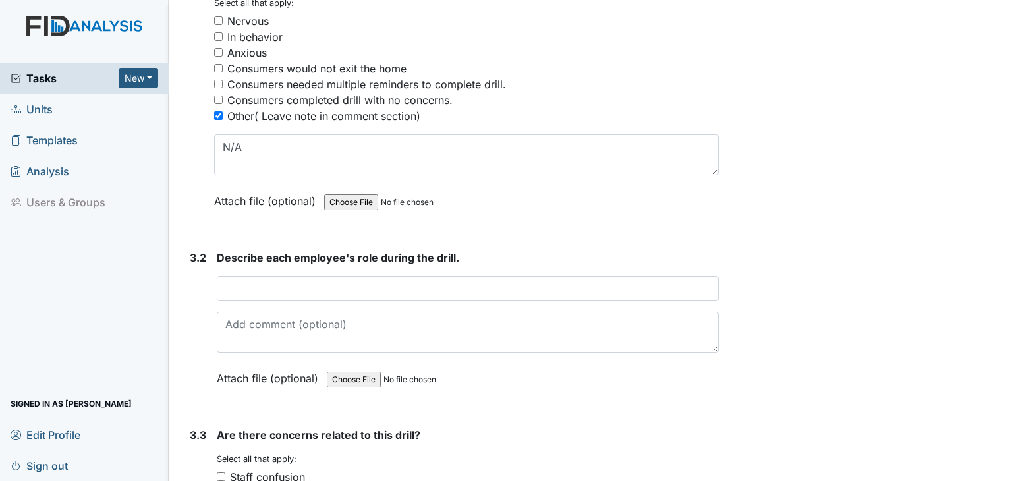
scroll to position [1545, 0]
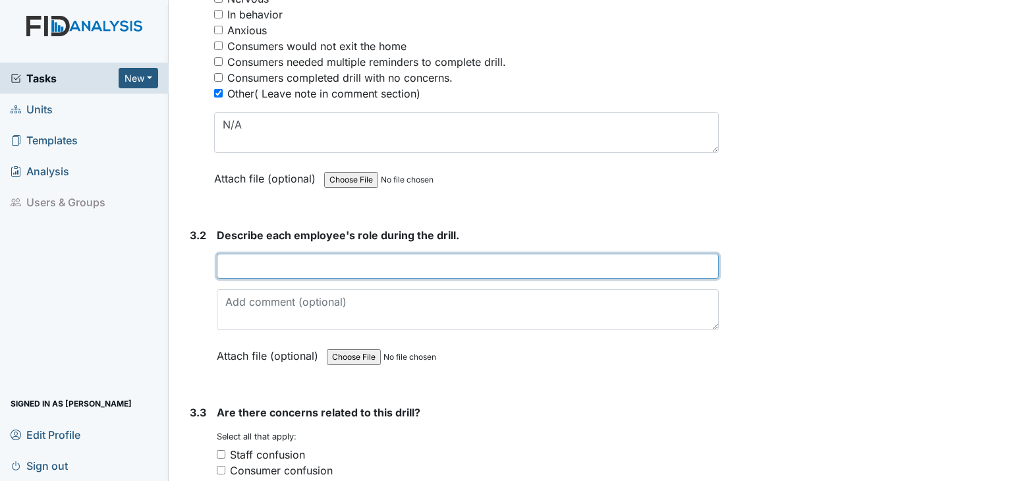
click at [279, 260] on input "text" at bounding box center [468, 266] width 502 height 25
type input "See attached"
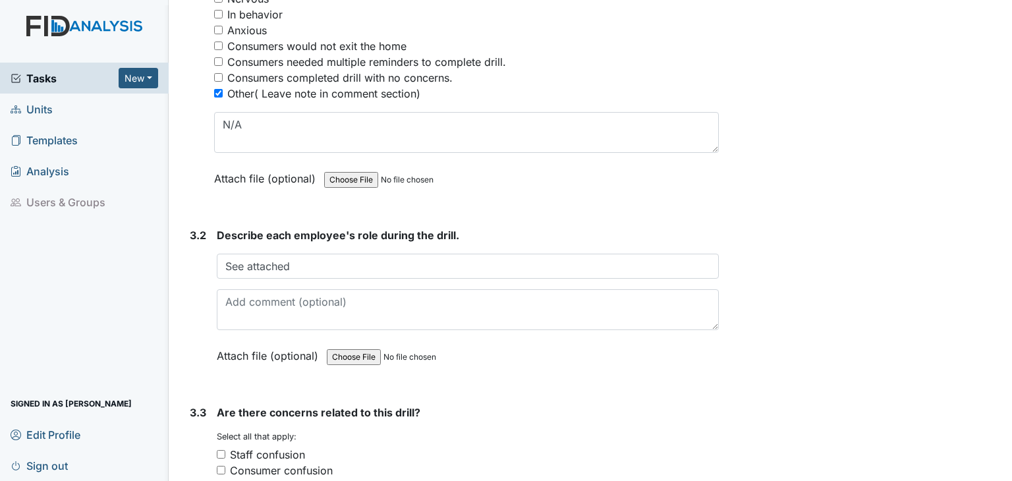
click at [348, 351] on input "file" at bounding box center [416, 357] width 179 height 32
type input "C:\fakepath\HPSCAN_20250923130036391_2025-09-23_130123843.pdf"
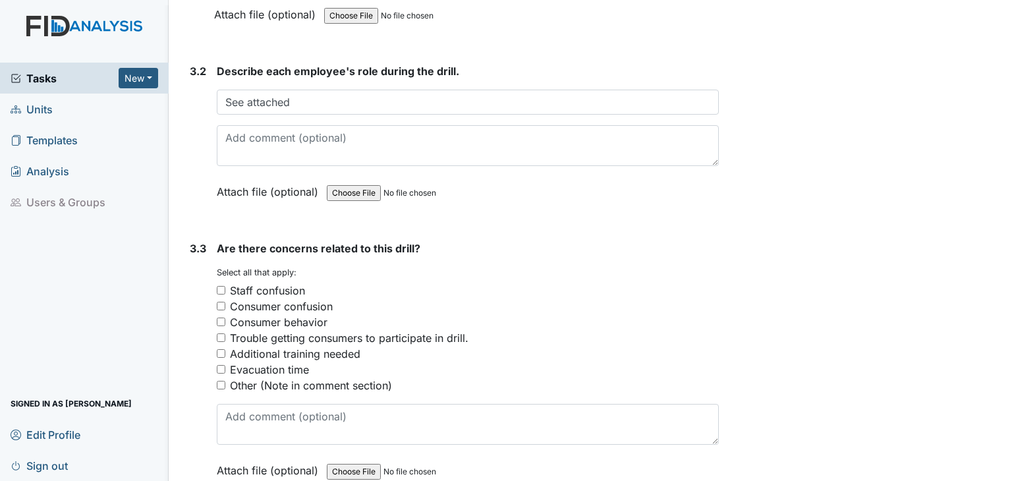
scroll to position [1709, 0]
click at [254, 345] on div "Additional training needed" at bounding box center [295, 353] width 130 height 16
click at [225, 349] on input "Additional training needed" at bounding box center [221, 353] width 9 height 9
checkbox input "true"
click at [220, 380] on input "Other (Note in comment section)" at bounding box center [221, 384] width 9 height 9
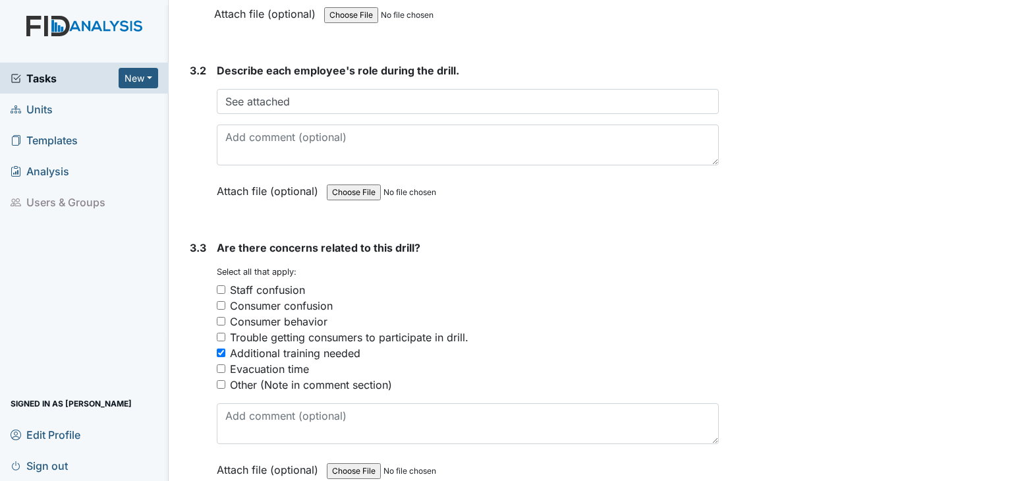
checkbox input "true"
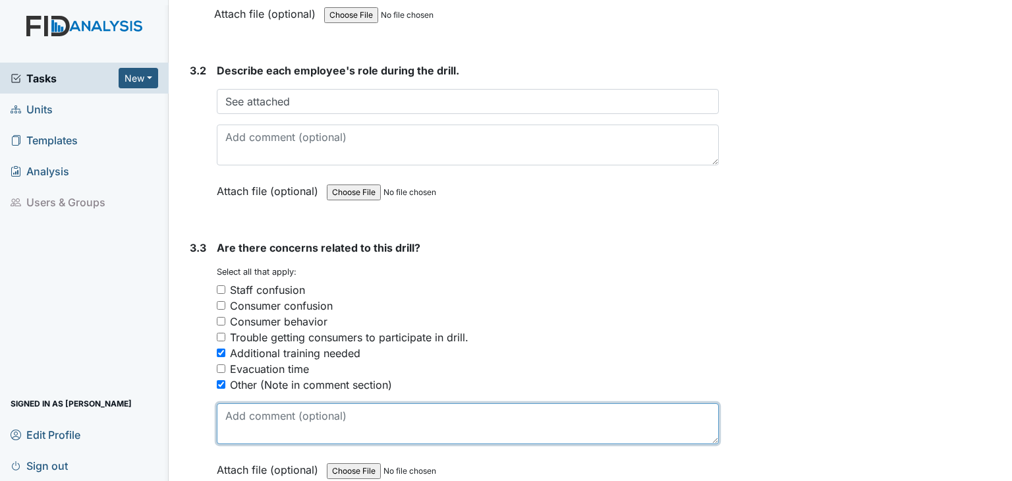
click at [270, 418] on textarea at bounding box center [468, 423] width 502 height 41
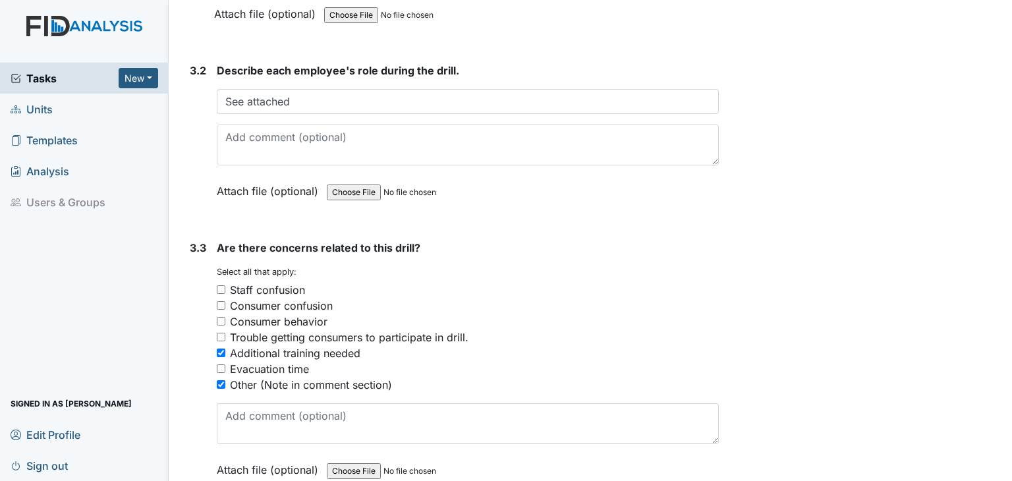
click at [221, 349] on input "Additional training needed" at bounding box center [221, 353] width 9 height 9
checkbox input "false"
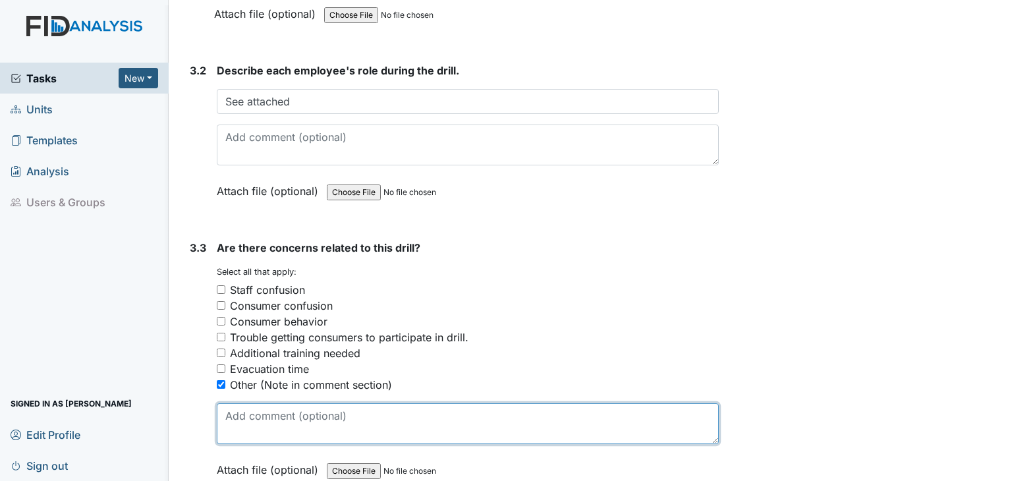
click at [252, 434] on textarea at bounding box center [468, 423] width 502 height 41
click at [360, 422] on textarea at bounding box center [468, 423] width 502 height 41
click at [290, 413] on textarea at bounding box center [468, 423] width 502 height 41
click at [352, 413] on textarea at bounding box center [468, 423] width 502 height 41
click at [225, 409] on textarea at bounding box center [468, 423] width 502 height 41
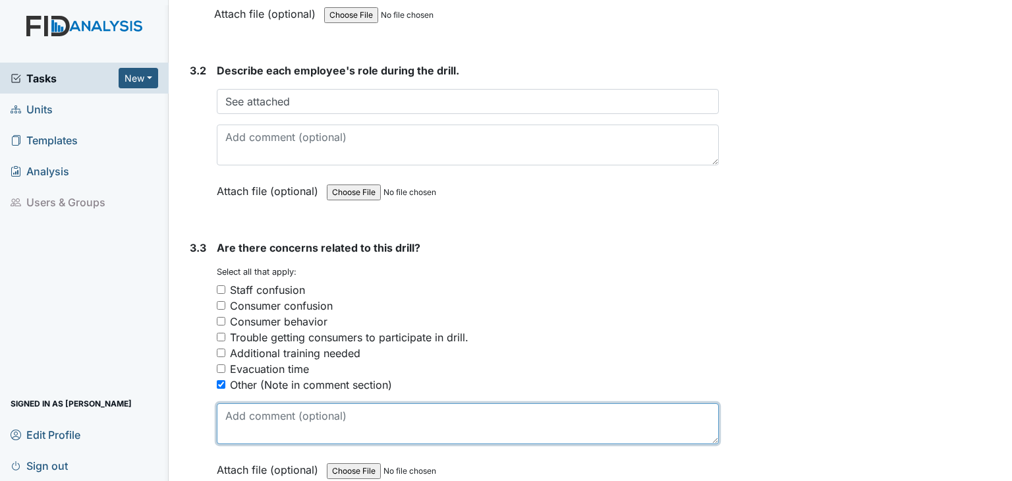
click at [354, 414] on textarea at bounding box center [468, 423] width 502 height 41
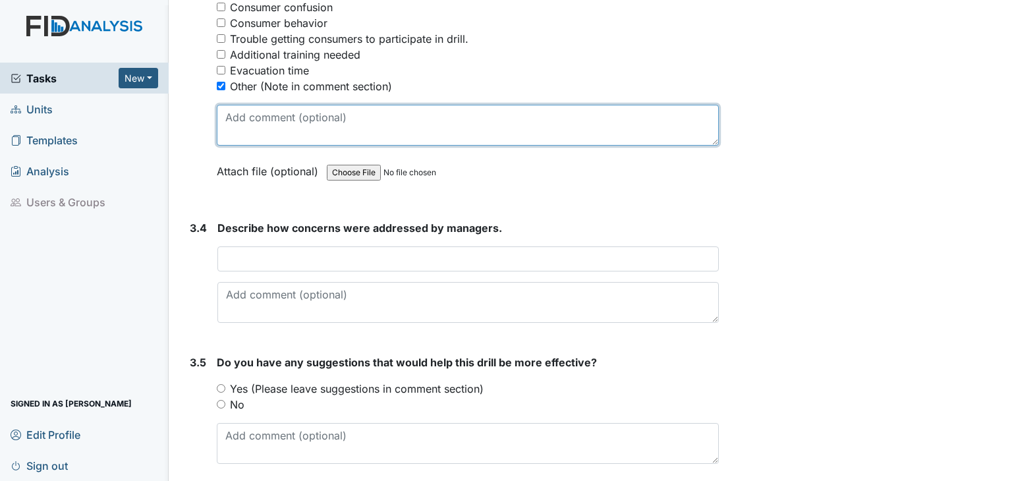
scroll to position [2051, 0]
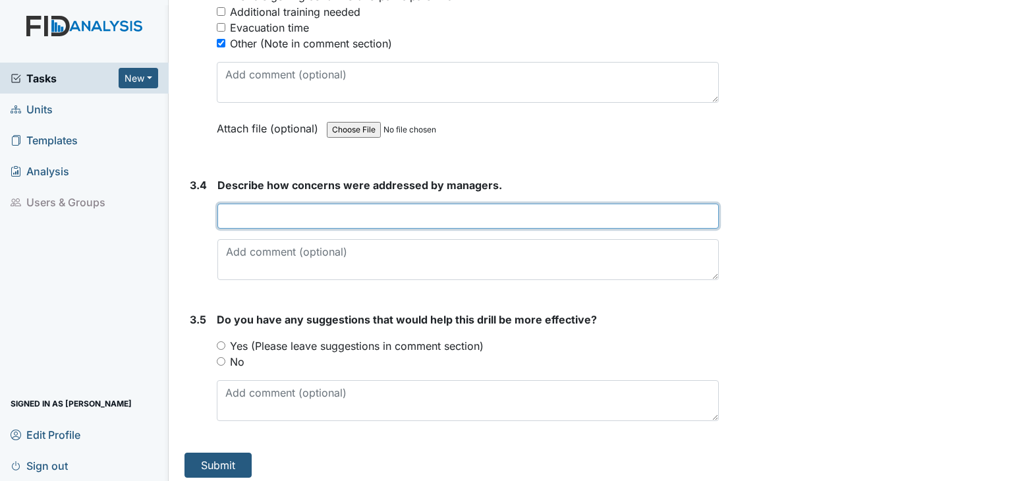
click at [337, 212] on input "text" at bounding box center [467, 216] width 501 height 25
type input "N/A"
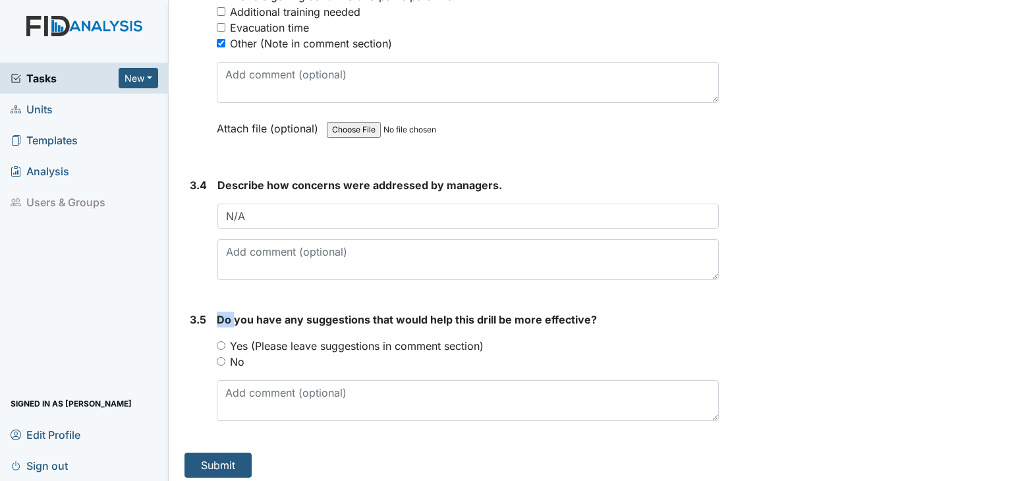
drag, startPoint x: 235, startPoint y: 318, endPoint x: 200, endPoint y: 339, distance: 40.2
click at [200, 339] on div "3.5 Do you have any suggestions that would help this drill be more effective? Y…" at bounding box center [452, 372] width 534 height 120
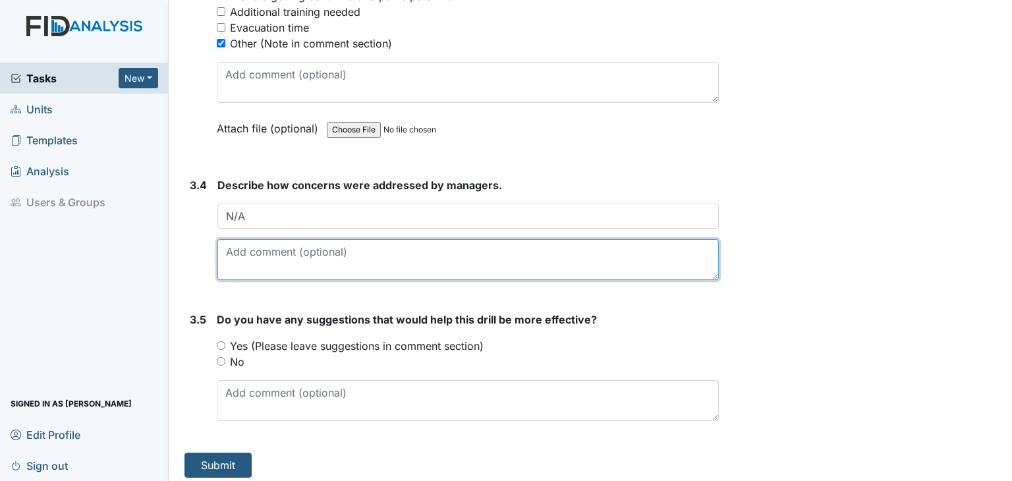
click at [271, 256] on textarea at bounding box center [467, 259] width 501 height 41
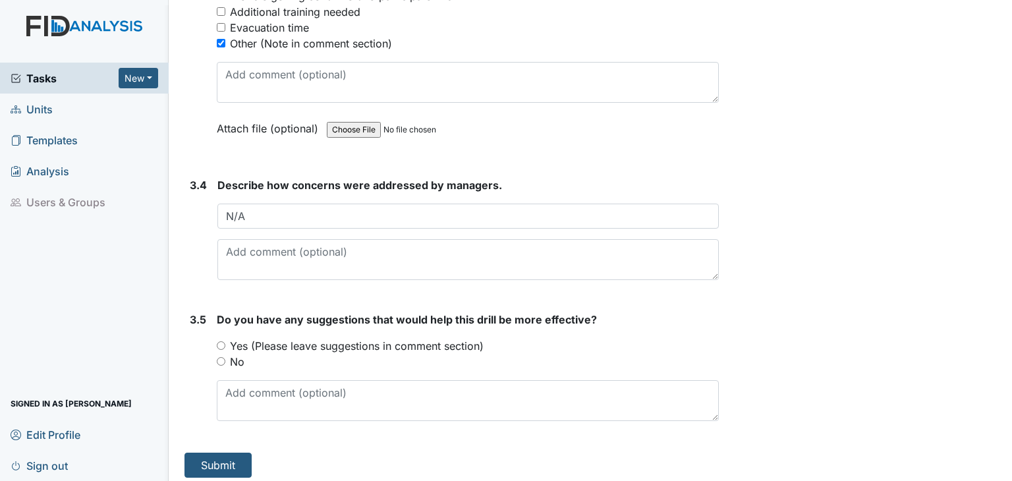
click at [220, 357] on input "No" at bounding box center [221, 361] width 9 height 9
radio input "true"
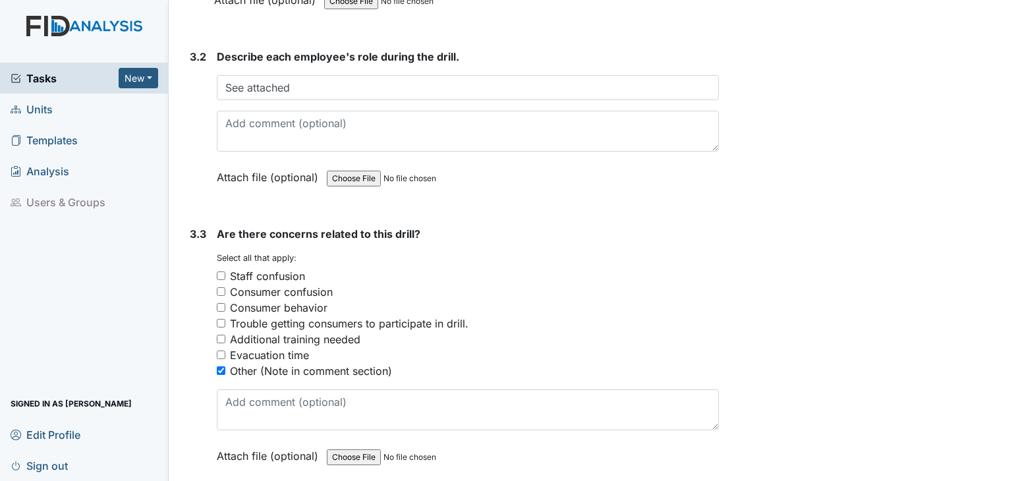
scroll to position [1785, 0]
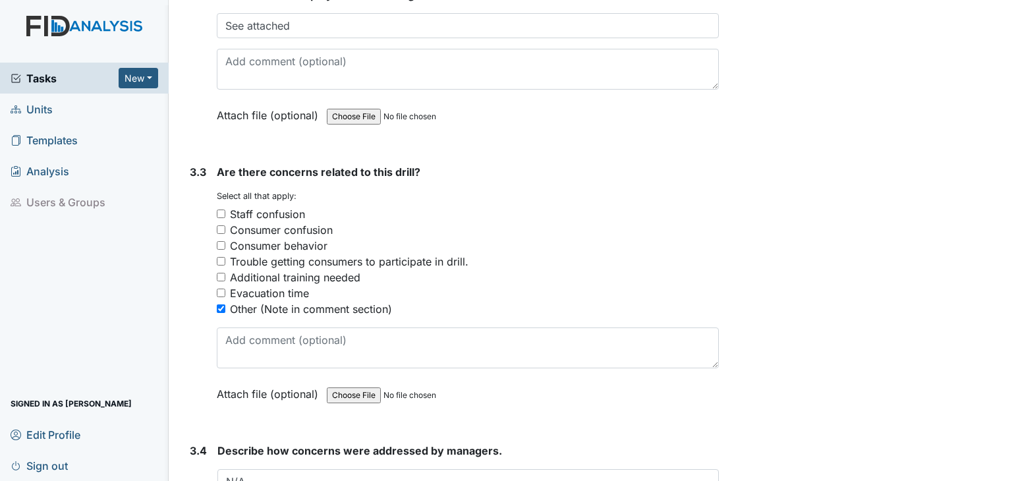
click at [343, 393] on input "file" at bounding box center [416, 396] width 179 height 32
type input "C:\fakepath\HPSCAN_20250923130036391_2025-09-23_130123843.pdf"
click at [430, 238] on div "Consumer behavior" at bounding box center [468, 246] width 502 height 16
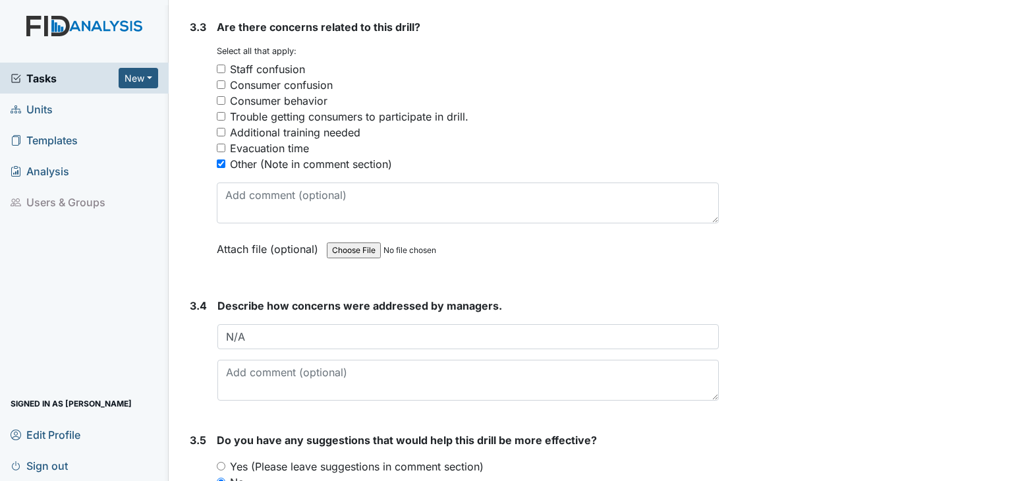
scroll to position [2051, 0]
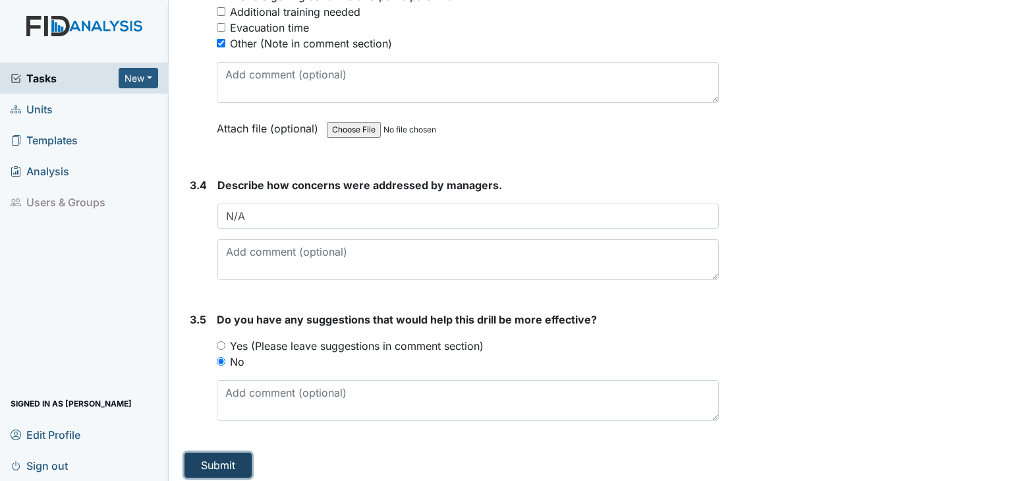
click at [231, 455] on button "Submit" at bounding box center [218, 465] width 67 height 25
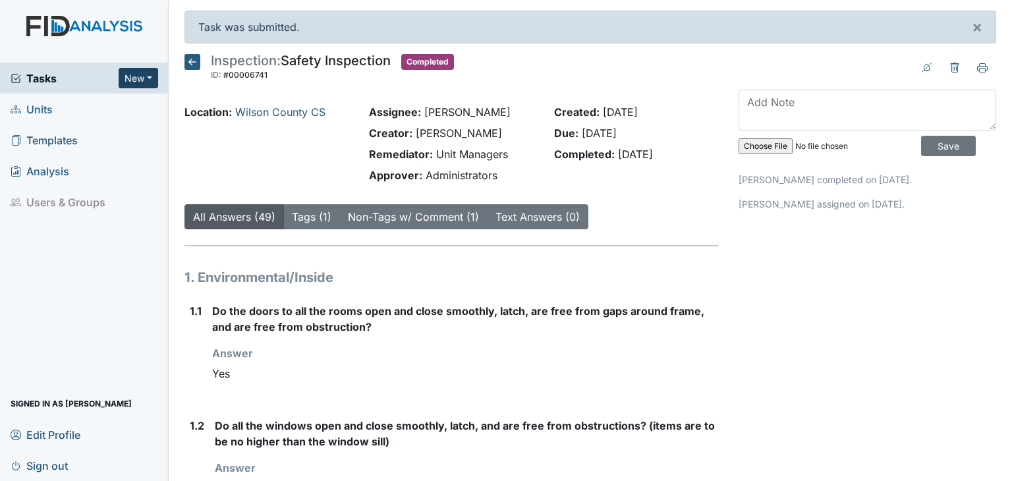
click at [138, 78] on button "New" at bounding box center [139, 78] width 40 height 20
click at [84, 104] on link "Form" at bounding box center [105, 105] width 104 height 21
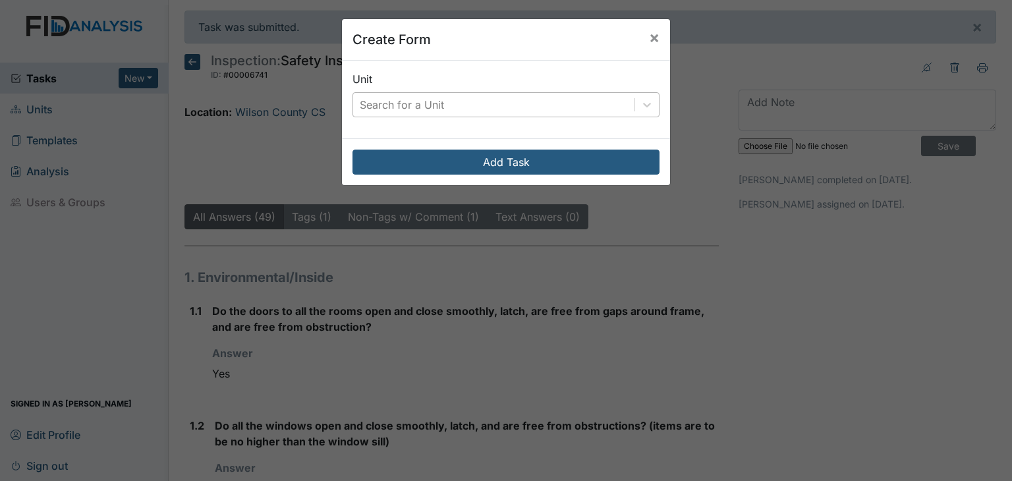
click at [416, 98] on div "Search for a Unit" at bounding box center [402, 105] width 84 height 16
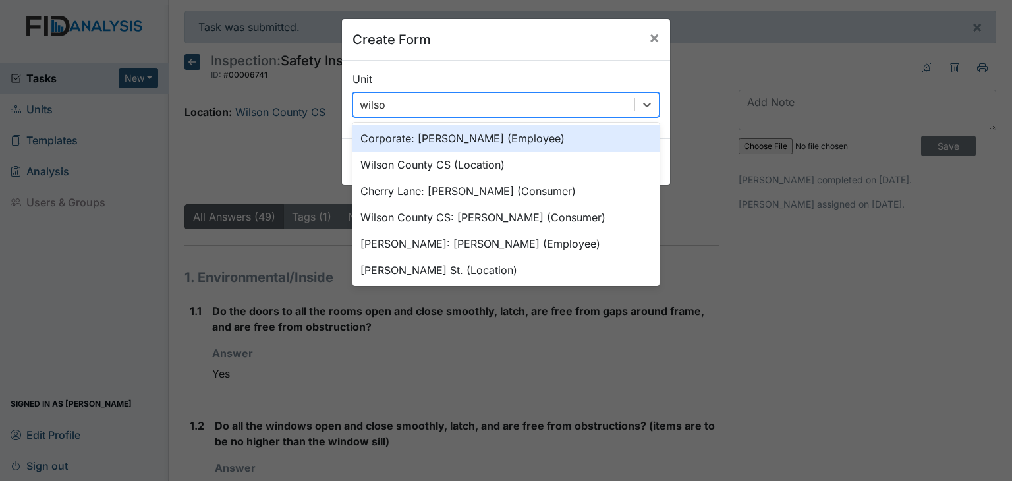
type input "wilson"
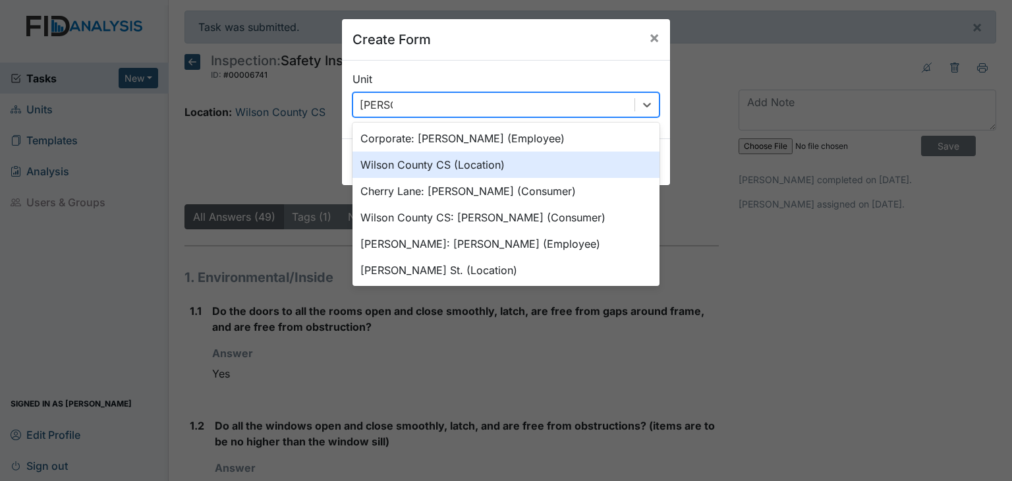
click at [452, 159] on div "Wilson County CS (Location)" at bounding box center [506, 165] width 307 height 26
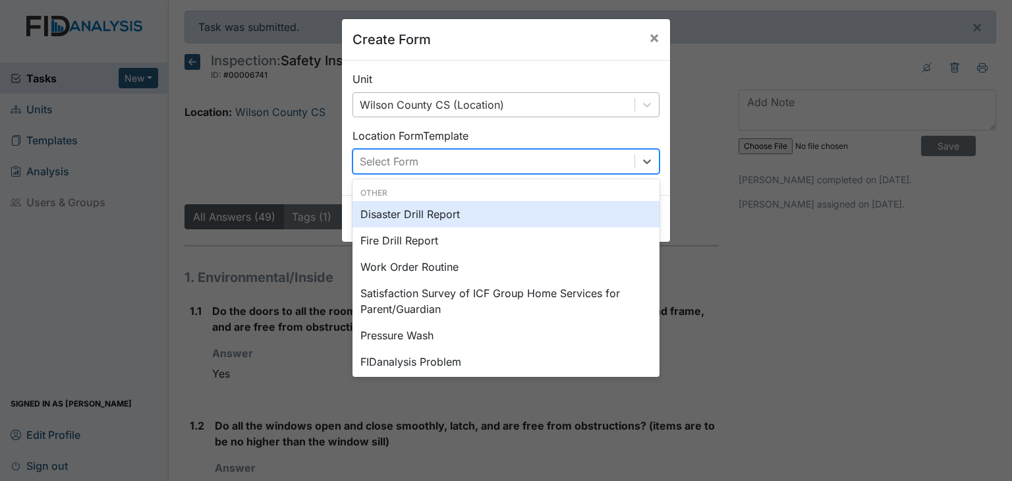
click at [452, 159] on div "Select Form" at bounding box center [493, 162] width 281 height 24
click at [452, 222] on div "Disaster Drill Report" at bounding box center [506, 214] width 307 height 26
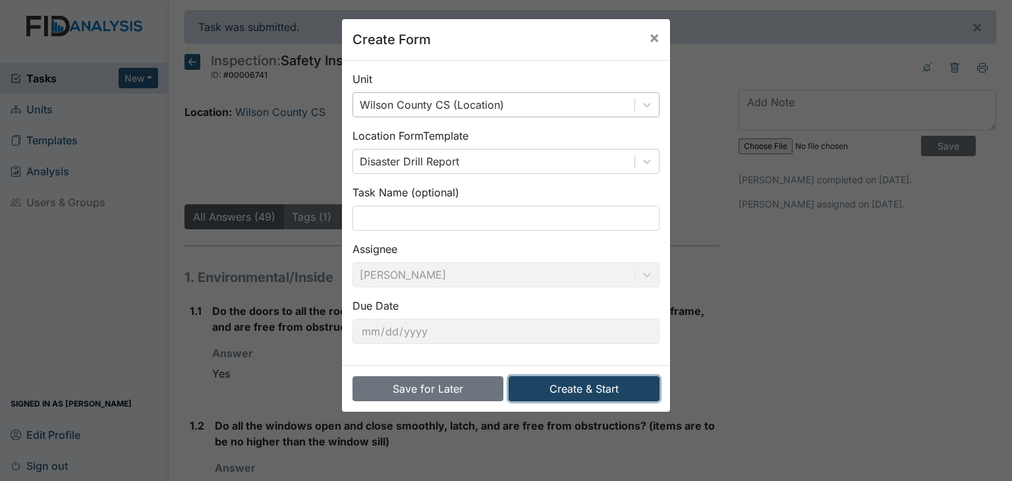
click at [554, 383] on button "Create & Start" at bounding box center [584, 388] width 151 height 25
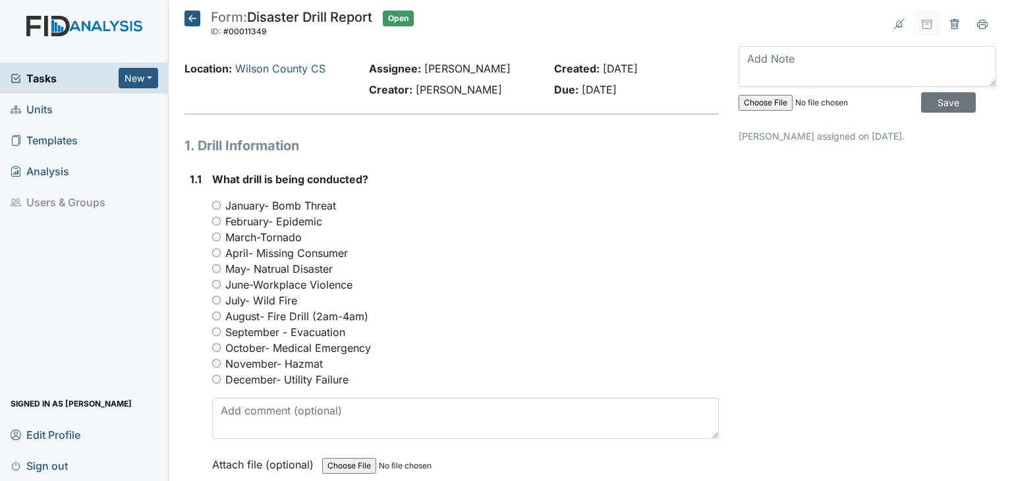
click at [214, 312] on input "August- Fire Drill (2am-4am)" at bounding box center [216, 316] width 9 height 9
radio input "true"
click at [402, 195] on div "What drill is being conducted? You must select one of the below options. Januar…" at bounding box center [465, 326] width 507 height 310
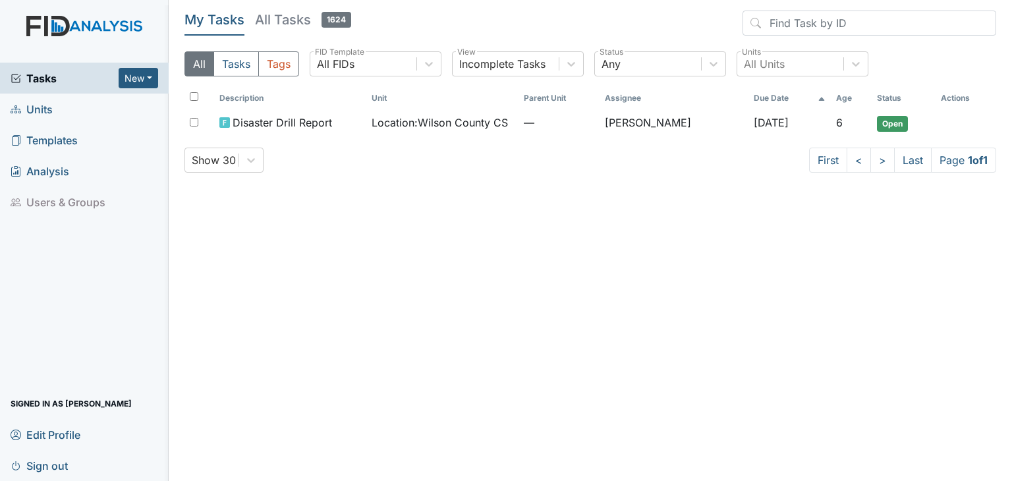
click at [545, 301] on main "My Tasks All Tasks 1624 All Tasks Tags All FIDs FID Template Incomplete Tasks V…" at bounding box center [590, 240] width 843 height 481
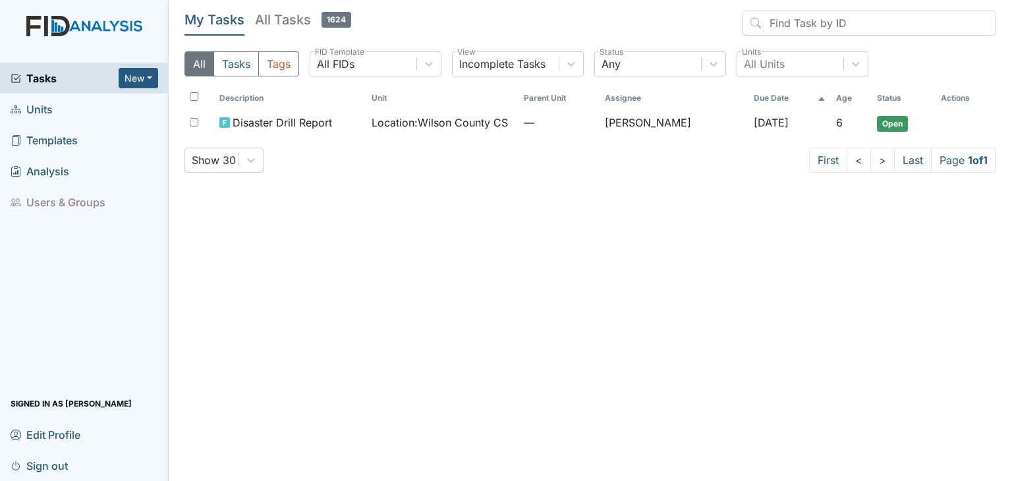
click at [545, 301] on main "My Tasks All Tasks 1624 All Tasks Tags All FIDs FID Template Incomplete Tasks V…" at bounding box center [590, 240] width 843 height 481
click at [71, 0] on html "Tasks New Form Inspection Document Bundle Units Templates Analysis Users & Grou…" at bounding box center [506, 240] width 1012 height 481
click at [933, 207] on main "My Tasks All Tasks 1624 All Tasks Tags All FIDs FID Template Incomplete Tasks V…" at bounding box center [590, 240] width 843 height 481
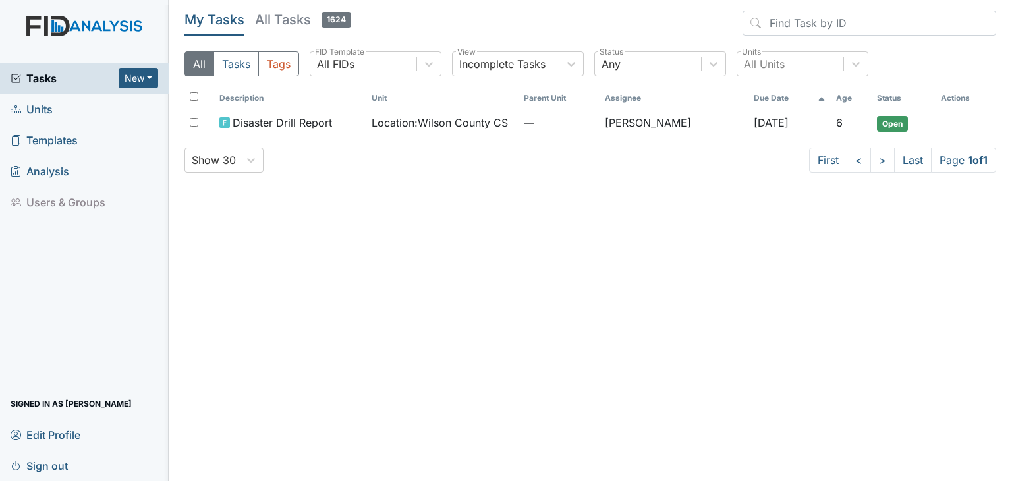
click at [20, 38] on img at bounding box center [84, 39] width 169 height 47
drag, startPoint x: 36, startPoint y: 342, endPoint x: 32, endPoint y: 337, distance: 7.0
drag, startPoint x: 30, startPoint y: 332, endPoint x: 8, endPoint y: 358, distance: 33.7
drag, startPoint x: 8, startPoint y: 358, endPoint x: 15, endPoint y: 268, distance: 89.9
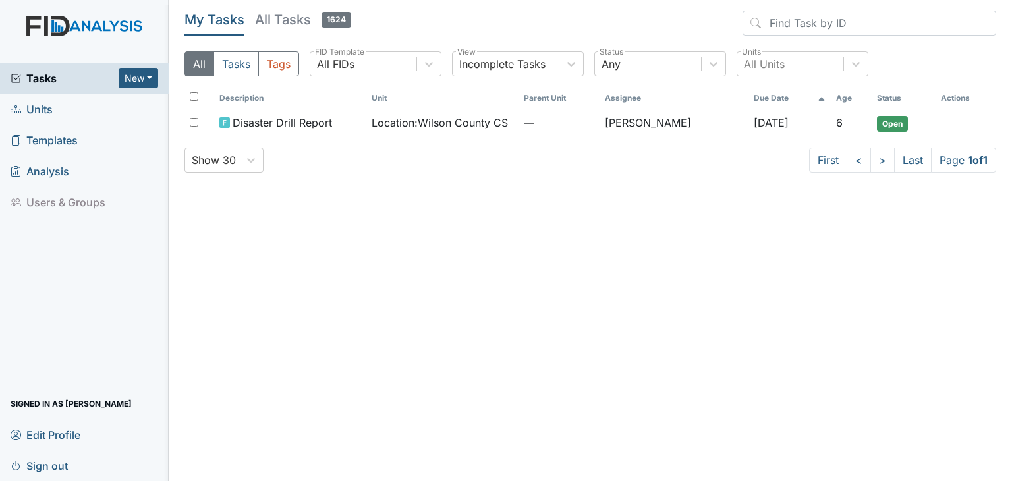
click at [15, 268] on div "Tasks New Form Inspection Document Bundle Units Templates Analysis Users & Grou…" at bounding box center [84, 272] width 169 height 418
click at [26, 238] on div "Tasks New Form Inspection Document Bundle Units Templates Analysis Users & Grou…" at bounding box center [84, 272] width 169 height 418
drag, startPoint x: 0, startPoint y: 221, endPoint x: 0, endPoint y: 235, distance: 13.8
